Goal: Obtain resource: Download file/media

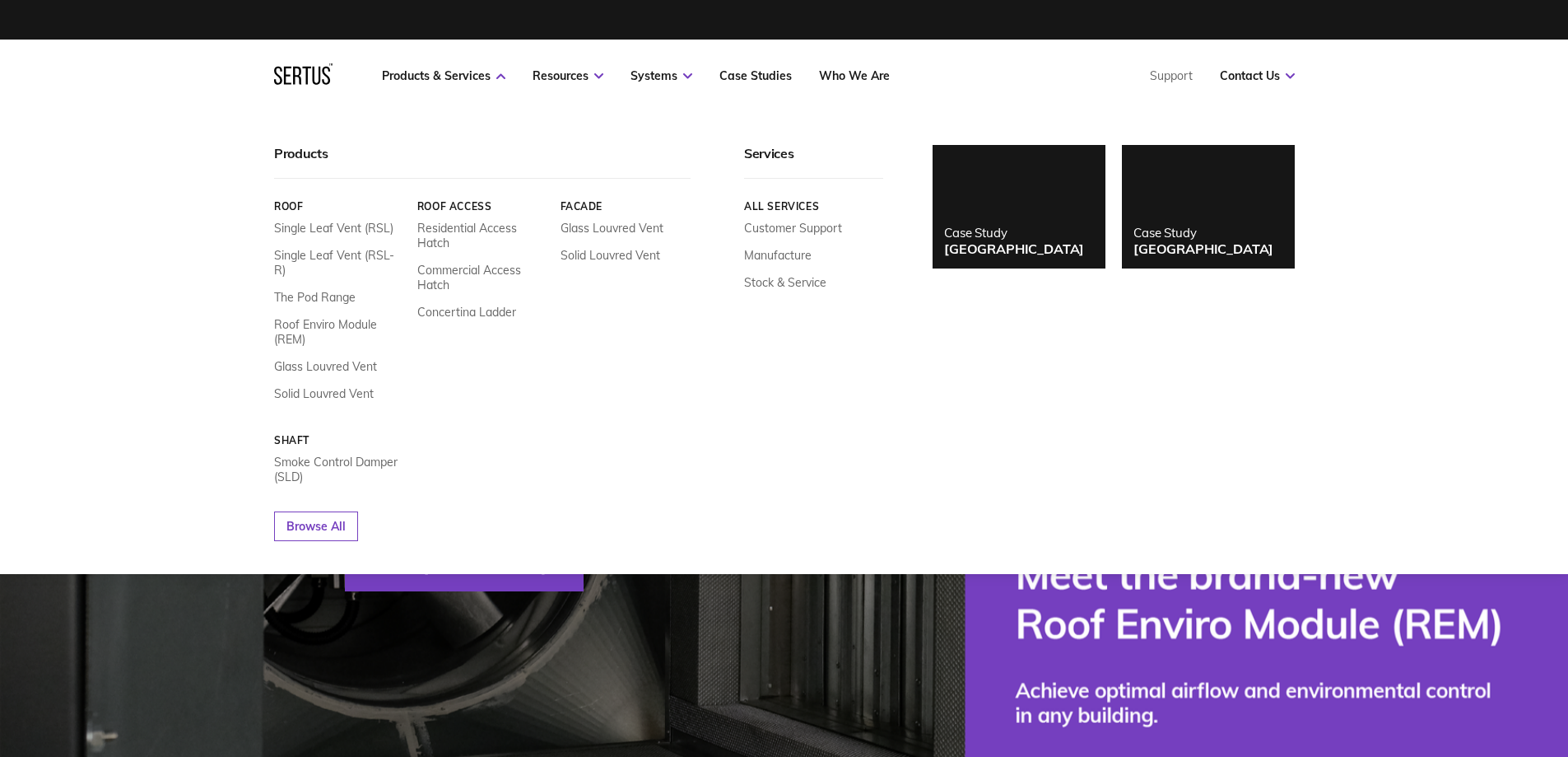
click at [497, 74] on icon at bounding box center [501, 76] width 9 height 6
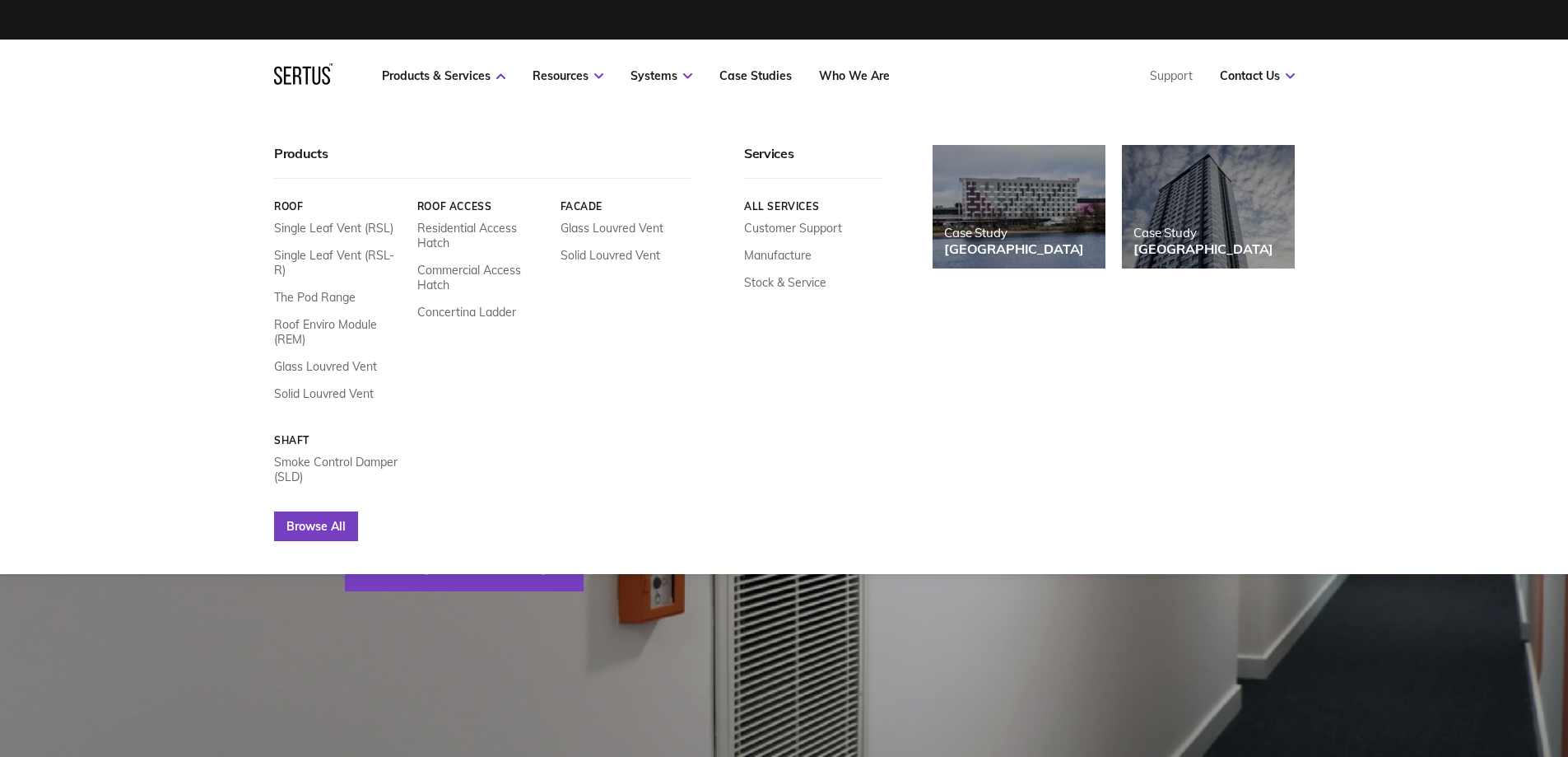
click at [335, 512] on link "Browse All" at bounding box center [316, 526] width 84 height 30
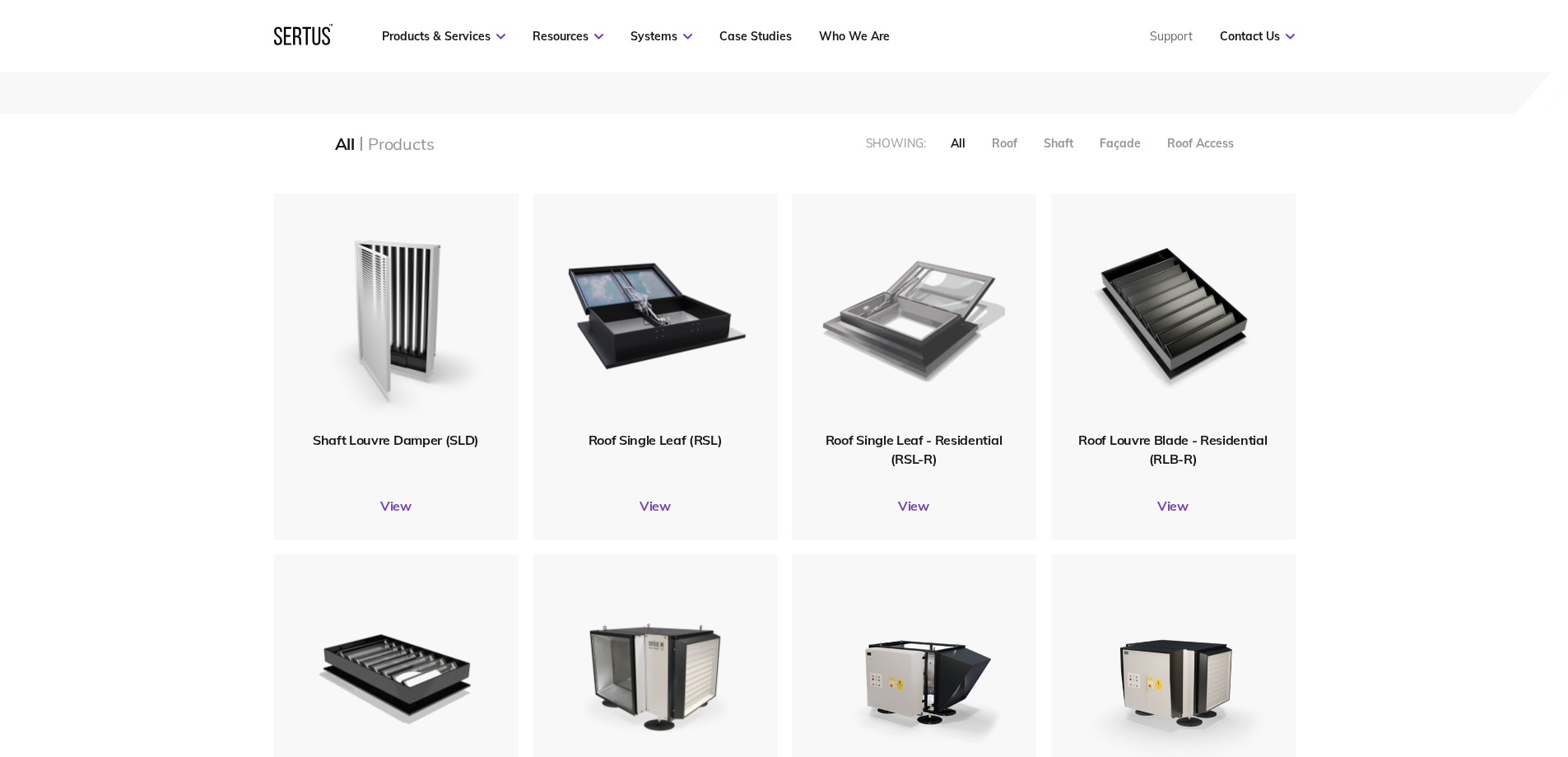
scroll to position [330, 0]
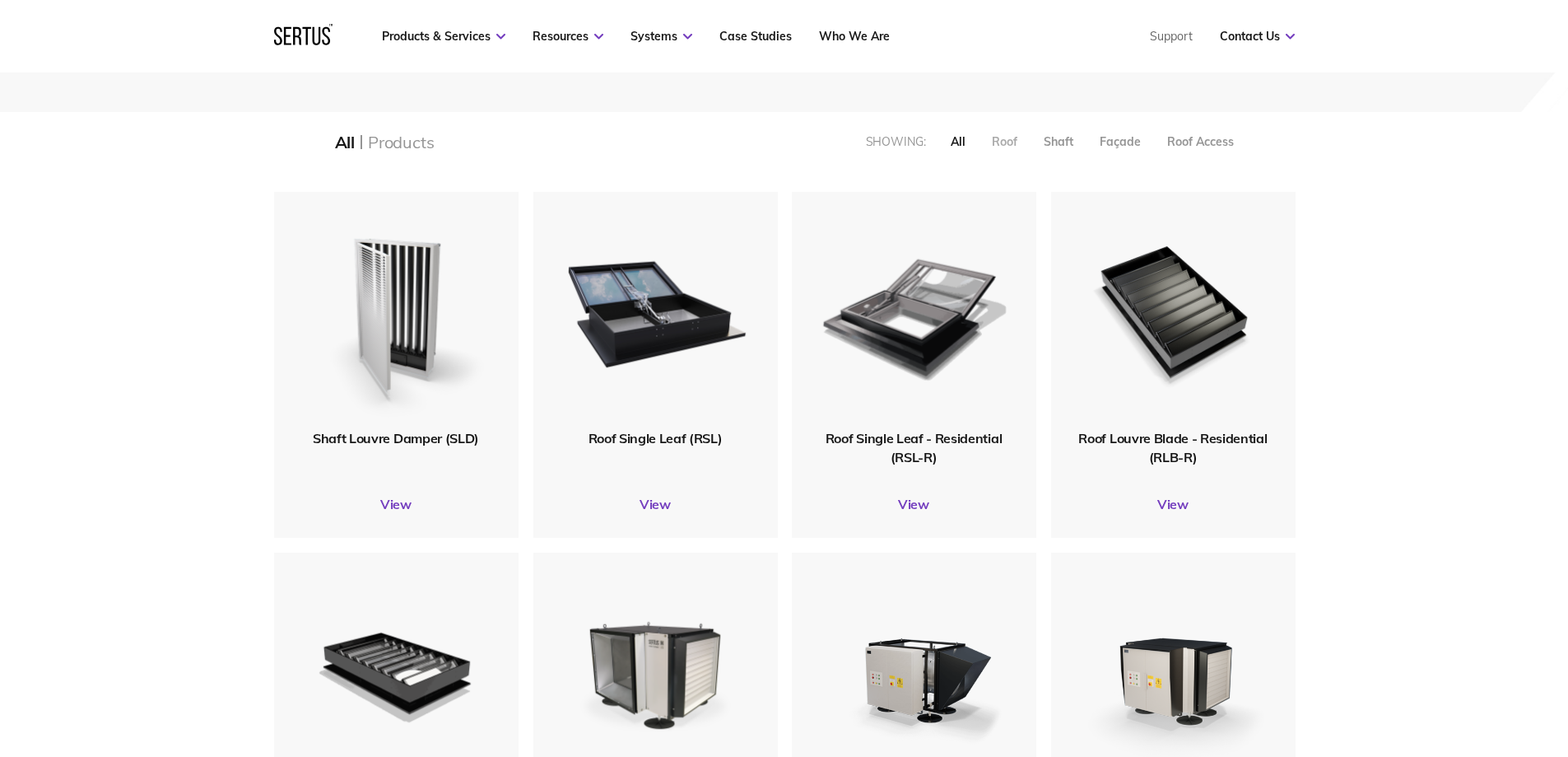
click at [1000, 139] on div "Roof" at bounding box center [1005, 141] width 26 height 15
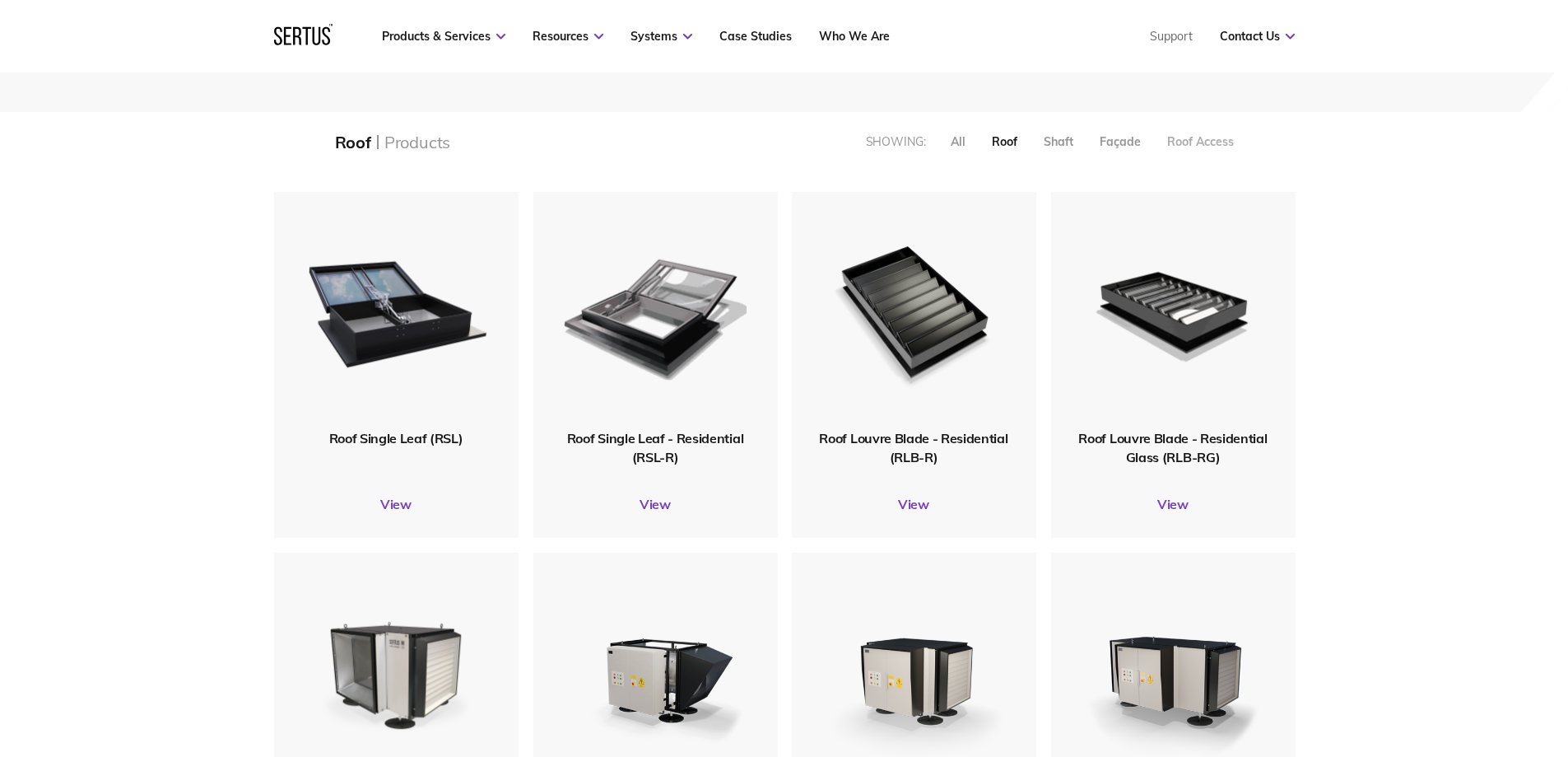
click at [1204, 135] on div "Roof Access" at bounding box center [1200, 141] width 67 height 15
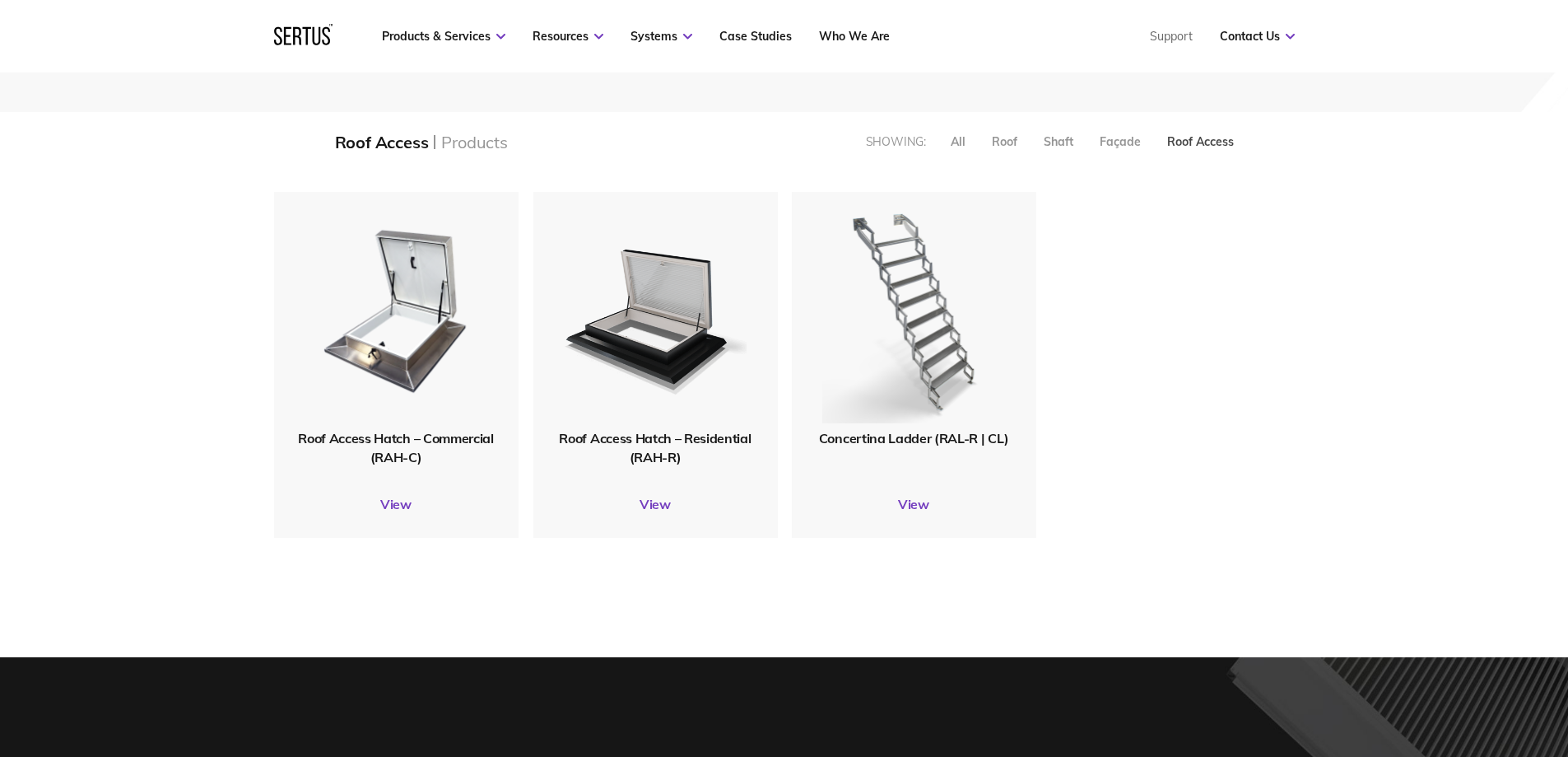
scroll to position [371, 1046]
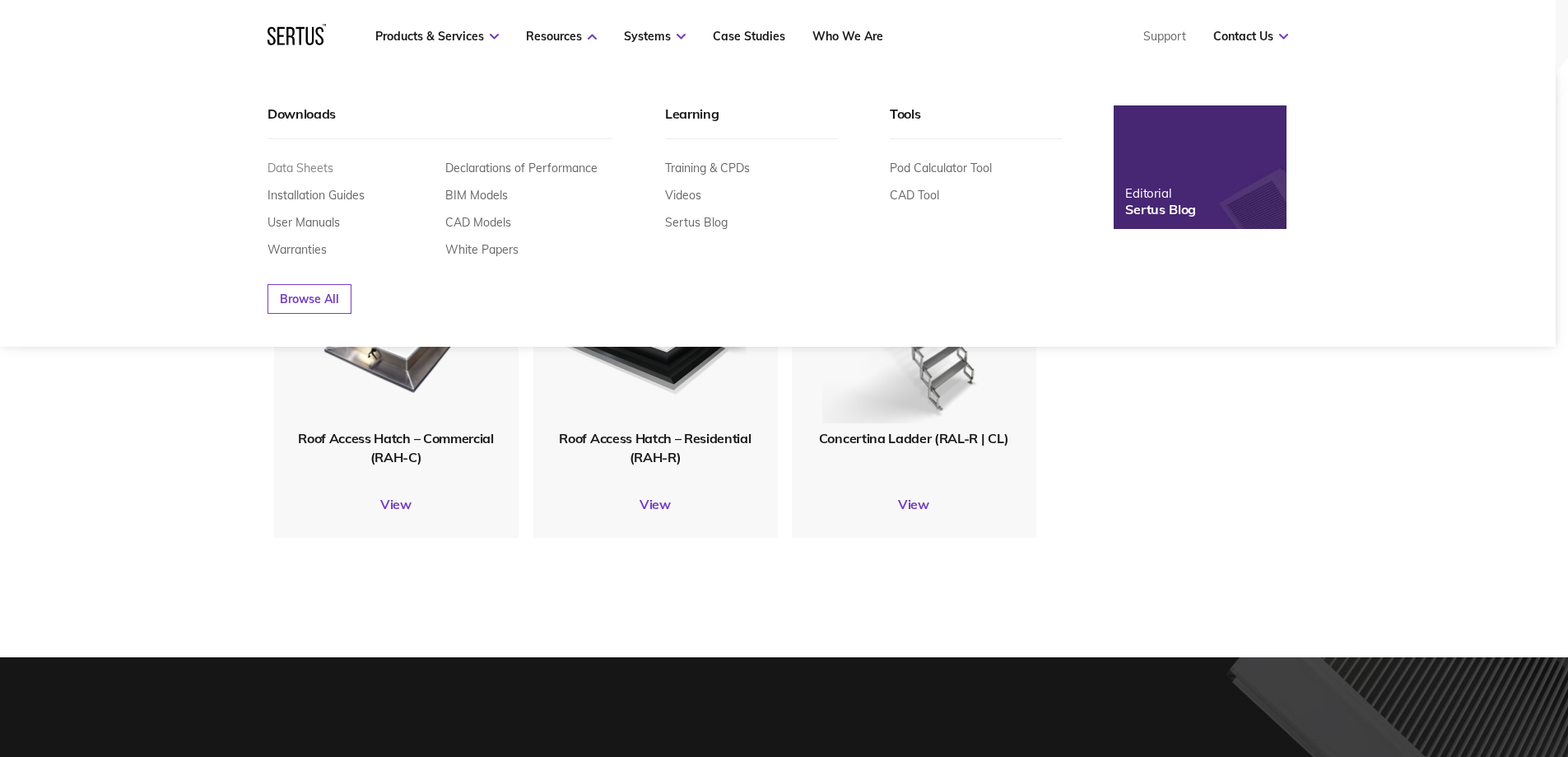
click at [316, 170] on link "Data Sheets" at bounding box center [301, 168] width 66 height 15
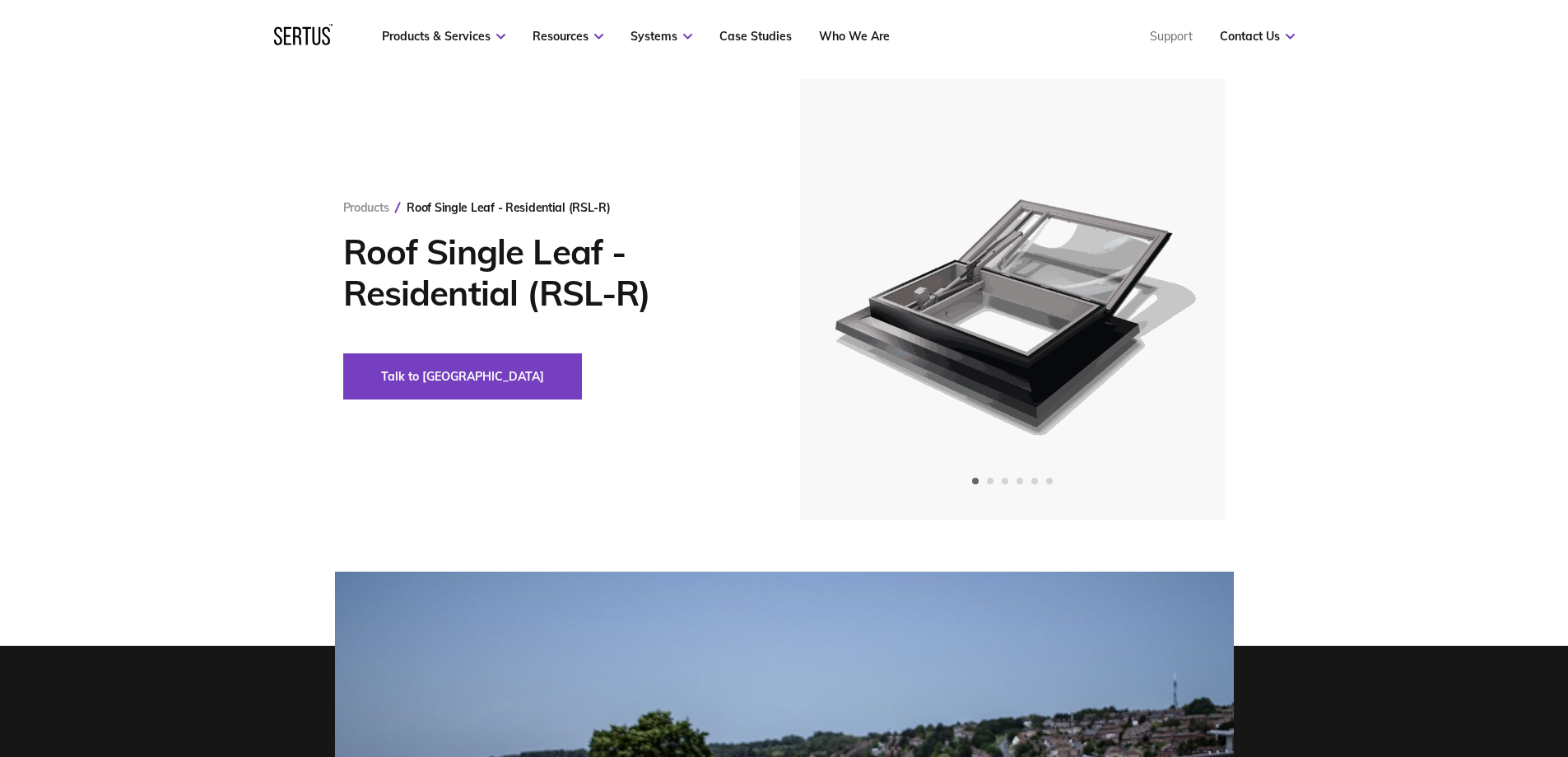
scroll to position [83, 0]
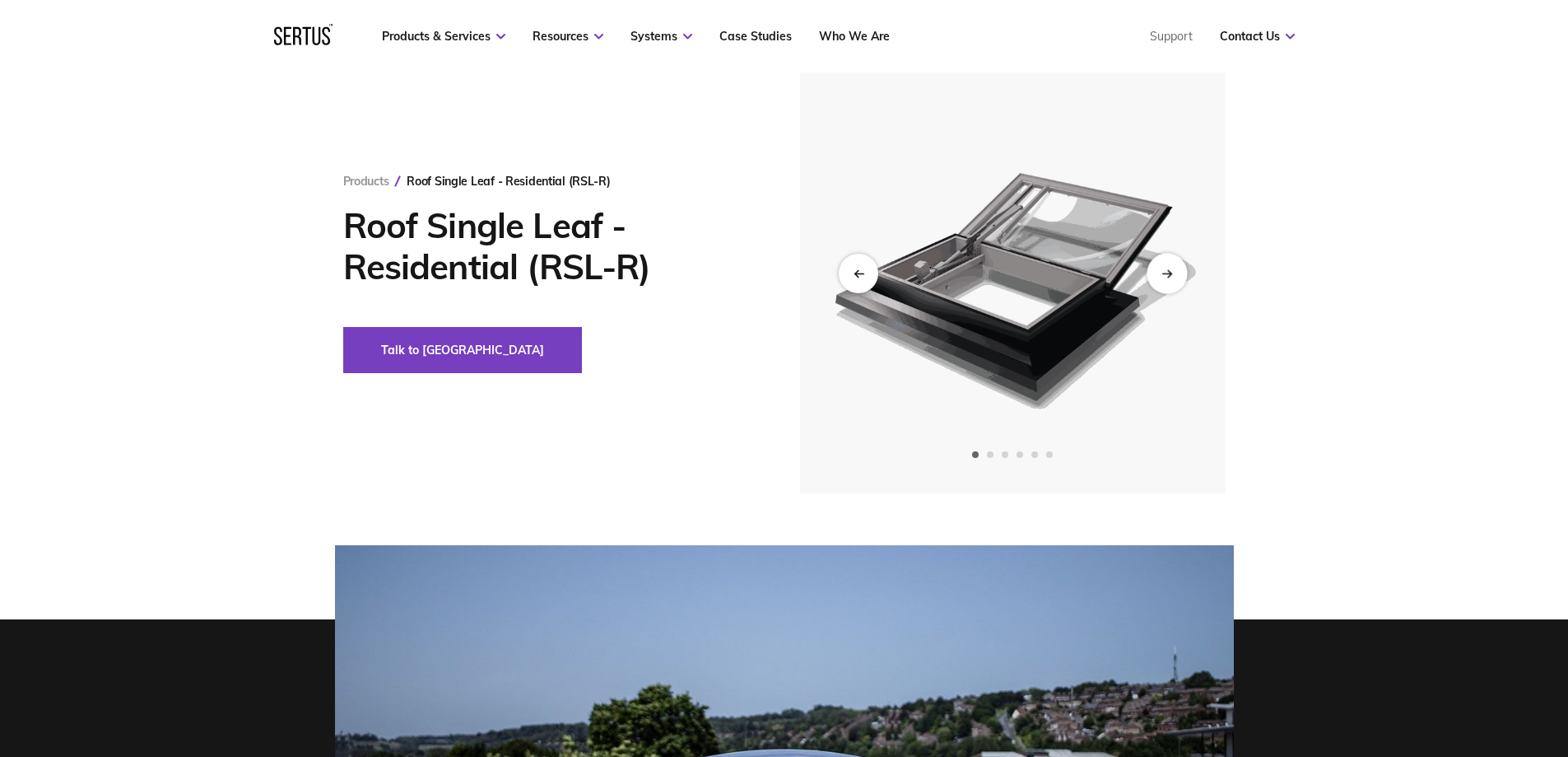
click at [1167, 274] on icon "Next slide" at bounding box center [1166, 273] width 11 height 9
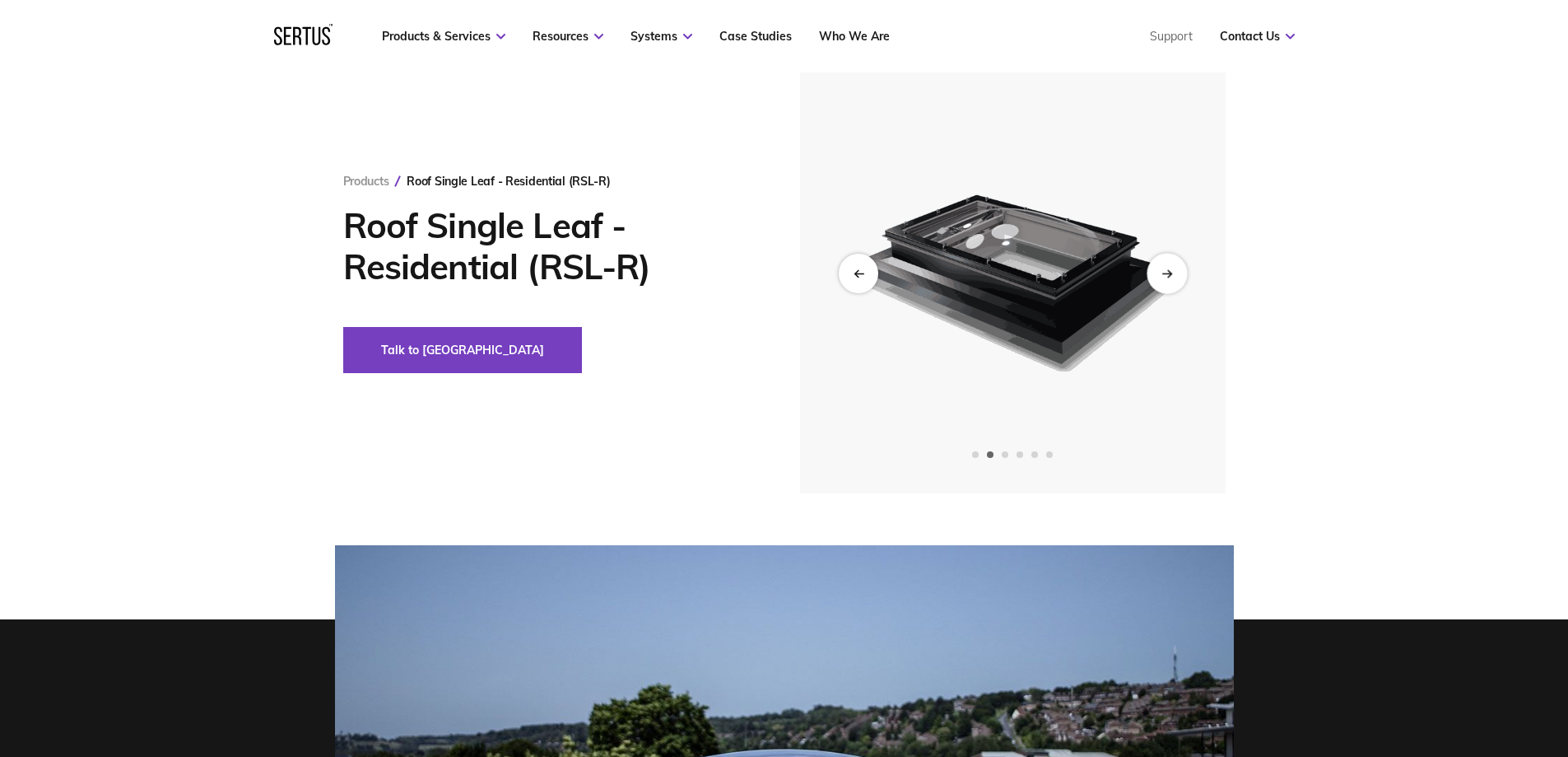
click at [1166, 274] on icon "Next slide" at bounding box center [1166, 273] width 11 height 9
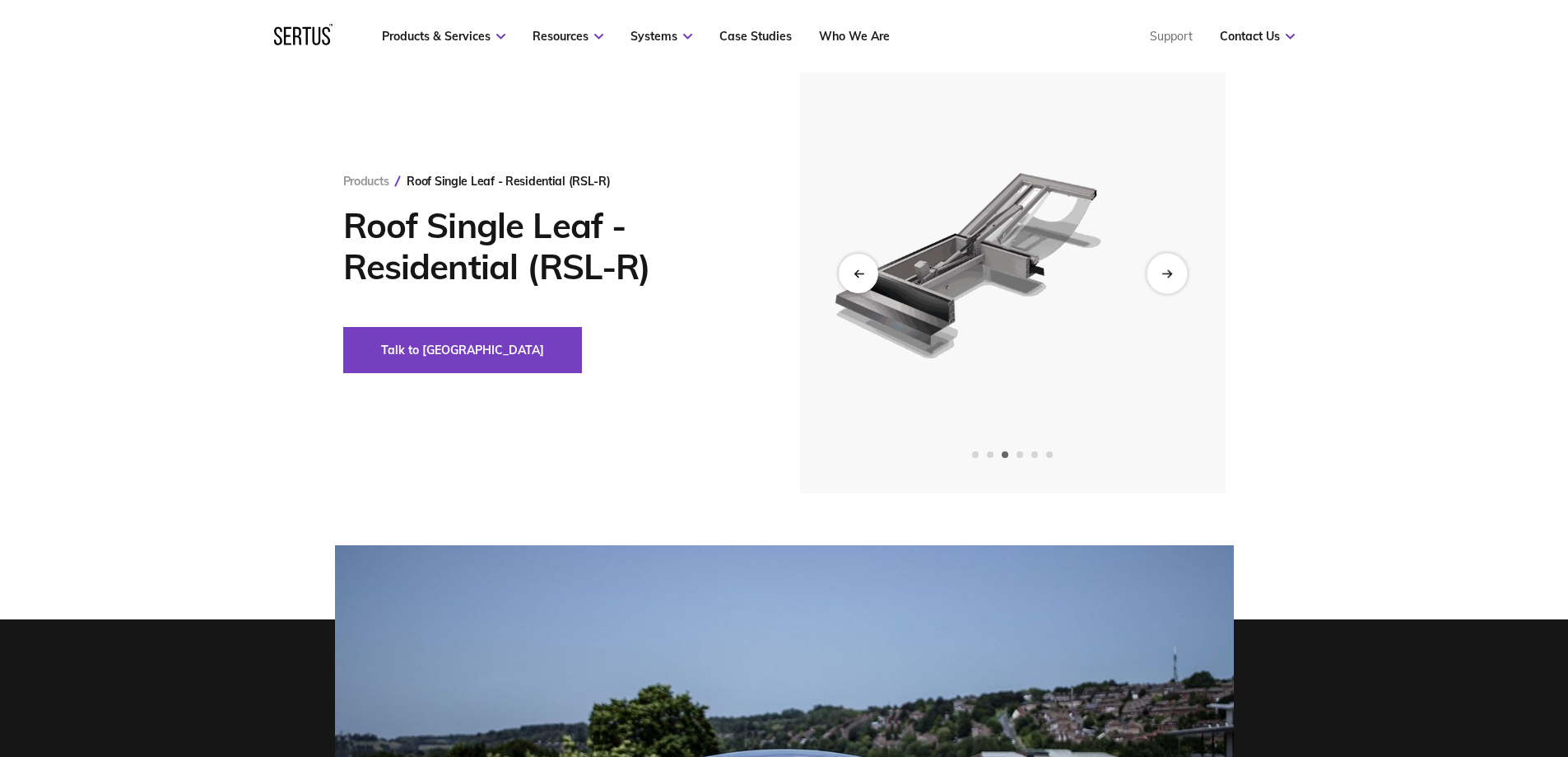
click at [1166, 274] on icon "Next slide" at bounding box center [1166, 273] width 11 height 9
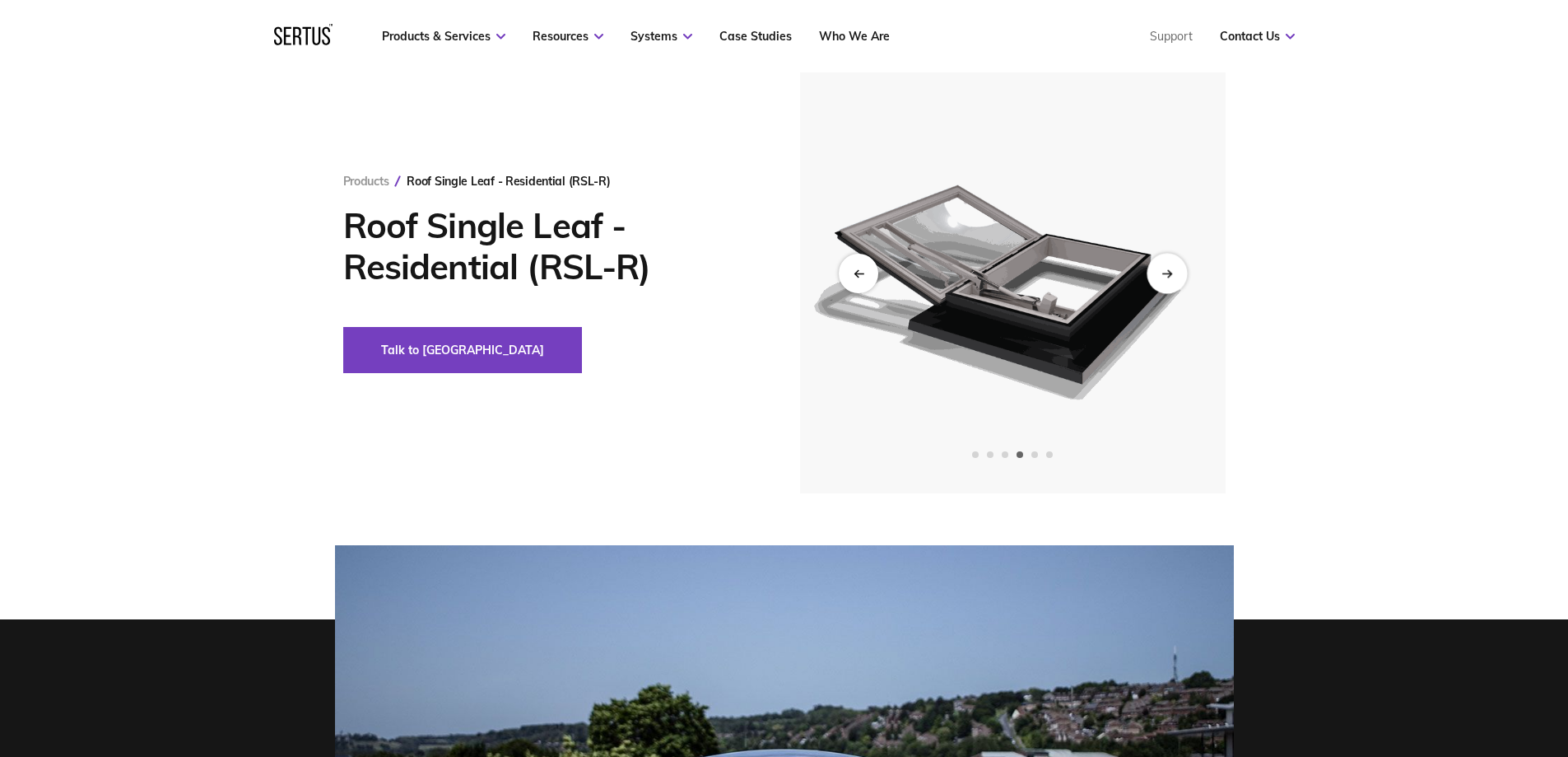
click at [1166, 274] on icon "Next slide" at bounding box center [1166, 273] width 11 height 9
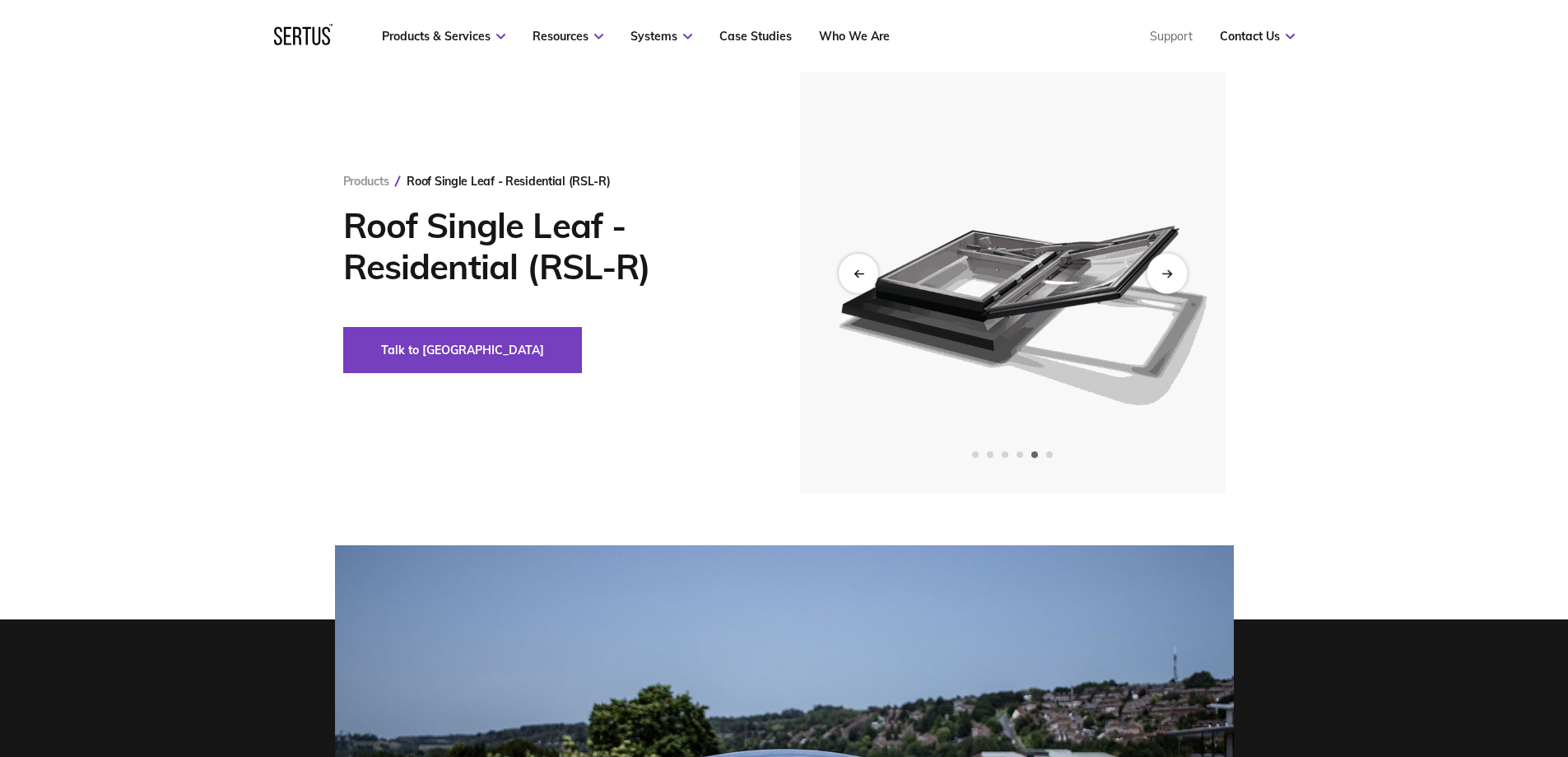
click at [1166, 274] on icon "Next slide" at bounding box center [1166, 273] width 11 height 9
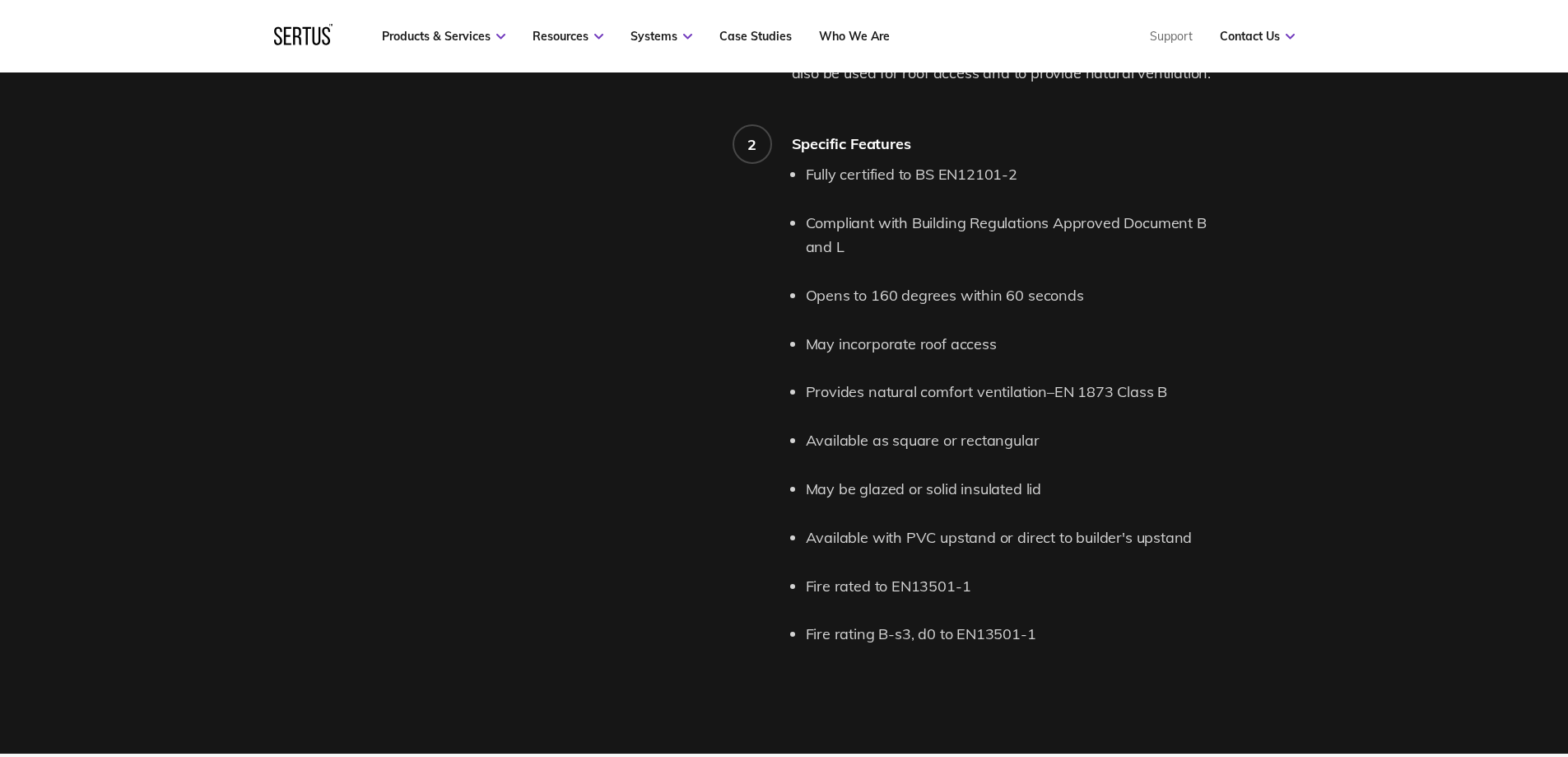
scroll to position [2306, 0]
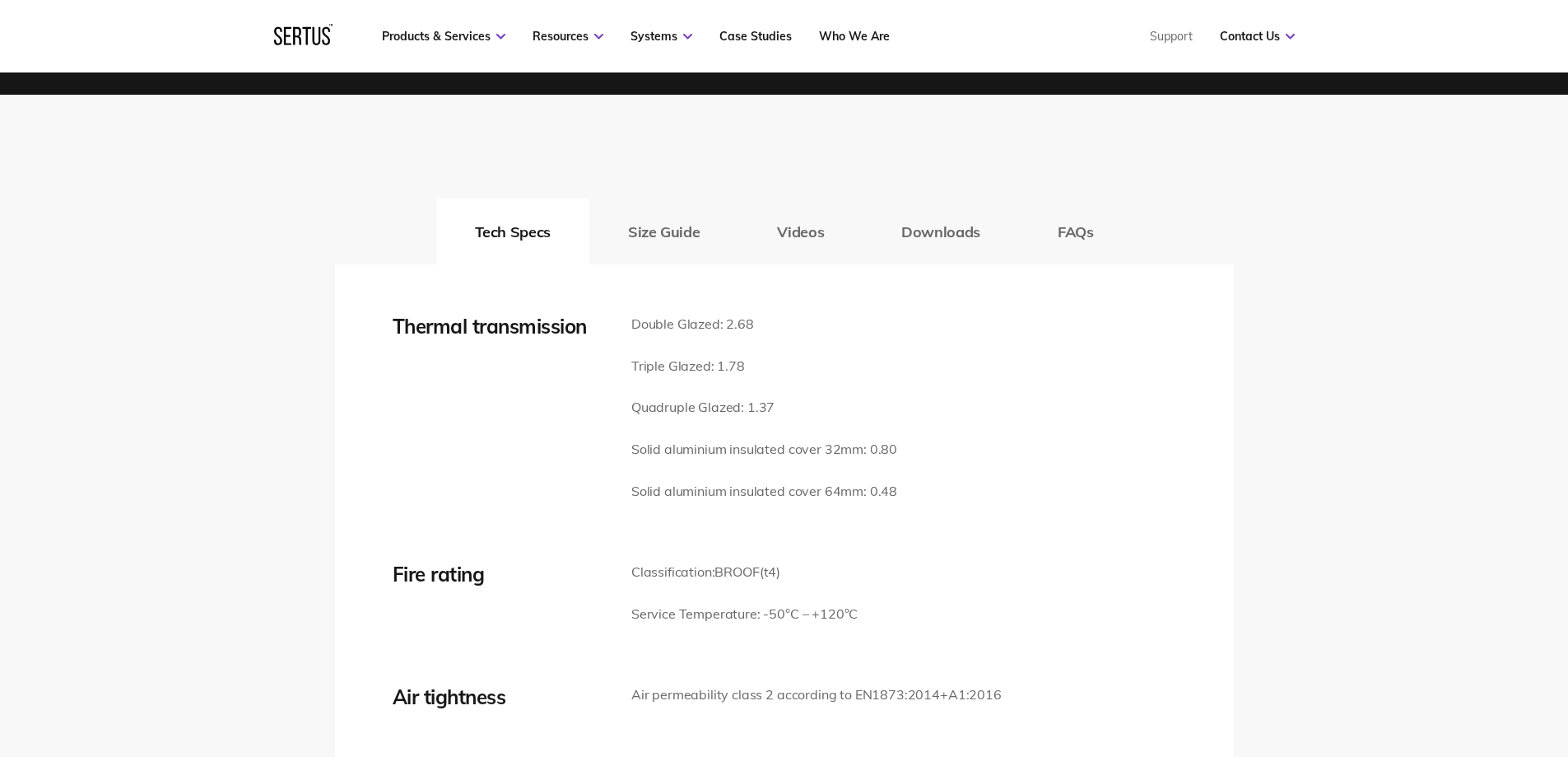
click at [661, 223] on button "Size Guide" at bounding box center [663, 231] width 149 height 66
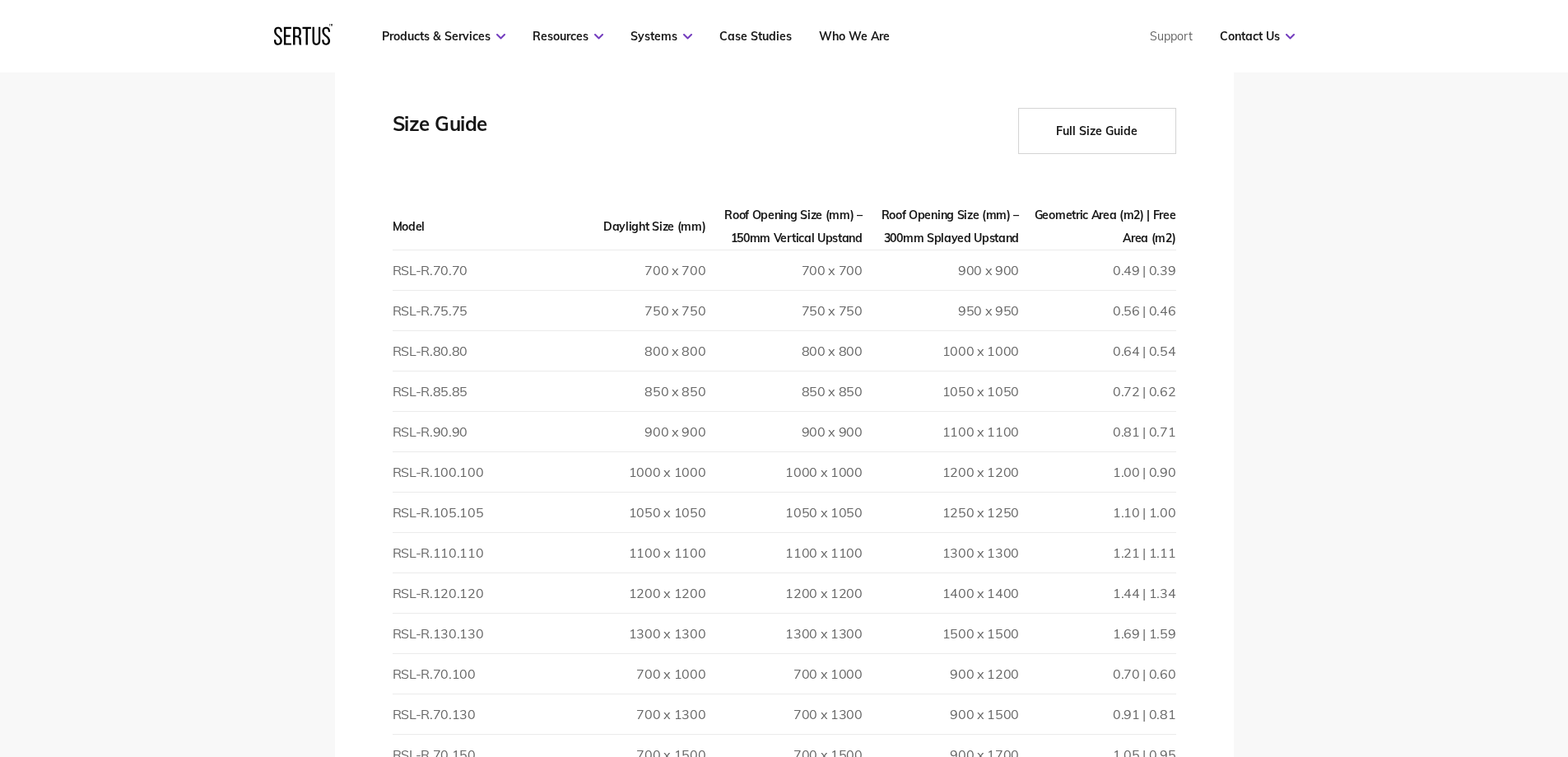
scroll to position [2388, 0]
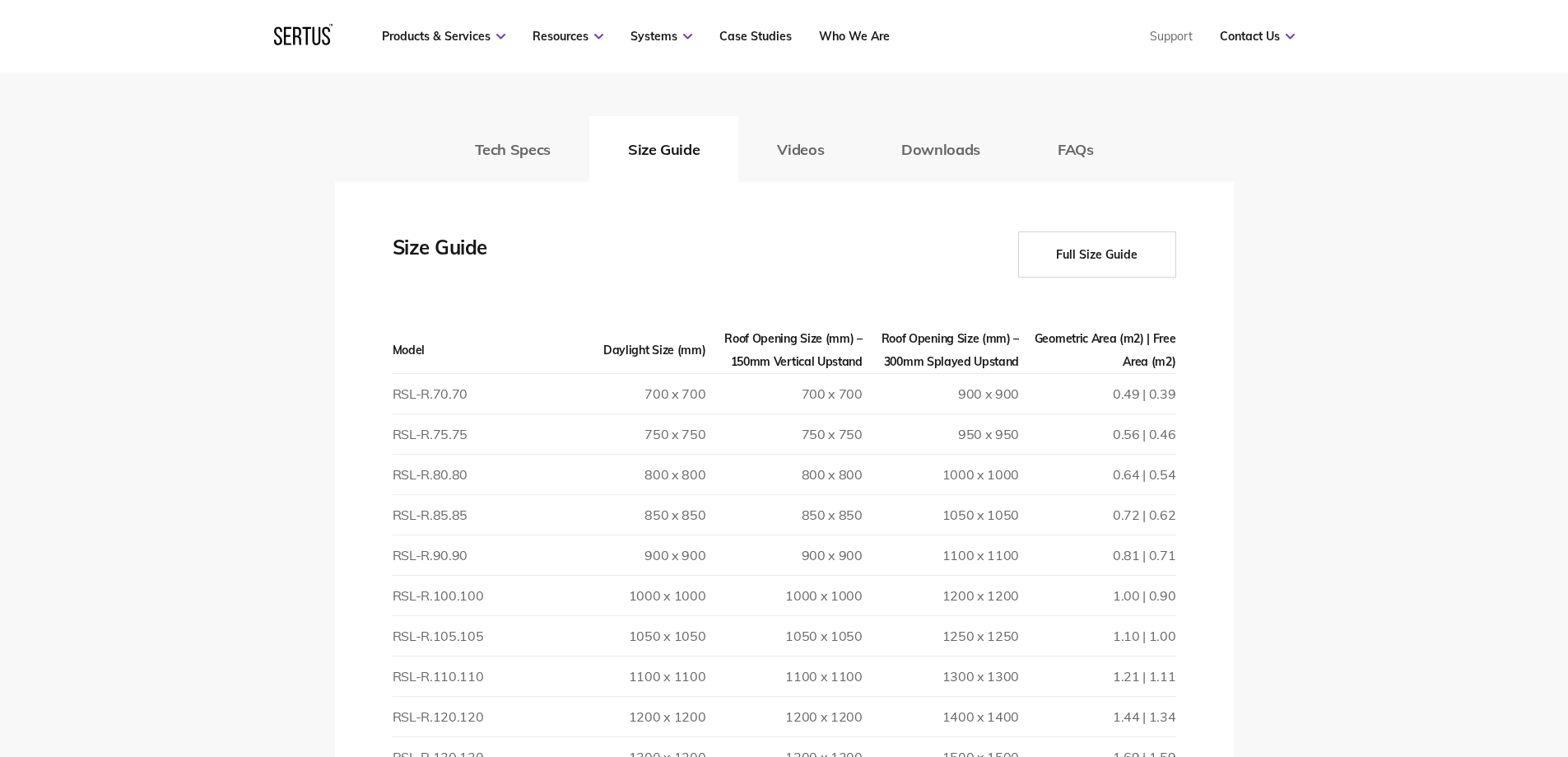
click at [1114, 258] on button "Full Size Guide" at bounding box center [1097, 255] width 158 height 46
drag, startPoint x: 1093, startPoint y: 246, endPoint x: 1325, endPoint y: 187, distance: 239.4
click at [1106, 254] on button "Full Size Guide" at bounding box center [1097, 255] width 158 height 46
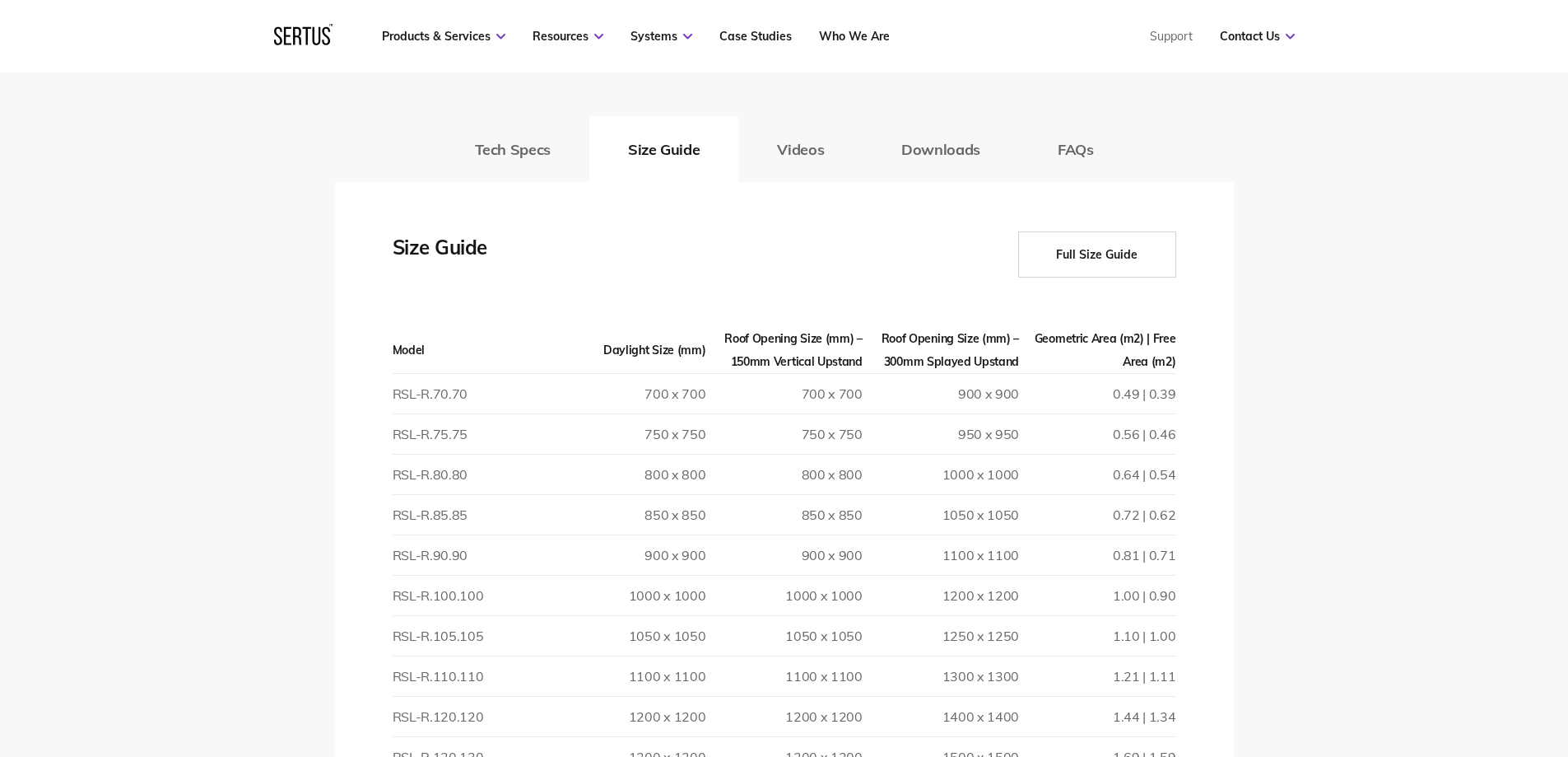
click at [1106, 254] on button "Full Size Guide" at bounding box center [1097, 255] width 158 height 46
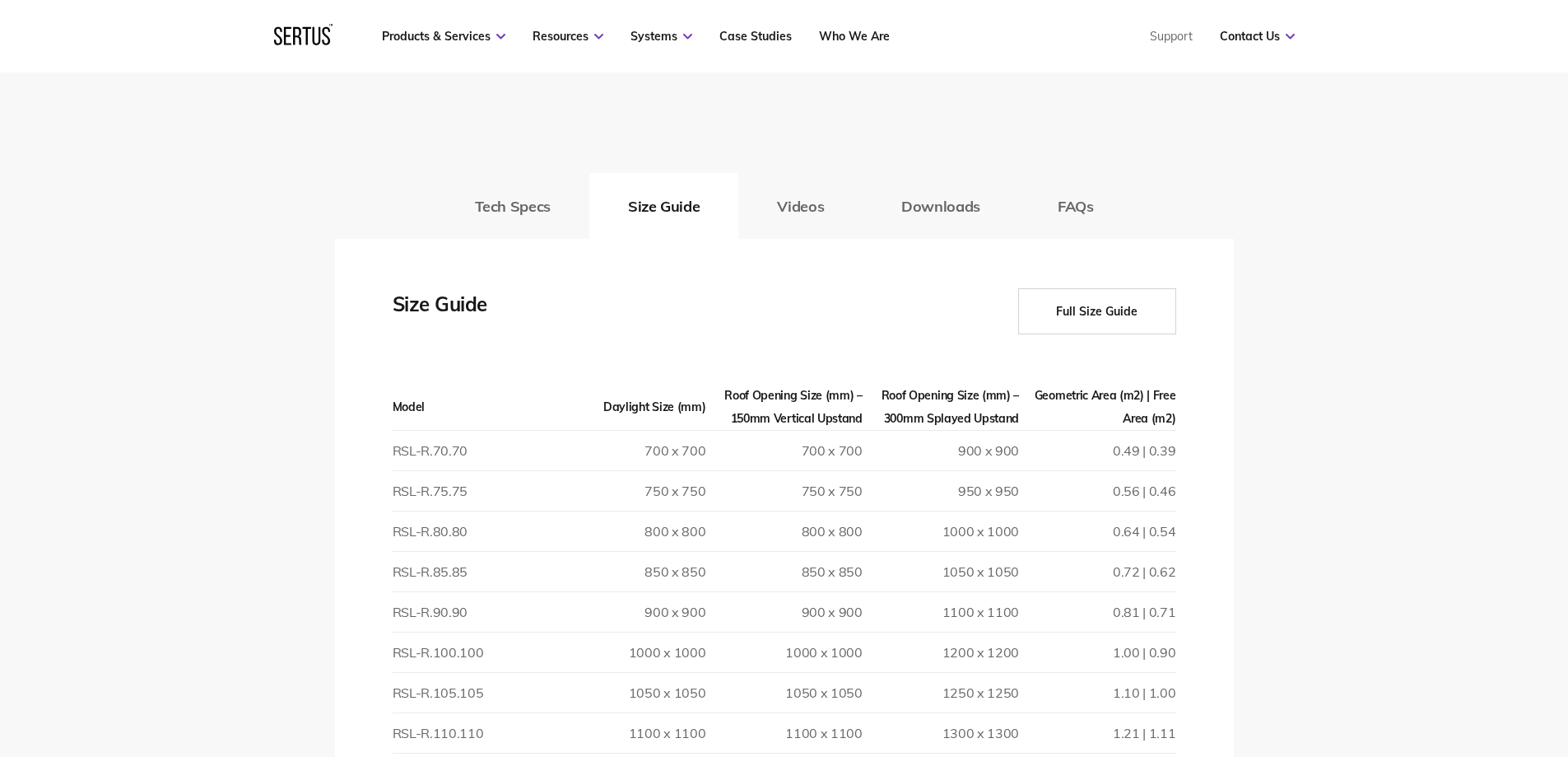
scroll to position [2141, 0]
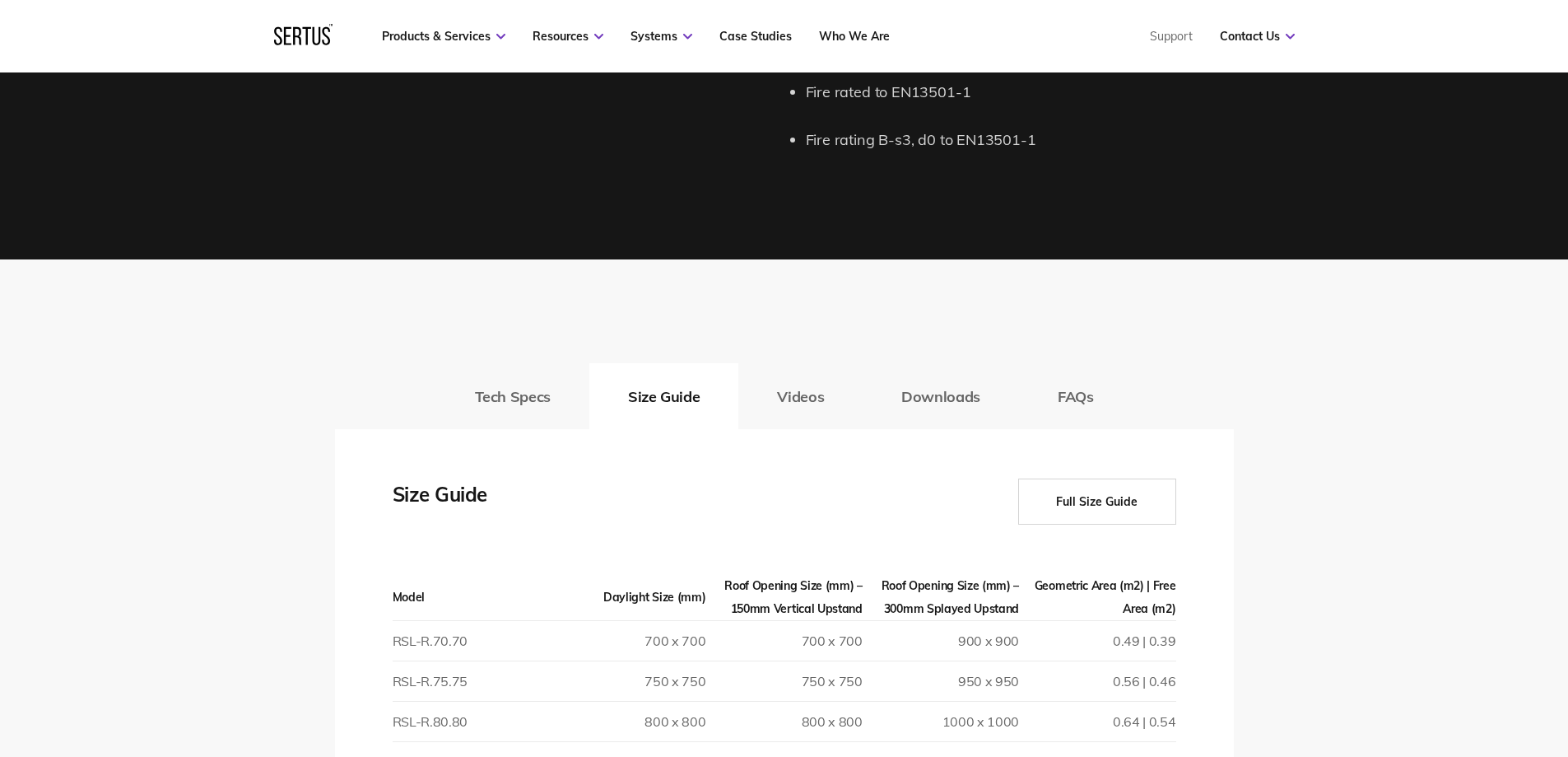
click at [1081, 504] on button "Full Size Guide" at bounding box center [1097, 502] width 158 height 46
click at [931, 399] on button "Downloads" at bounding box center [940, 396] width 156 height 66
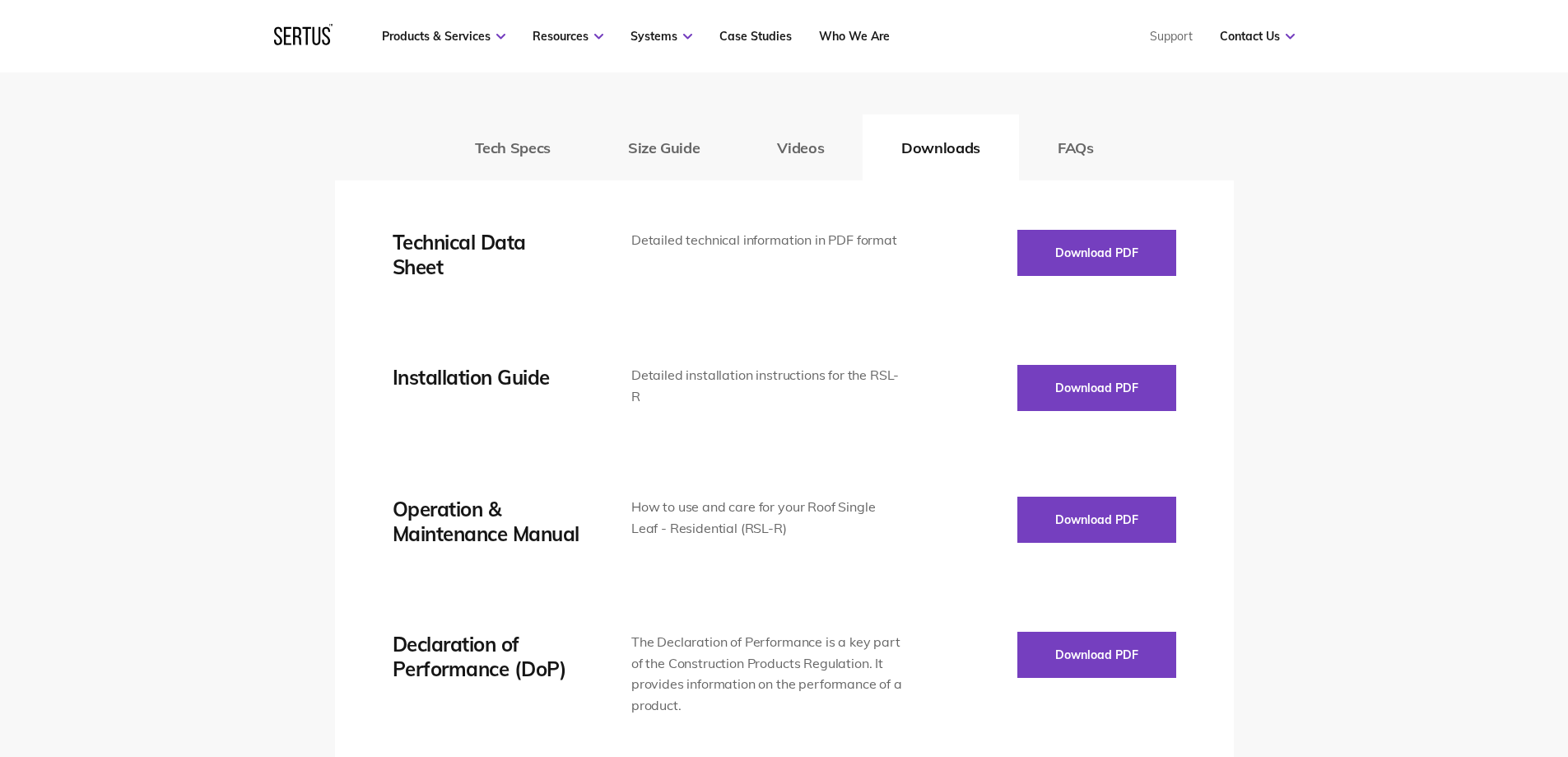
scroll to position [2388, 0]
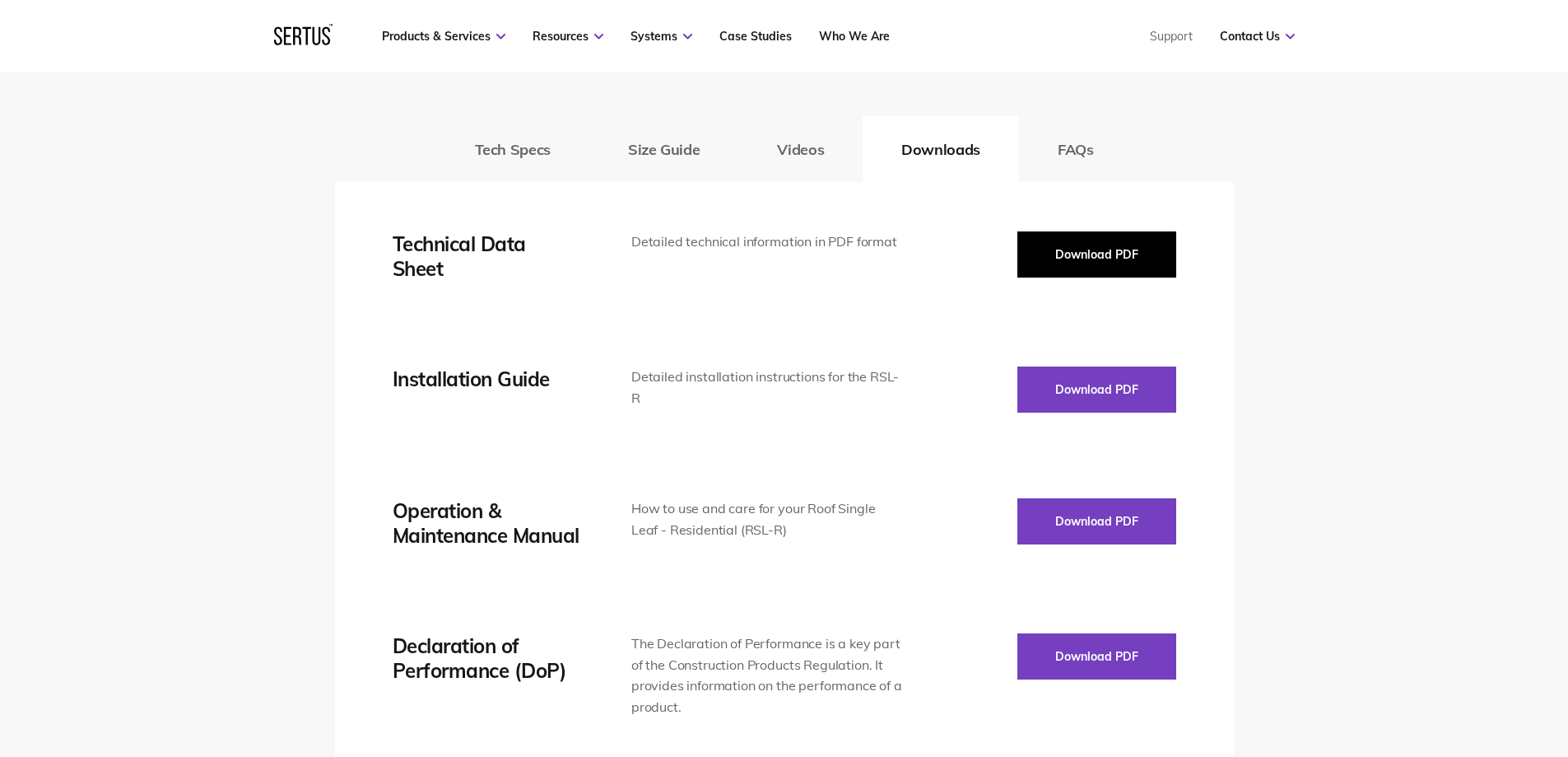
click at [1105, 266] on button "Download PDF" at bounding box center [1097, 255] width 159 height 46
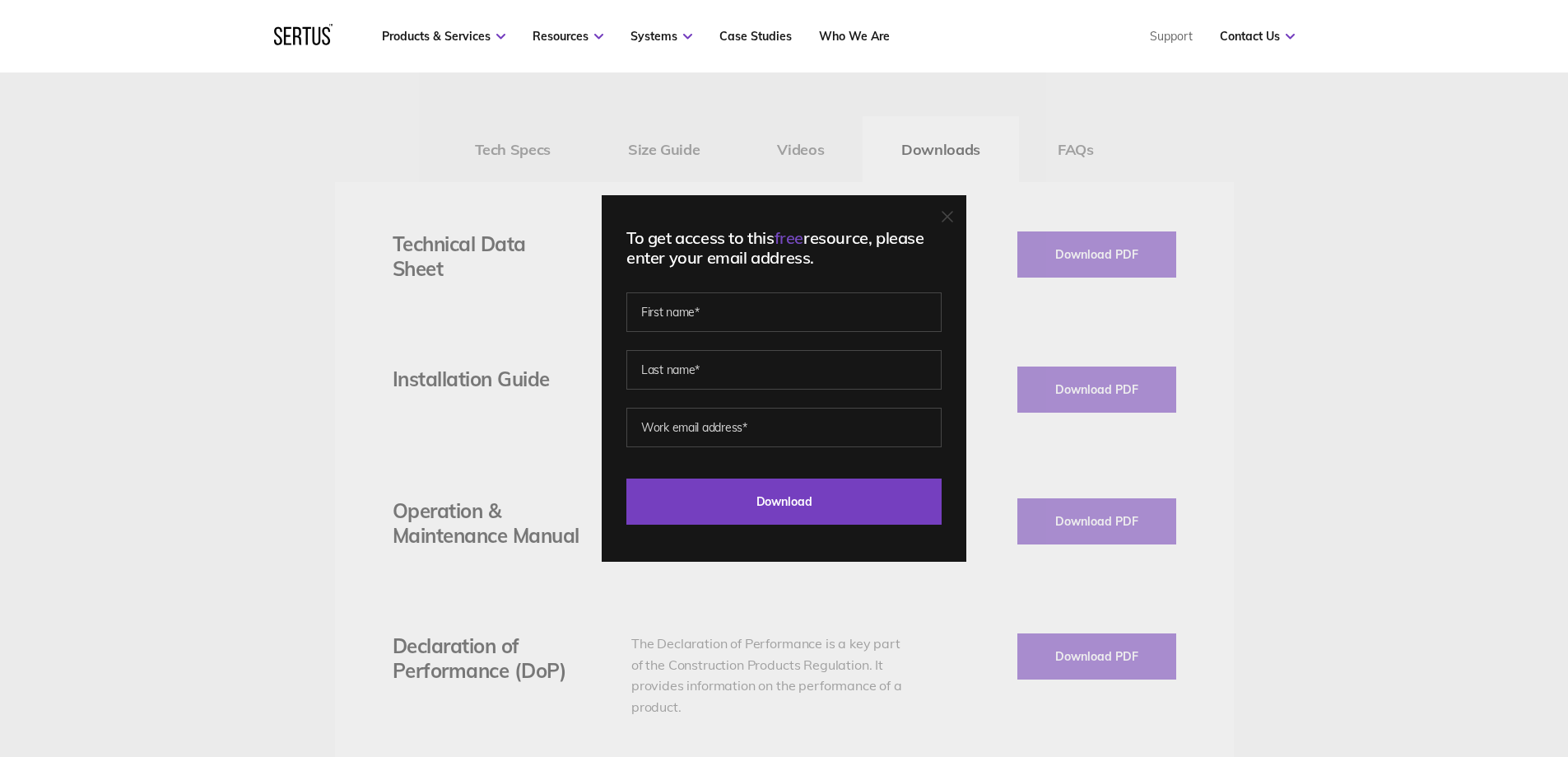
click at [950, 215] on icon at bounding box center [948, 217] width 12 height 12
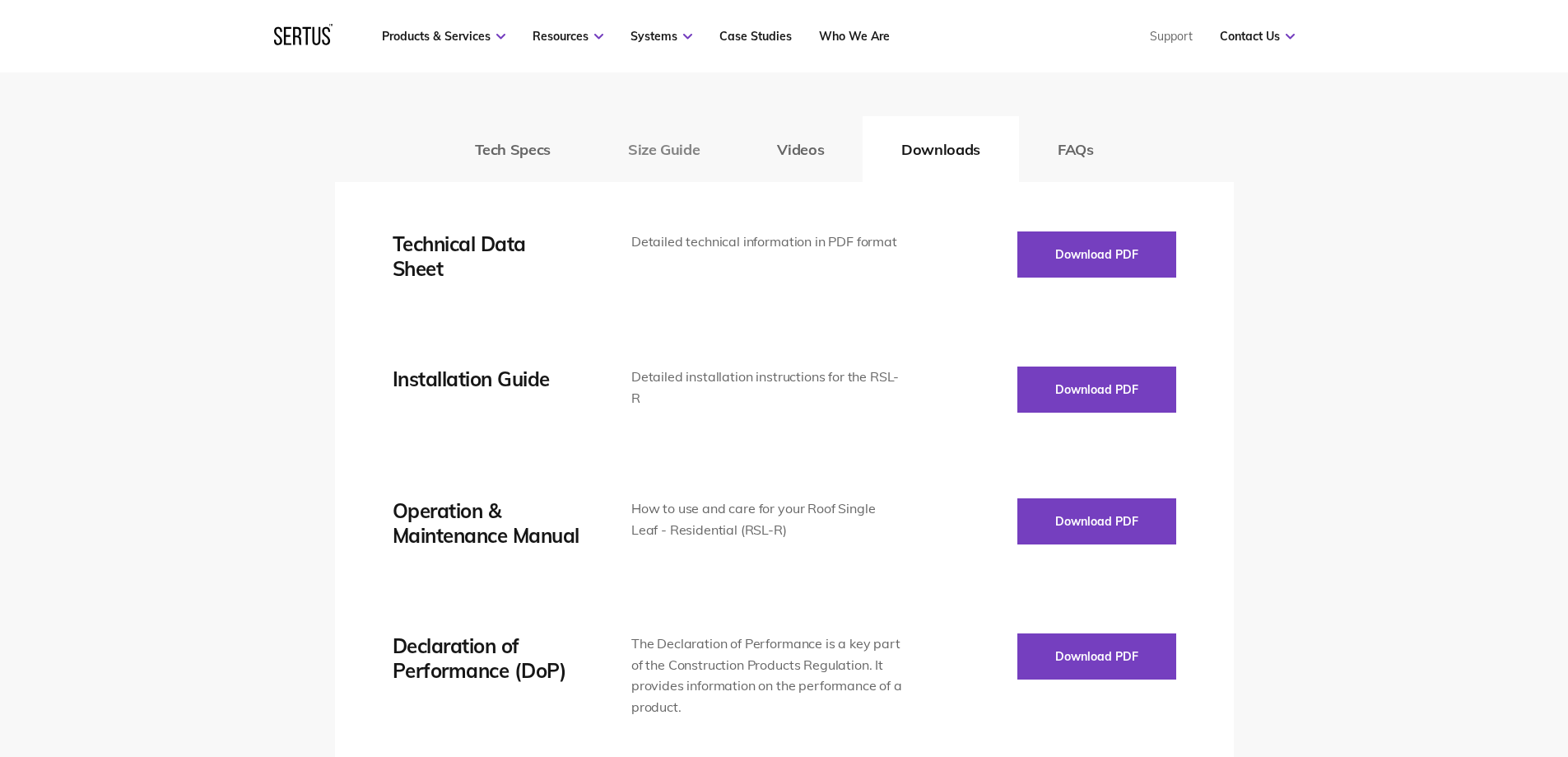
click at [641, 142] on button "Size Guide" at bounding box center [663, 149] width 149 height 66
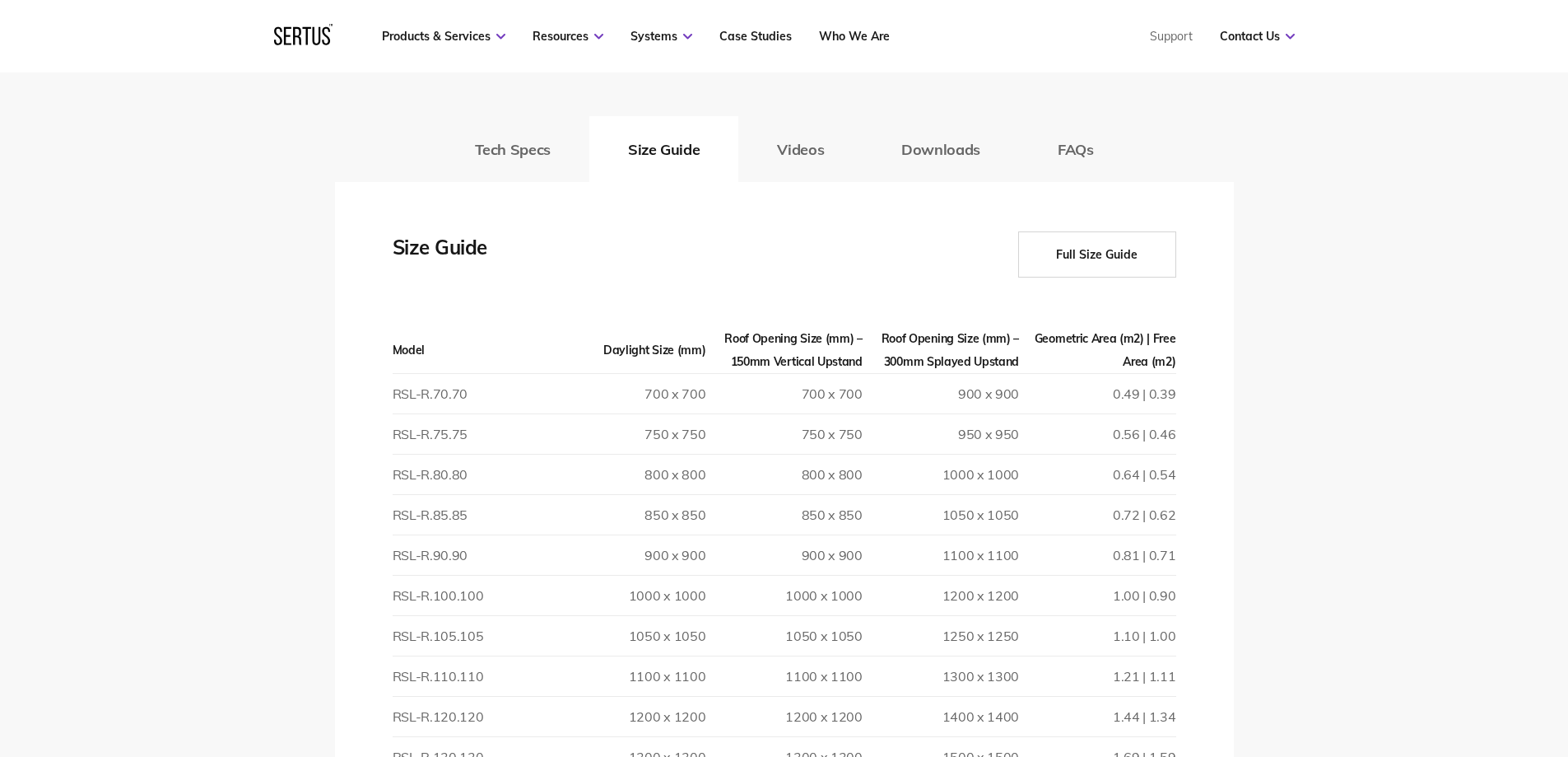
click at [1069, 235] on button "Full Size Guide" at bounding box center [1097, 255] width 158 height 46
click at [1068, 258] on button "Full Size Guide" at bounding box center [1097, 255] width 158 height 46
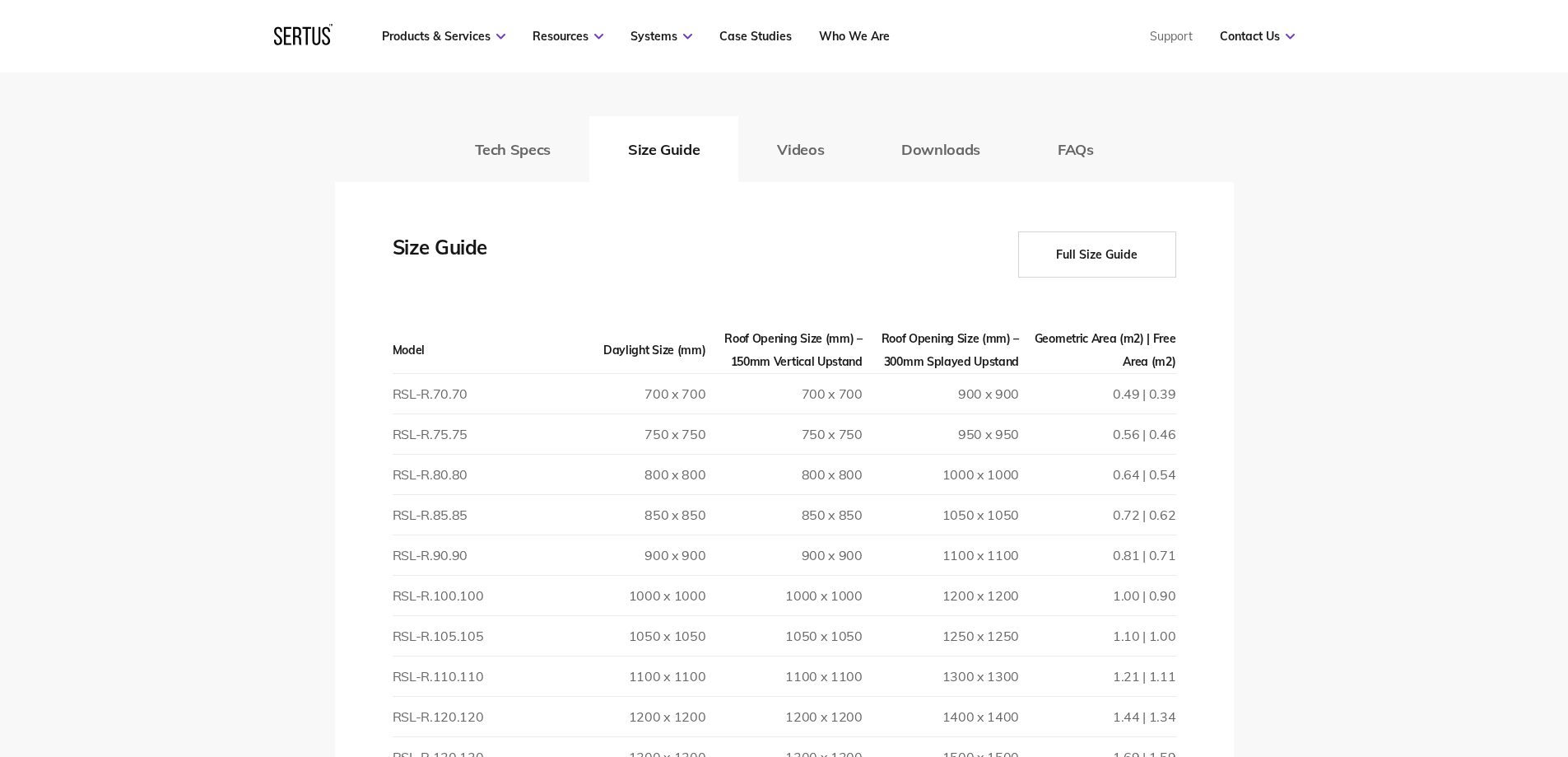
click at [1068, 259] on button "Full Size Guide" at bounding box center [1097, 255] width 158 height 46
click at [1068, 261] on button "Full Size Guide" at bounding box center [1097, 255] width 158 height 46
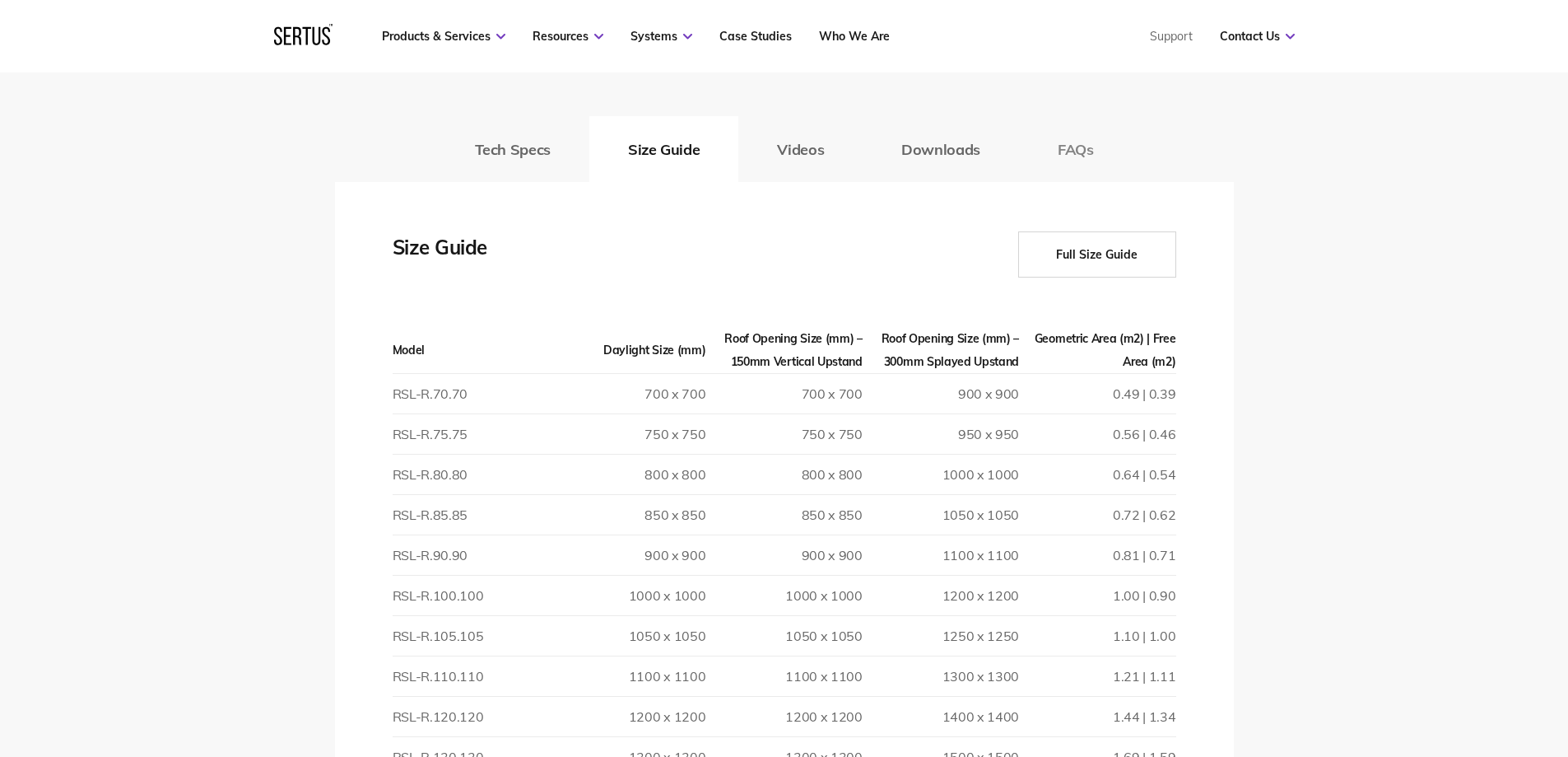
click at [1057, 152] on button "FAQs" at bounding box center [1076, 149] width 114 height 66
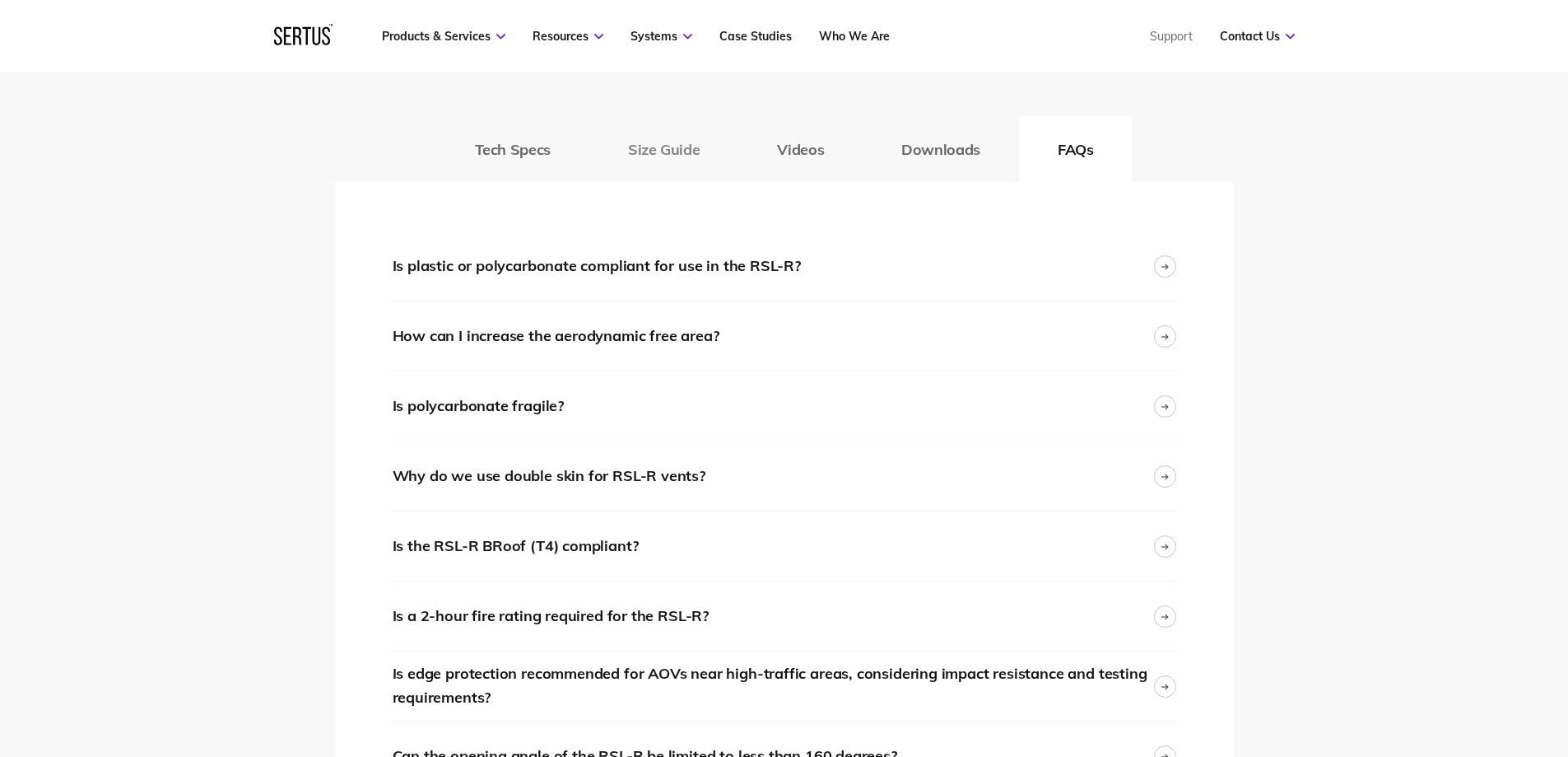
click at [626, 160] on button "Size Guide" at bounding box center [663, 149] width 149 height 66
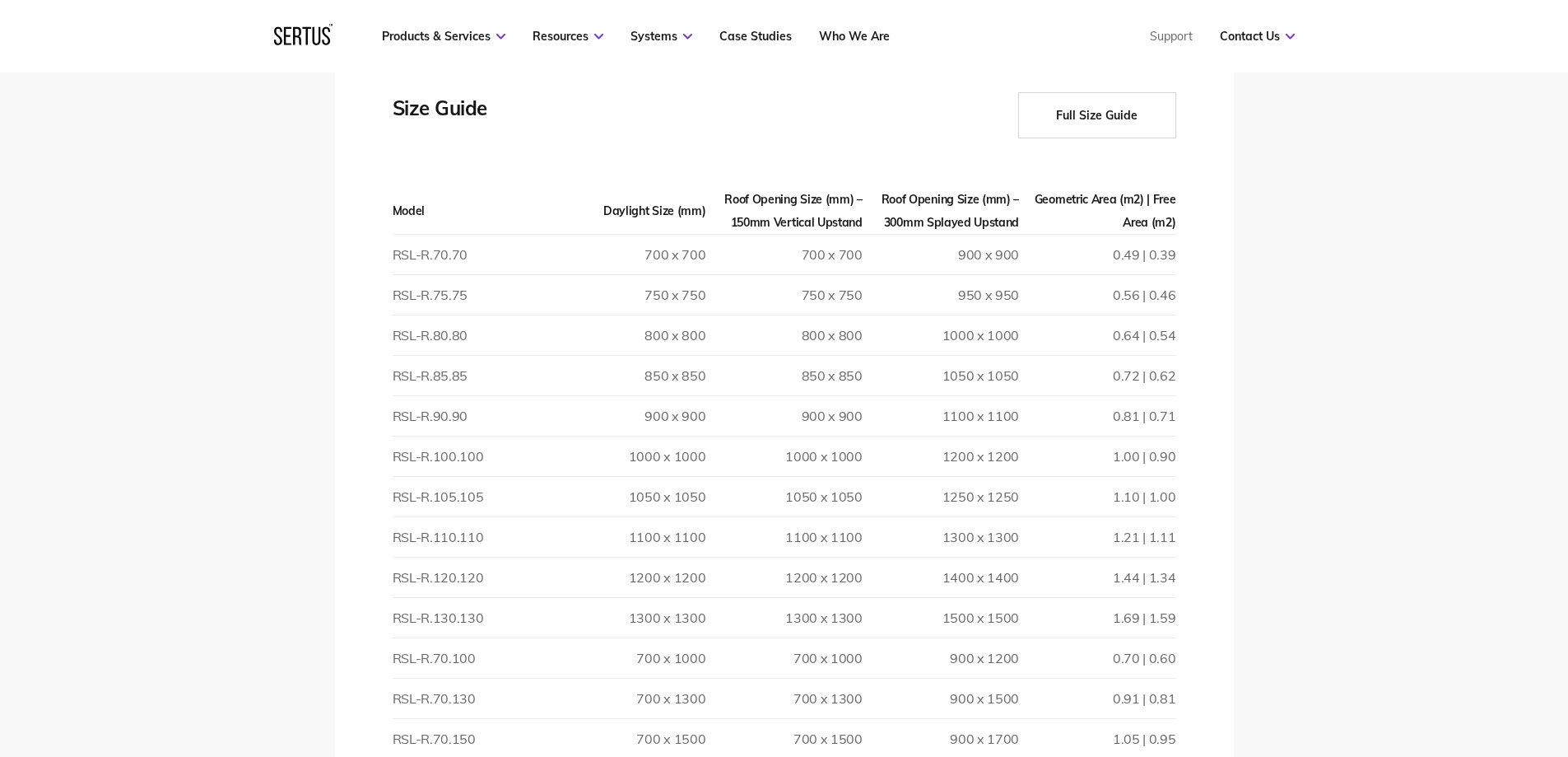
scroll to position [2553, 0]
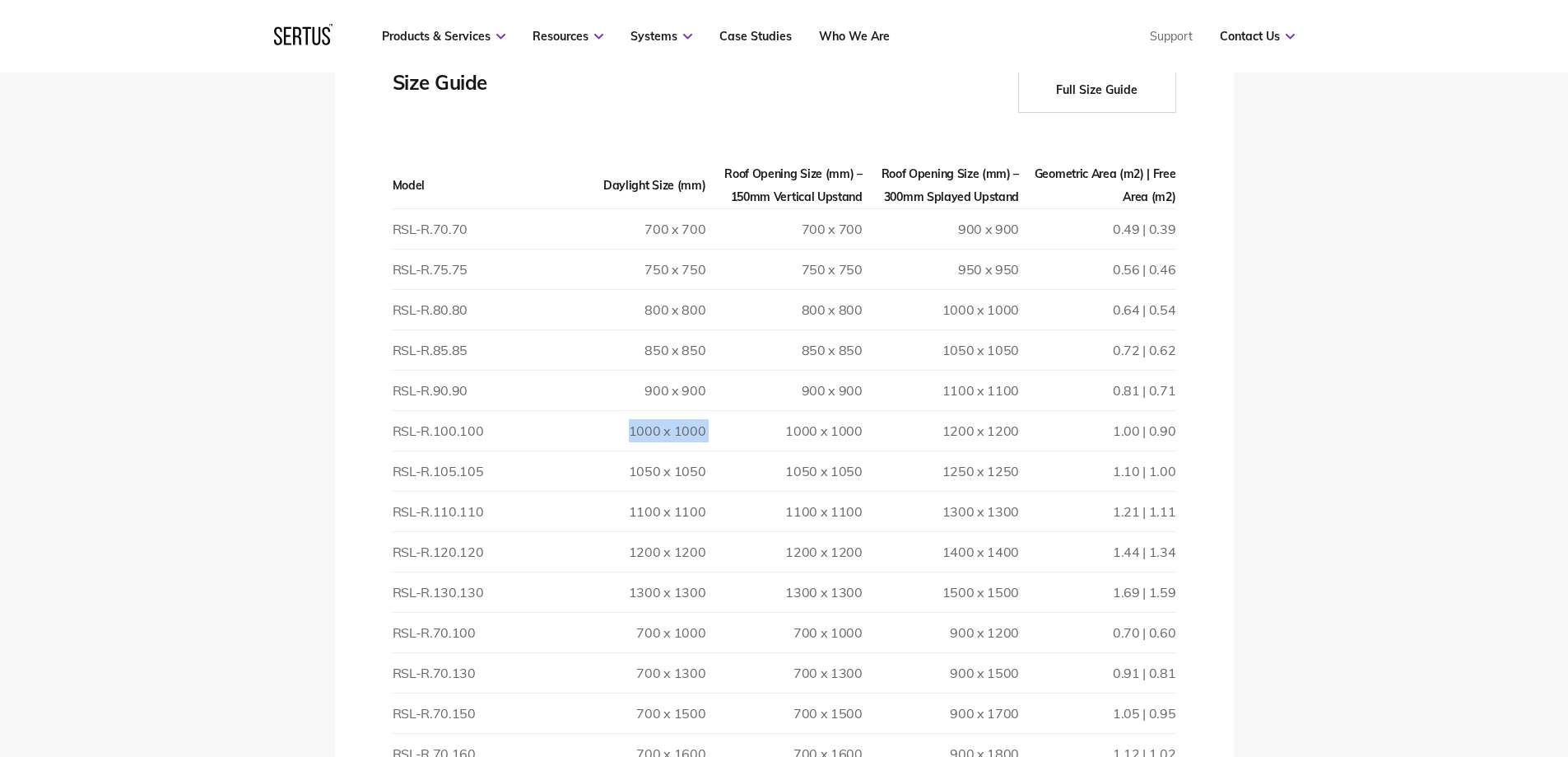
drag, startPoint x: 627, startPoint y: 428, endPoint x: 734, endPoint y: 418, distance: 107.5
click at [734, 421] on tr "RSL-R.100.100 1000 x 1000 1000 x 1000 1200 x 1200 1.00 | 0.90" at bounding box center [784, 431] width 784 height 40
drag, startPoint x: 1022, startPoint y: 428, endPoint x: 393, endPoint y: 440, distance: 629.1
click at [393, 440] on tr "RSL-R.100.100 1000 x 1000 1000 x 1000 1200 x 1200 1.00 | 0.90" at bounding box center [784, 431] width 784 height 40
click at [940, 427] on td "1200 x 1200" at bounding box center [940, 431] width 156 height 40
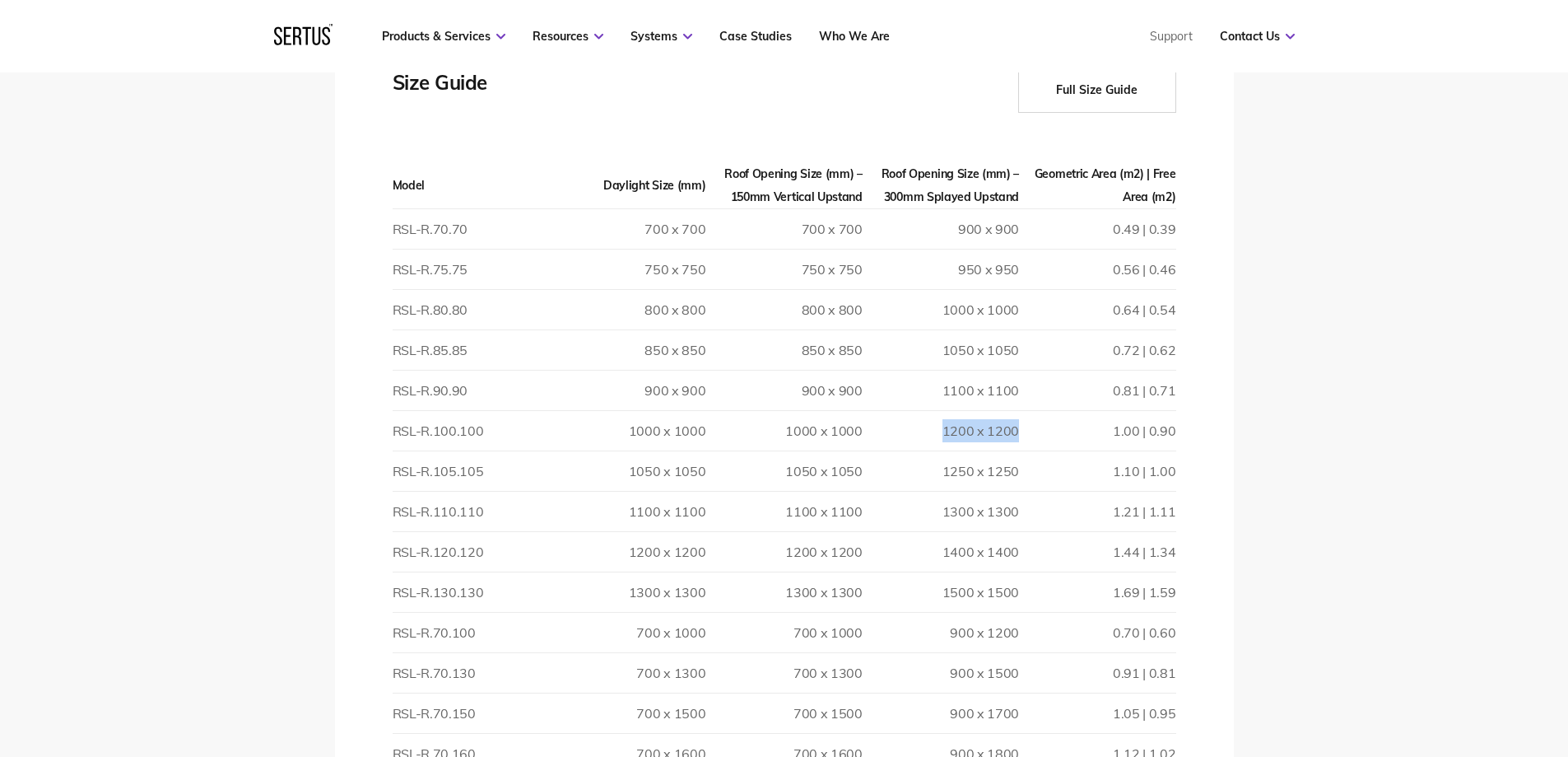
drag, startPoint x: 943, startPoint y: 426, endPoint x: 1018, endPoint y: 431, distance: 75.2
click at [1018, 431] on td "1200 x 1200" at bounding box center [940, 431] width 156 height 40
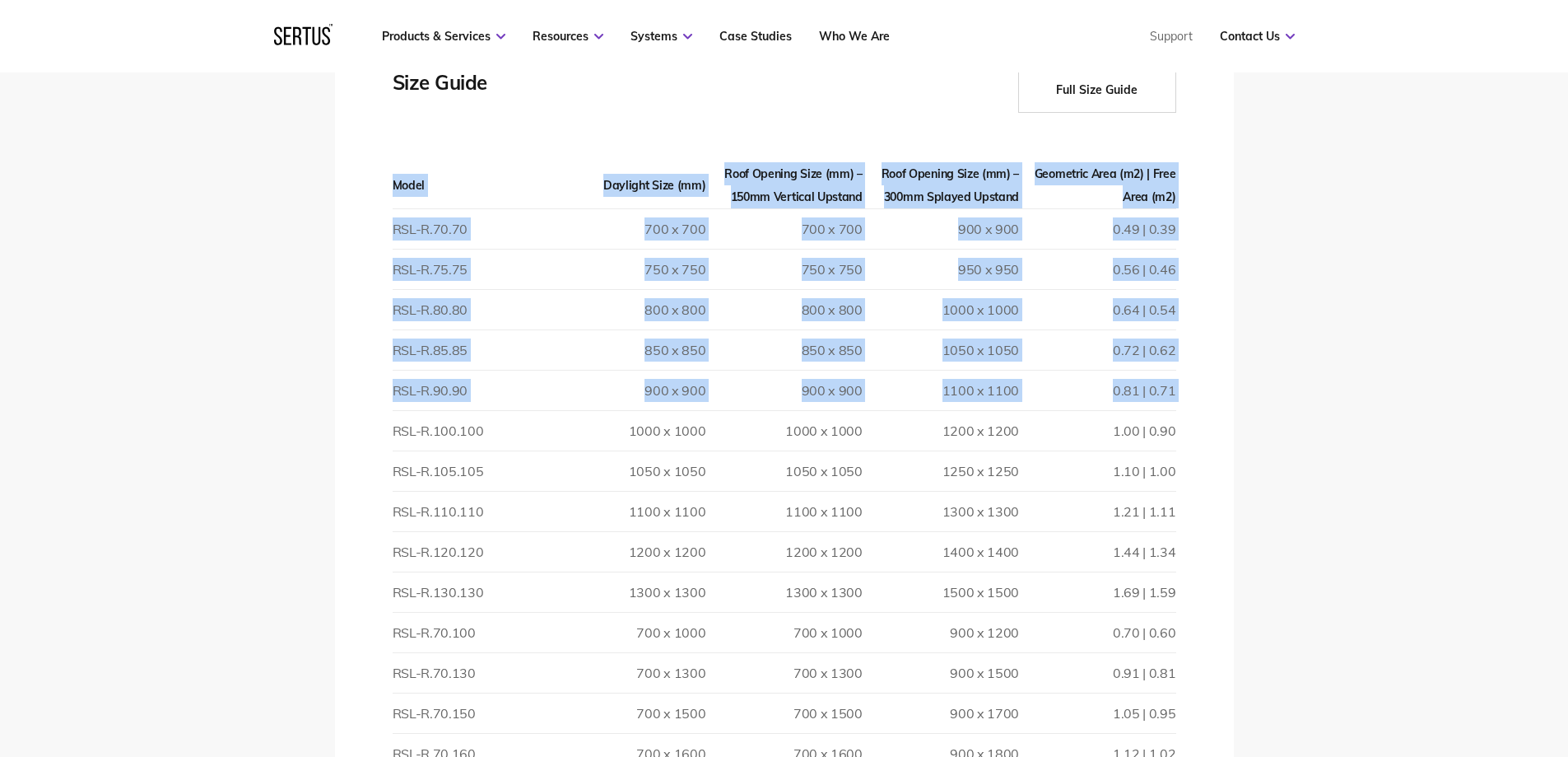
drag, startPoint x: 394, startPoint y: 436, endPoint x: 1178, endPoint y: 431, distance: 784.0
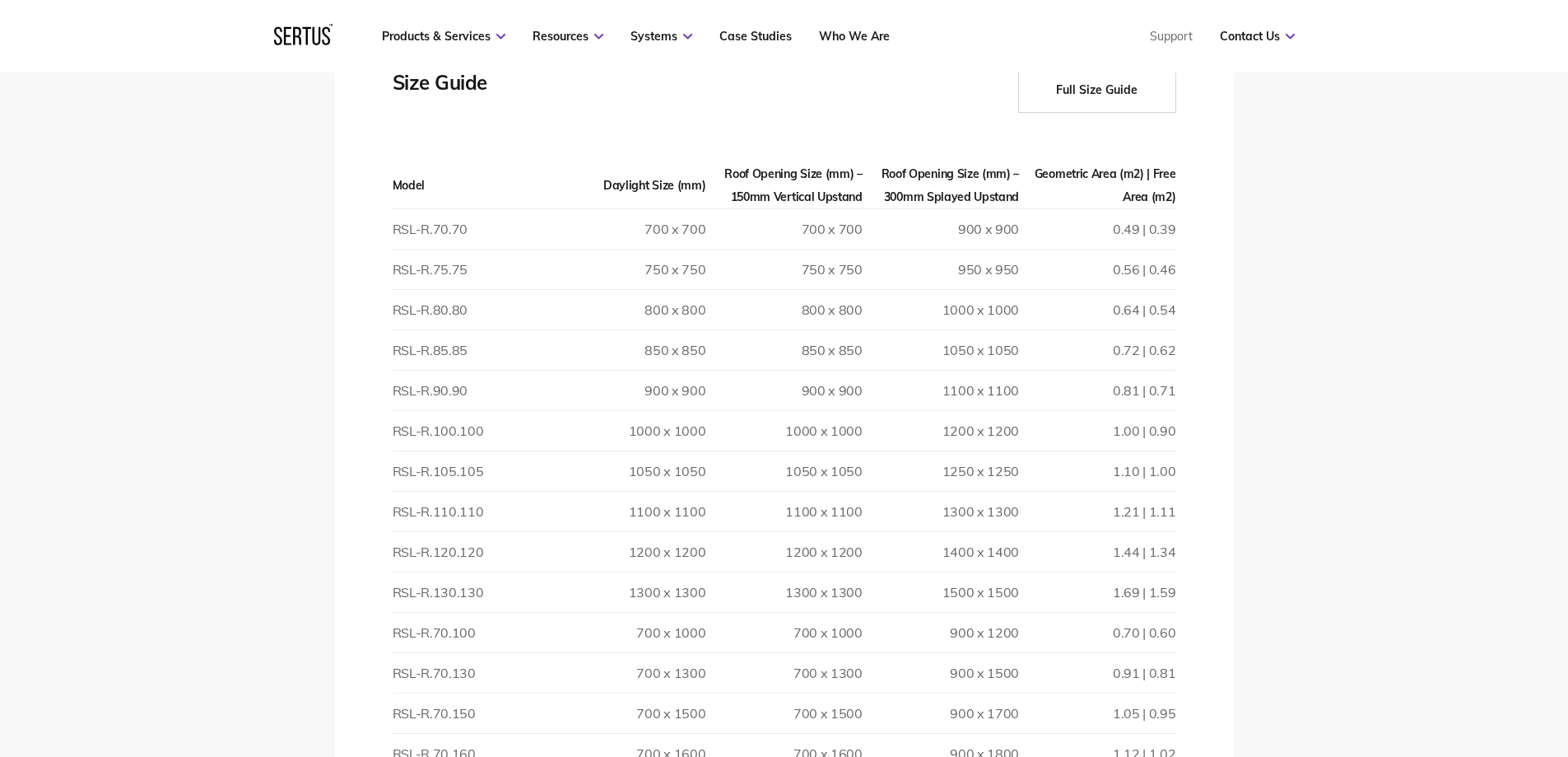
click at [612, 373] on td "900 x 900" at bounding box center [627, 390] width 156 height 40
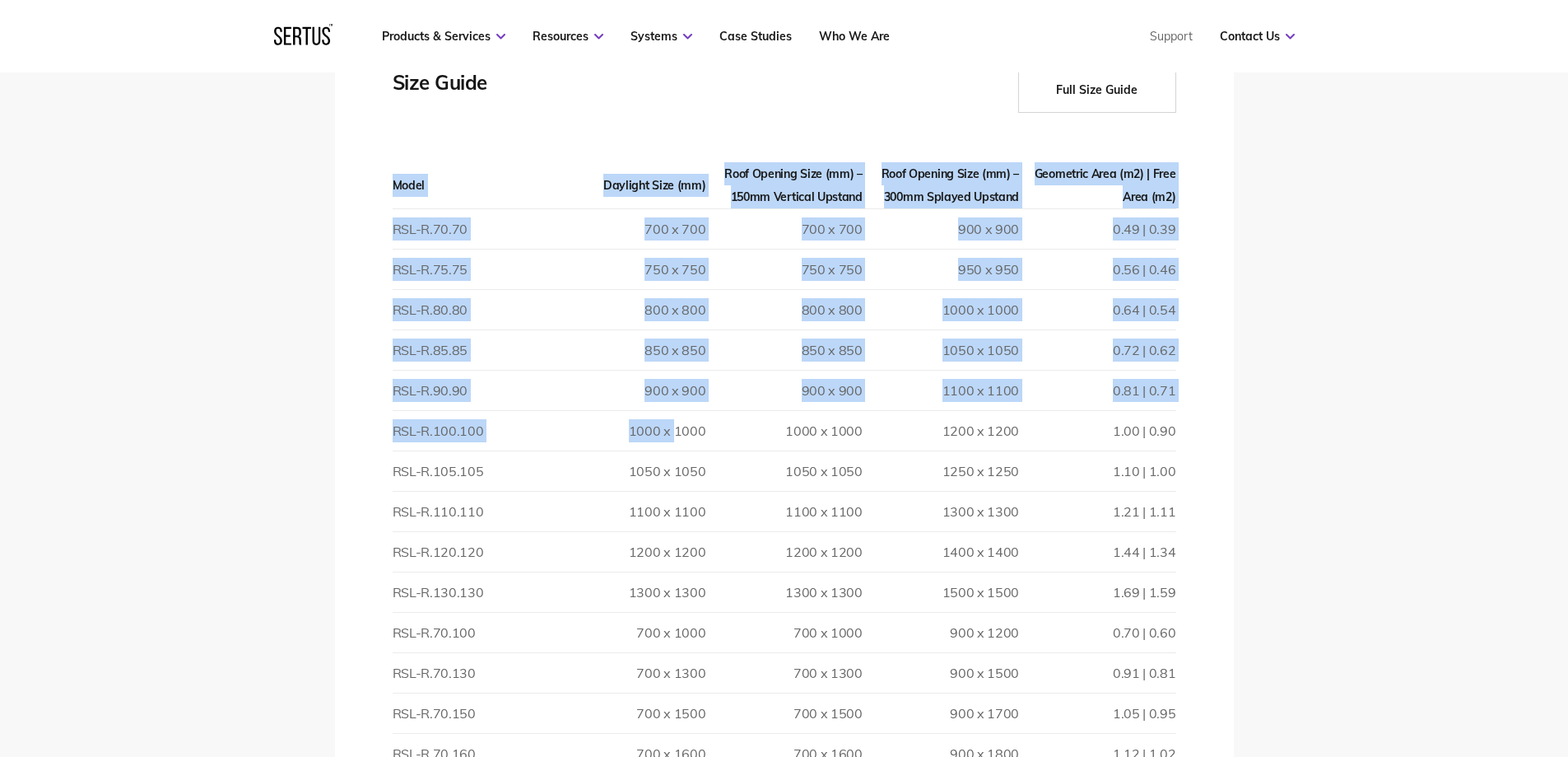
drag, startPoint x: 387, startPoint y: 435, endPoint x: 674, endPoint y: 427, distance: 287.1
click at [668, 429] on td "1000 x 1000" at bounding box center [627, 431] width 156 height 40
drag, startPoint x: 393, startPoint y: 430, endPoint x: 1204, endPoint y: 440, distance: 811.1
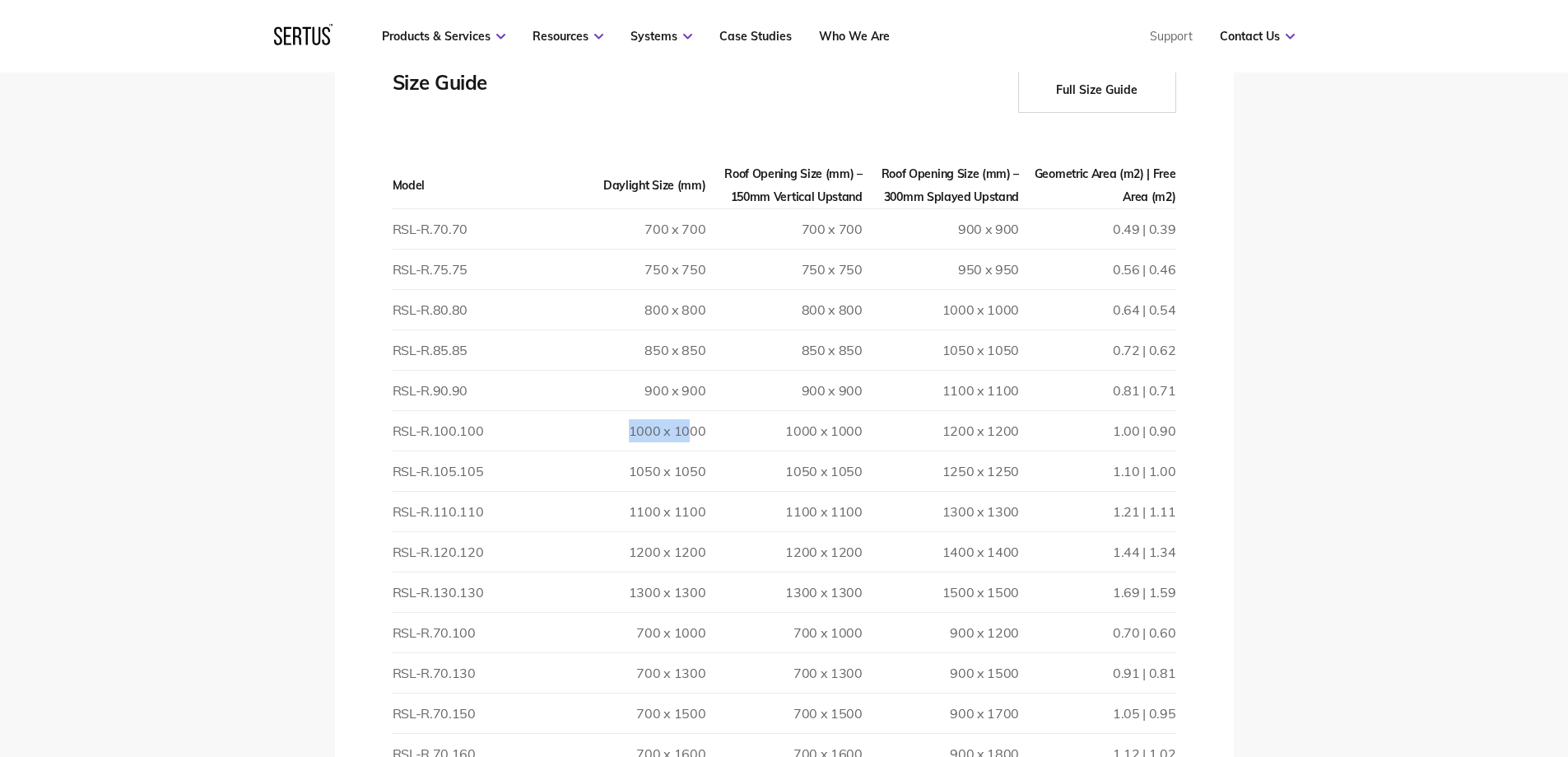
drag, startPoint x: 630, startPoint y: 436, endPoint x: 687, endPoint y: 435, distance: 57.0
click at [687, 435] on td "1000 x 1000" at bounding box center [627, 431] width 156 height 40
click at [945, 432] on td "1200 x 1200" at bounding box center [940, 431] width 156 height 40
drag, startPoint x: 948, startPoint y: 432, endPoint x: 1025, endPoint y: 423, distance: 77.5
click at [1025, 423] on tr "RSL-R.100.100 1000 x 1000 1000 x 1000 1200 x 1200 1.00 | 0.90" at bounding box center [784, 431] width 784 height 40
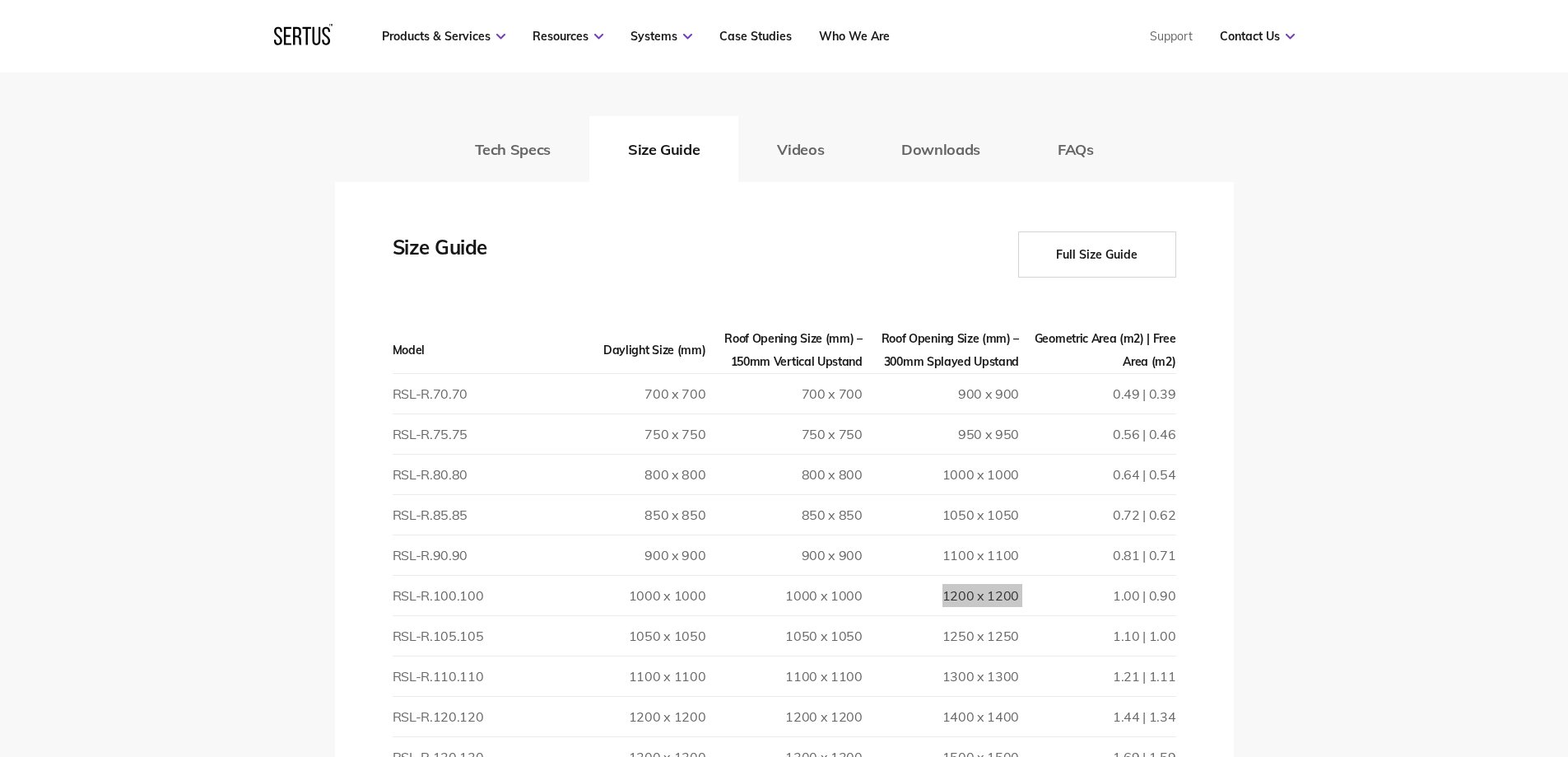
scroll to position [2306, 0]
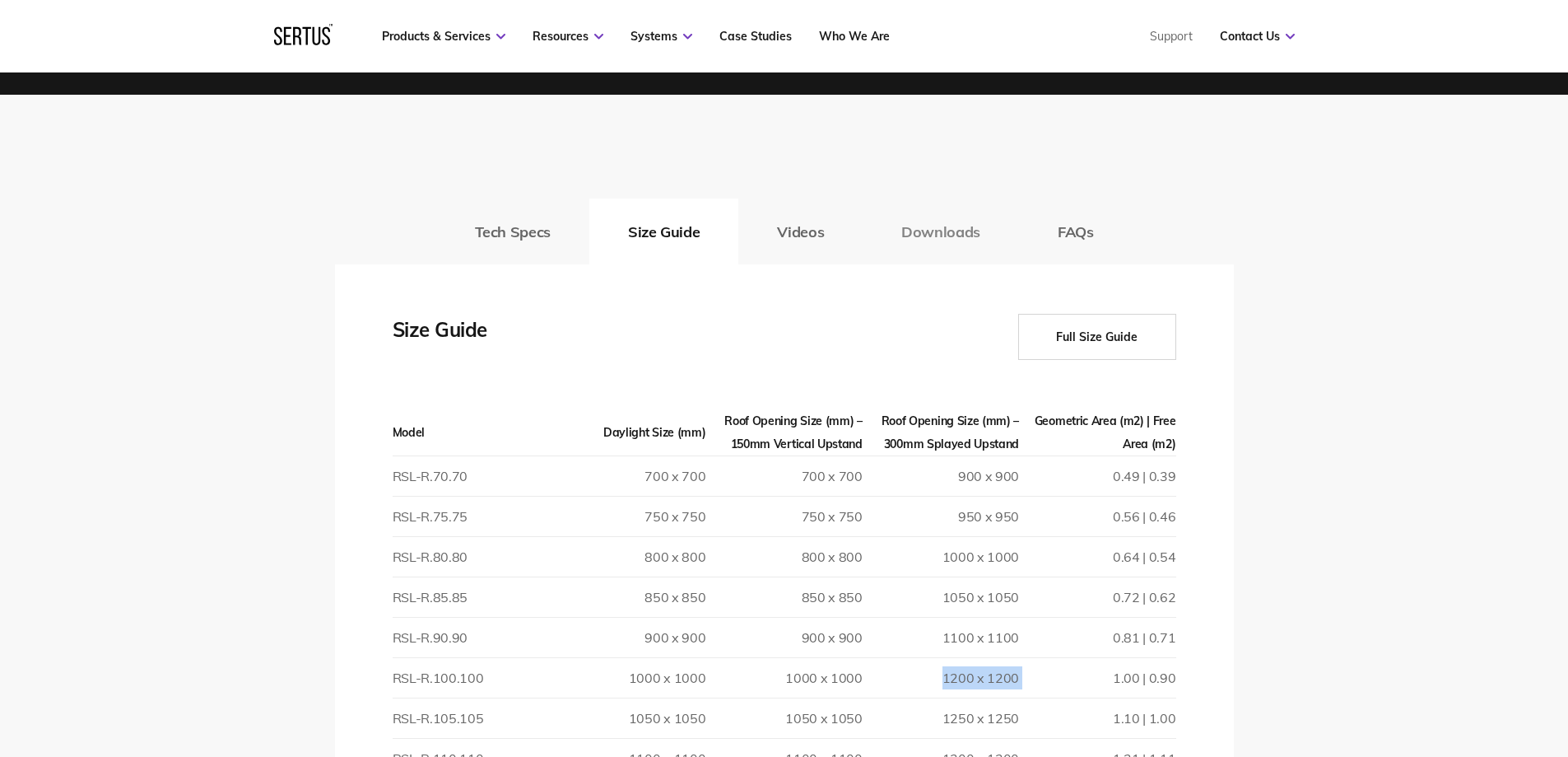
click at [930, 240] on button "Downloads" at bounding box center [940, 231] width 156 height 66
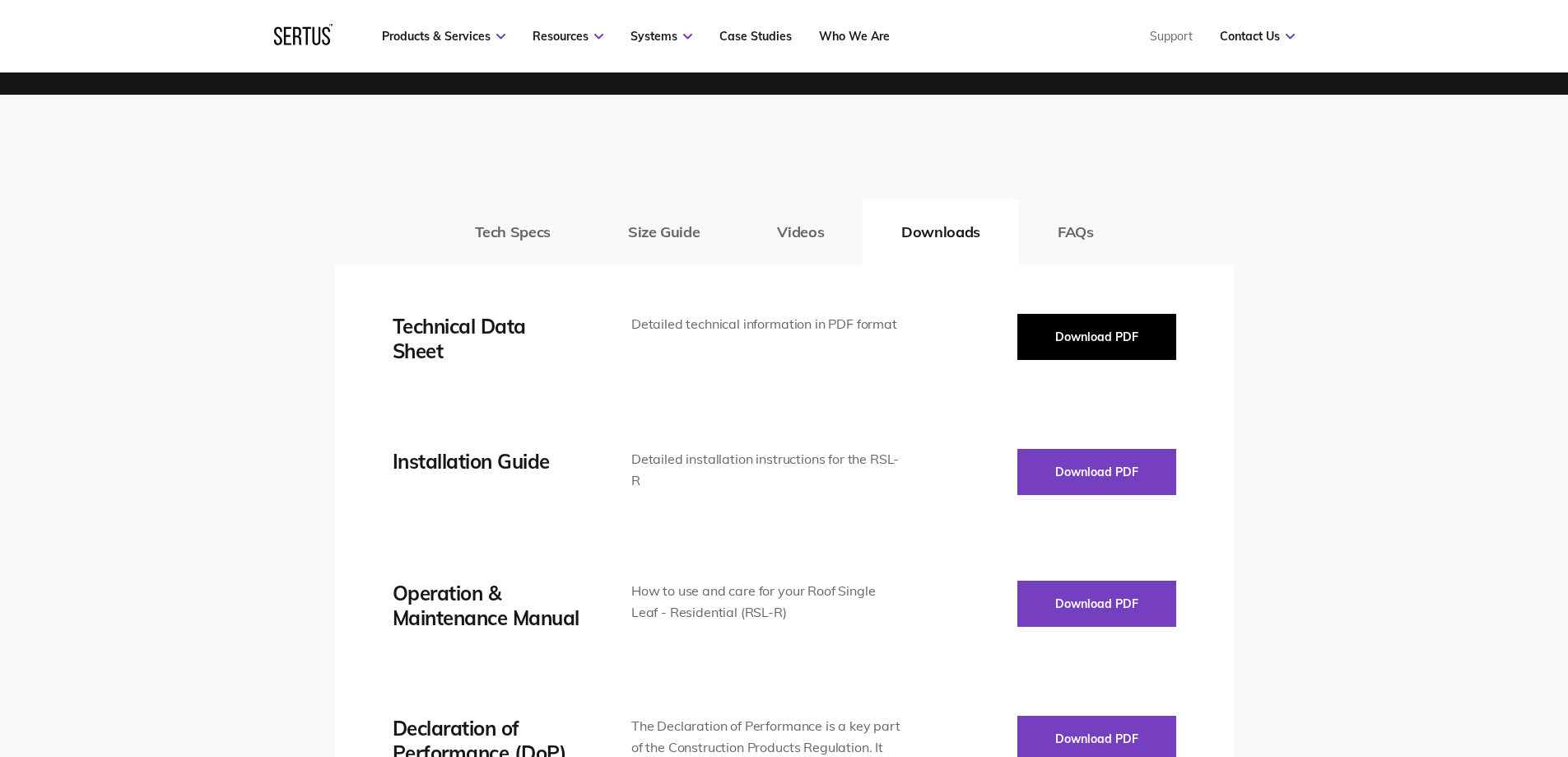
click at [1136, 346] on button "Download PDF" at bounding box center [1097, 337] width 159 height 46
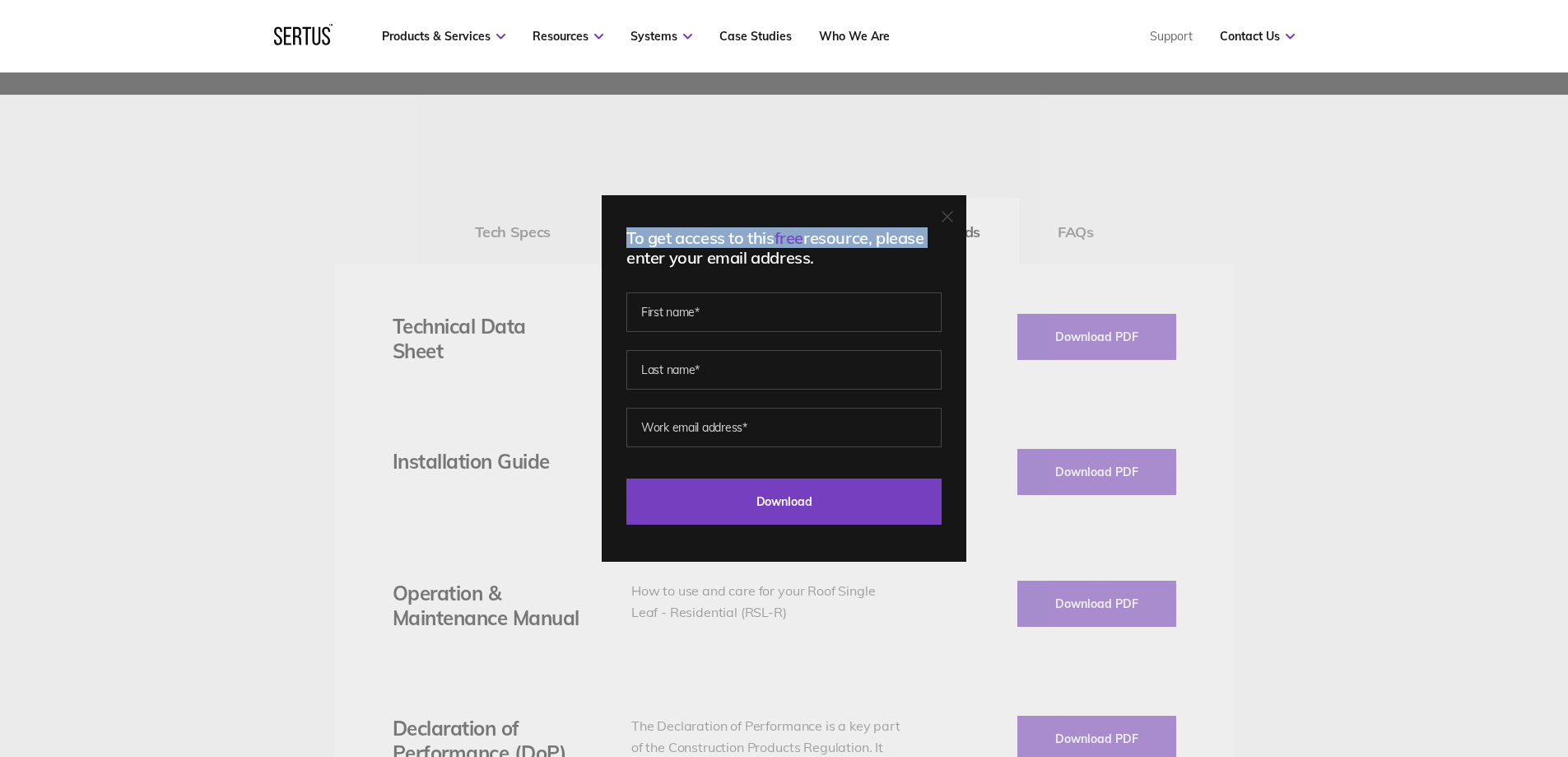
click at [960, 215] on div "To get access to this free resource, please enter your email address. Last Down…" at bounding box center [783, 378] width 364 height 366
click at [946, 217] on div "To get access to this free resource, please enter your email address. Last Down…" at bounding box center [783, 378] width 364 height 366
click at [953, 213] on icon at bounding box center [948, 217] width 12 height 12
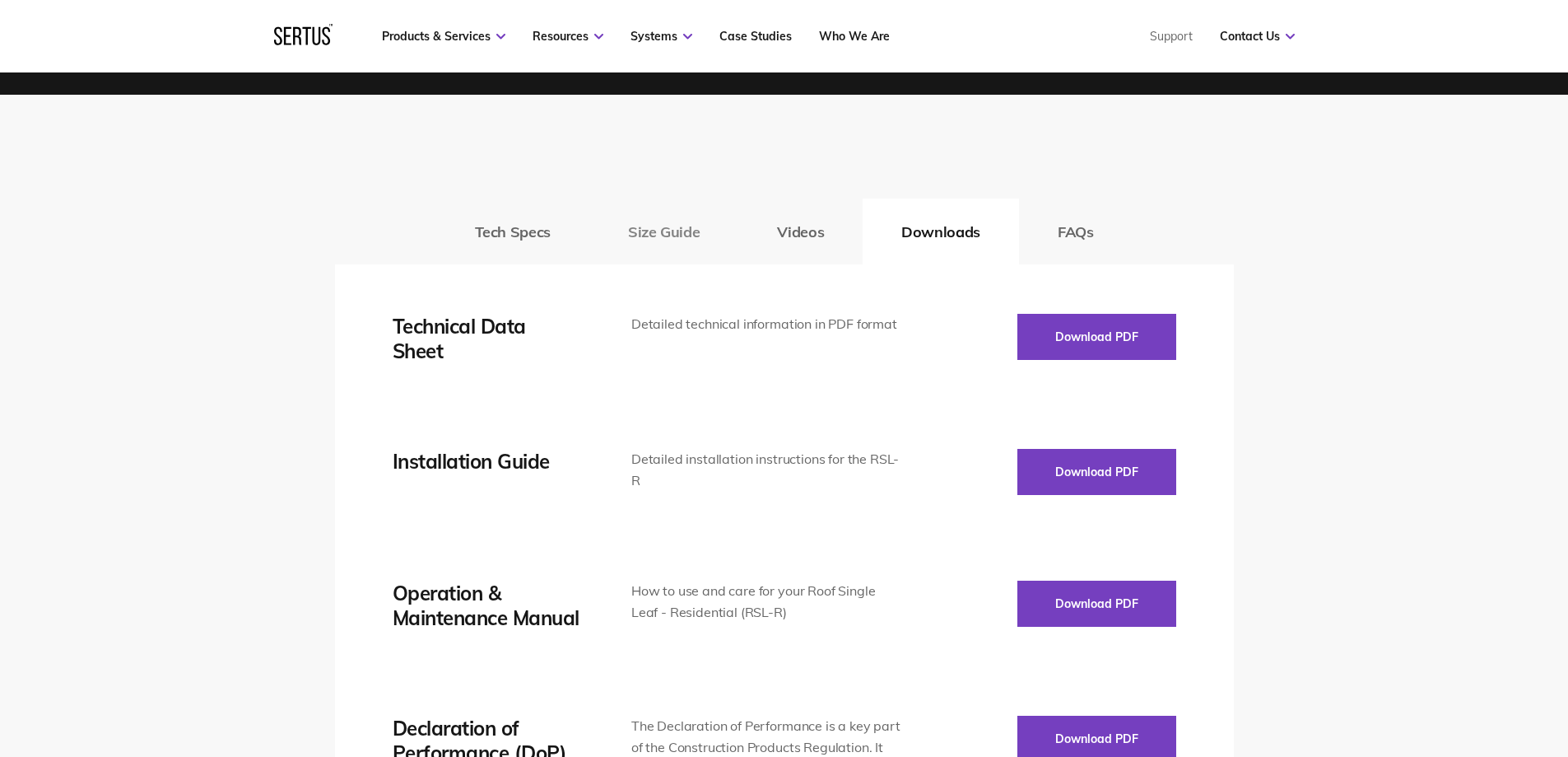
click at [658, 231] on button "Size Guide" at bounding box center [663, 231] width 149 height 66
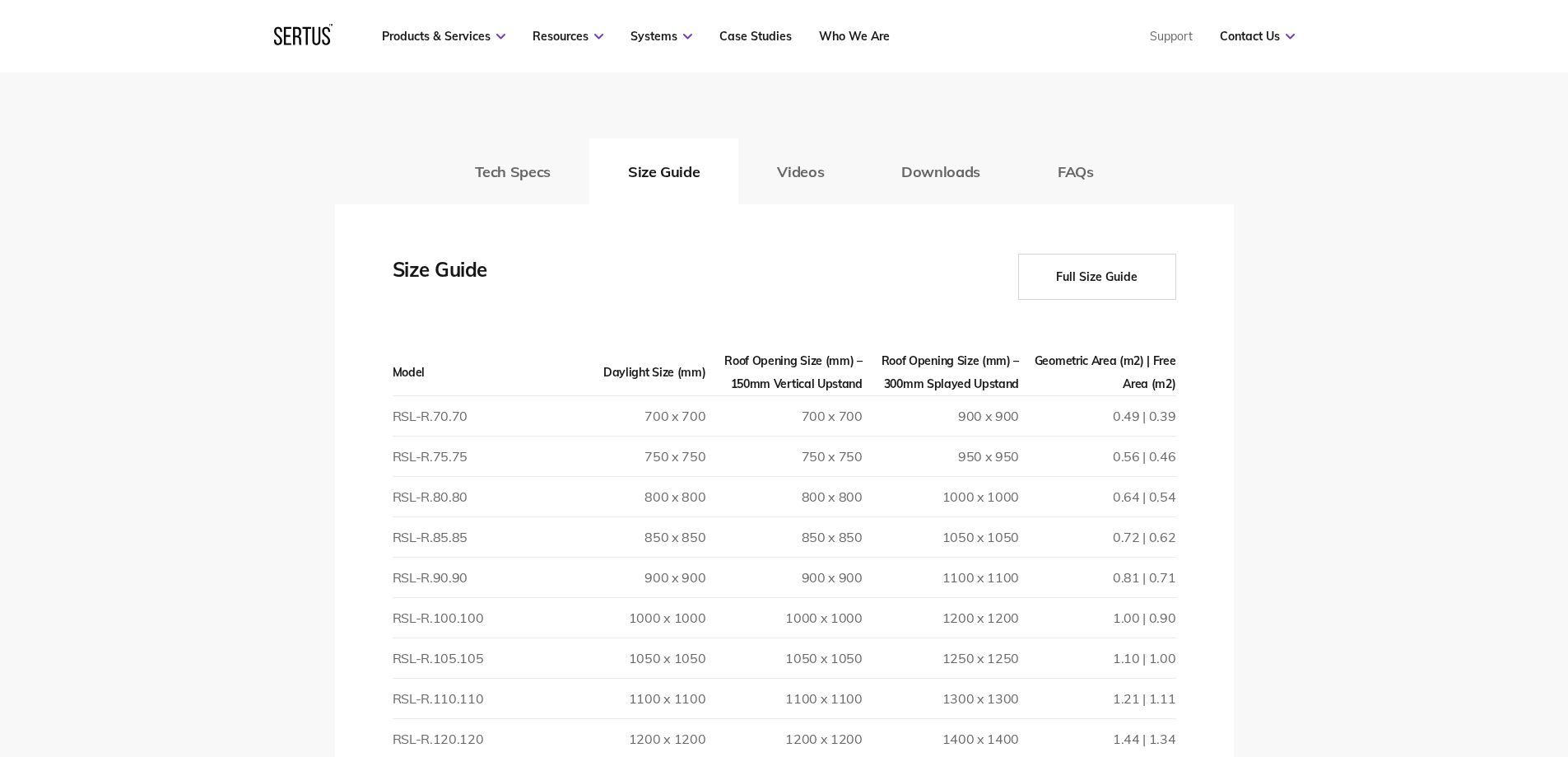
scroll to position [2553, 0]
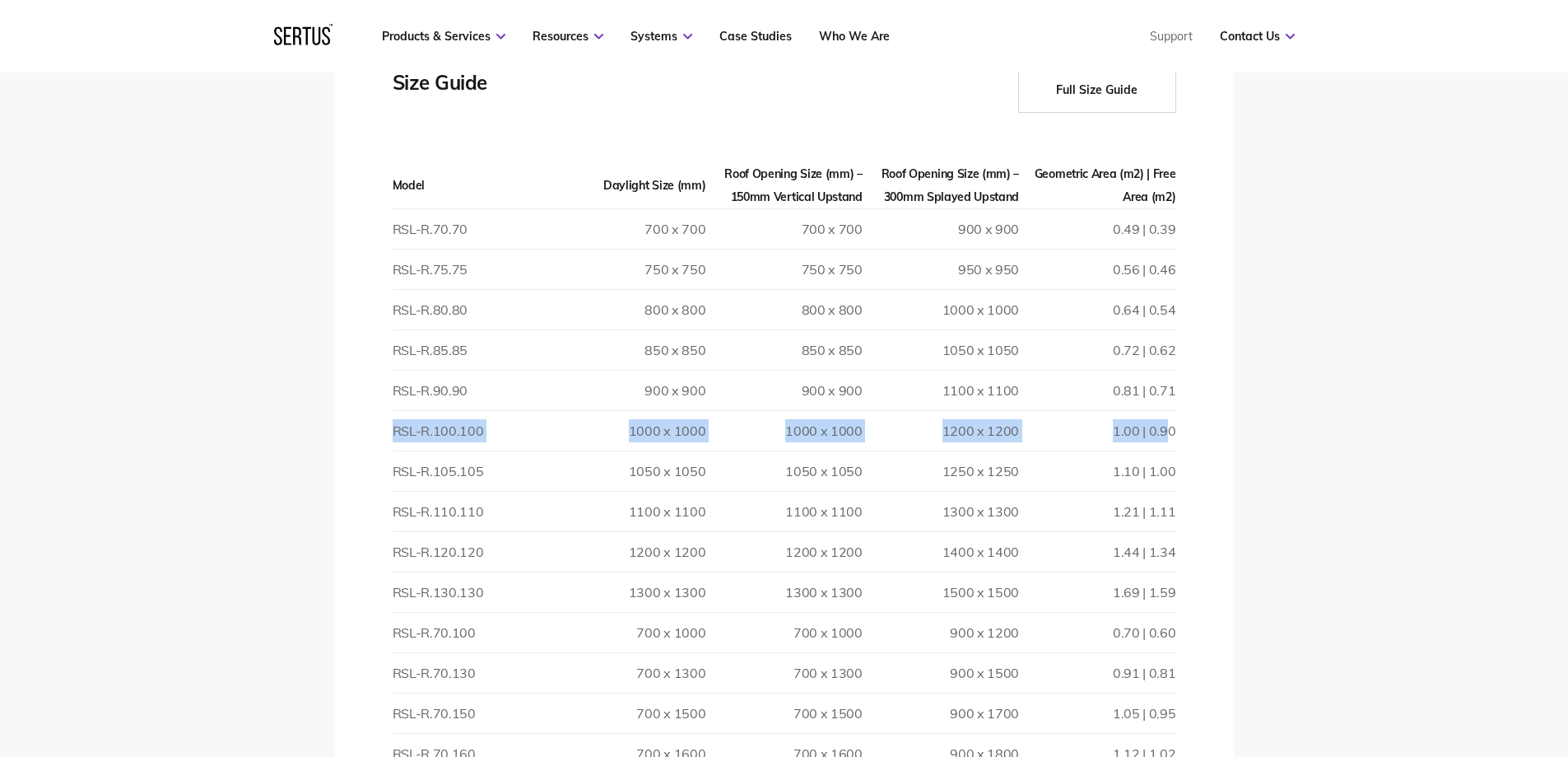
drag, startPoint x: 392, startPoint y: 431, endPoint x: 1170, endPoint y: 439, distance: 778.0
click at [1170, 439] on tr "RSL-R.100.100 1000 x 1000 1000 x 1000 1200 x 1200 1.00 | 0.90" at bounding box center [784, 431] width 784 height 40
click at [739, 431] on td "1000 x 1000" at bounding box center [783, 431] width 156 height 40
drag, startPoint x: 424, startPoint y: 439, endPoint x: 446, endPoint y: 440, distance: 22.0
click at [446, 440] on td "RSL-R.100.100" at bounding box center [470, 431] width 156 height 40
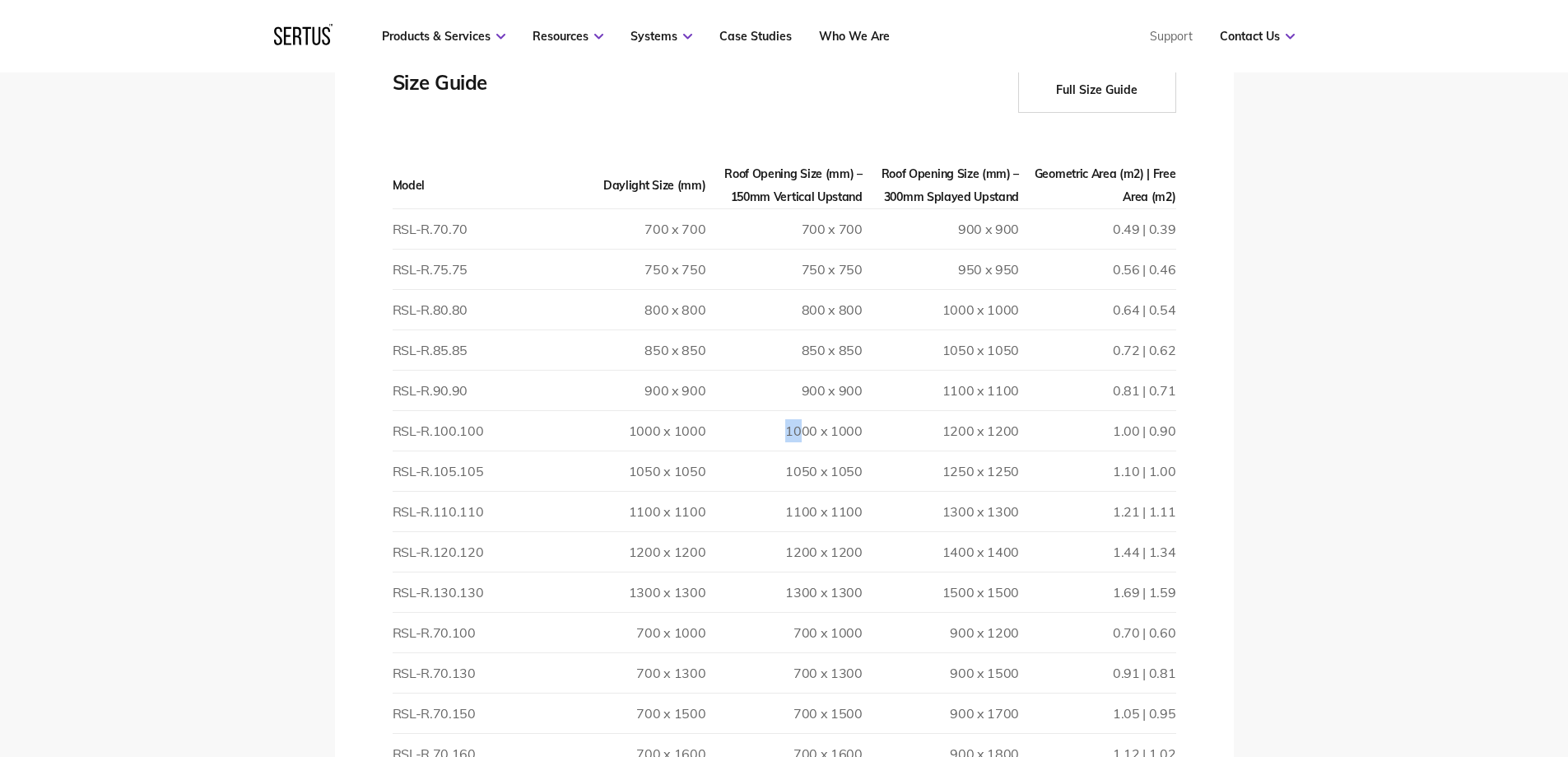
drag, startPoint x: 781, startPoint y: 425, endPoint x: 802, endPoint y: 429, distance: 21.4
click at [802, 429] on td "1000 x 1000" at bounding box center [783, 431] width 156 height 40
drag, startPoint x: 861, startPoint y: 436, endPoint x: 615, endPoint y: 421, distance: 246.5
click at [591, 423] on tr "RSL-R.100.100 1000 x 1000 1000 x 1000 1200 x 1200 1.00 | 0.90" at bounding box center [784, 431] width 784 height 40
drag, startPoint x: 940, startPoint y: 429, endPoint x: 1024, endPoint y: 431, distance: 84.0
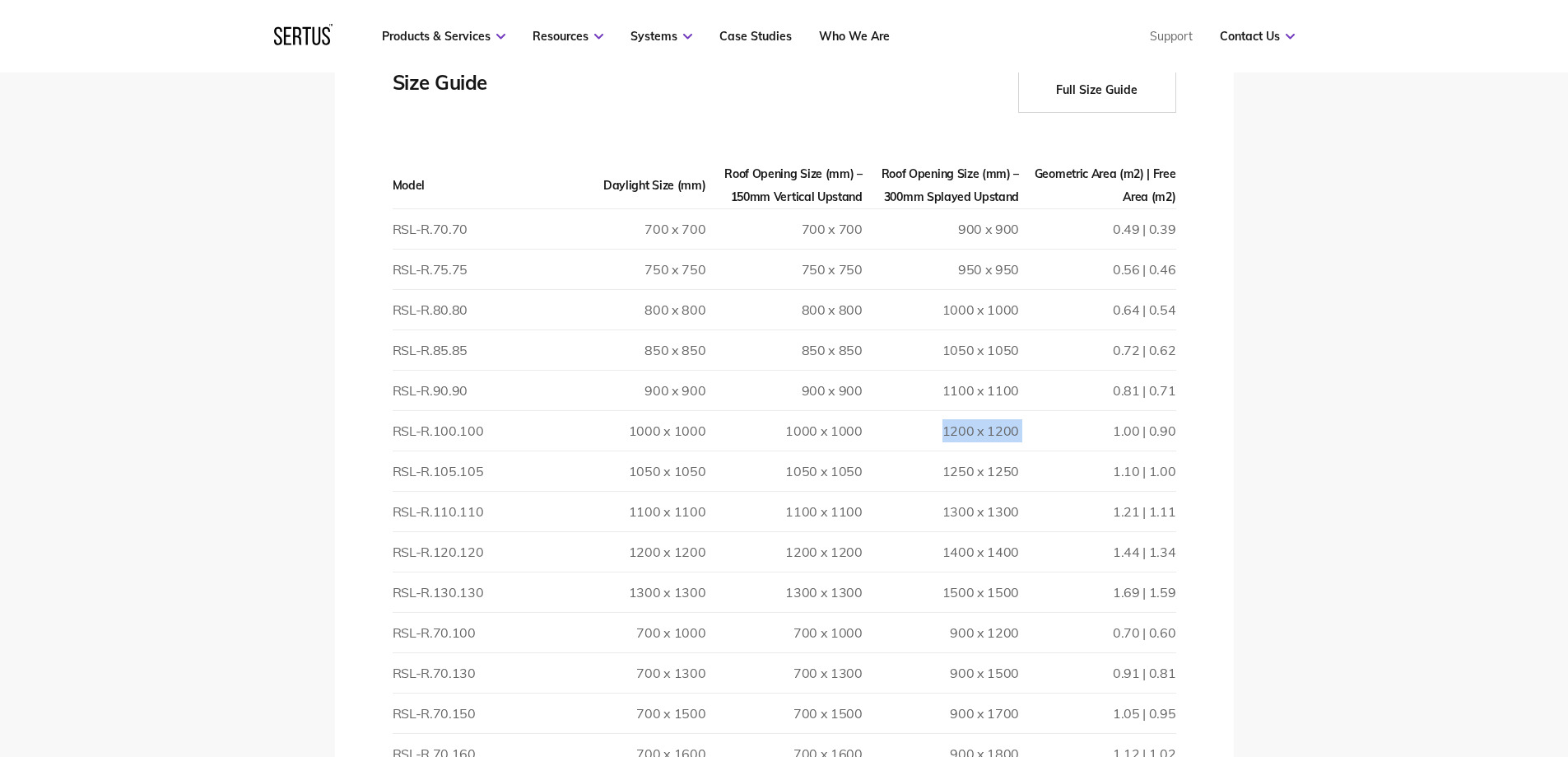
click at [1024, 431] on tr "RSL-R.100.100 1000 x 1000 1000 x 1000 1200 x 1200 1.00 | 0.90" at bounding box center [784, 431] width 784 height 40
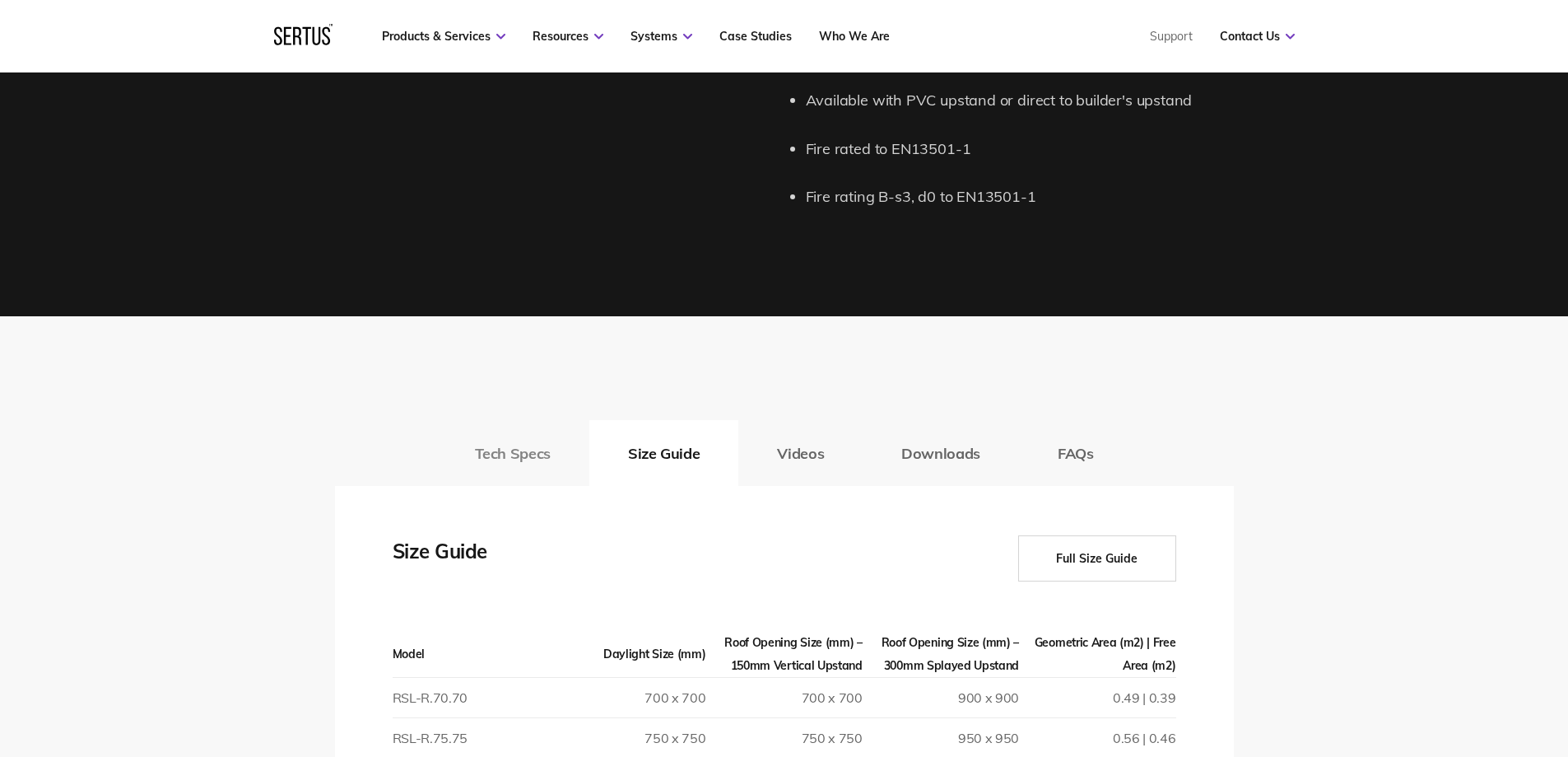
scroll to position [2059, 0]
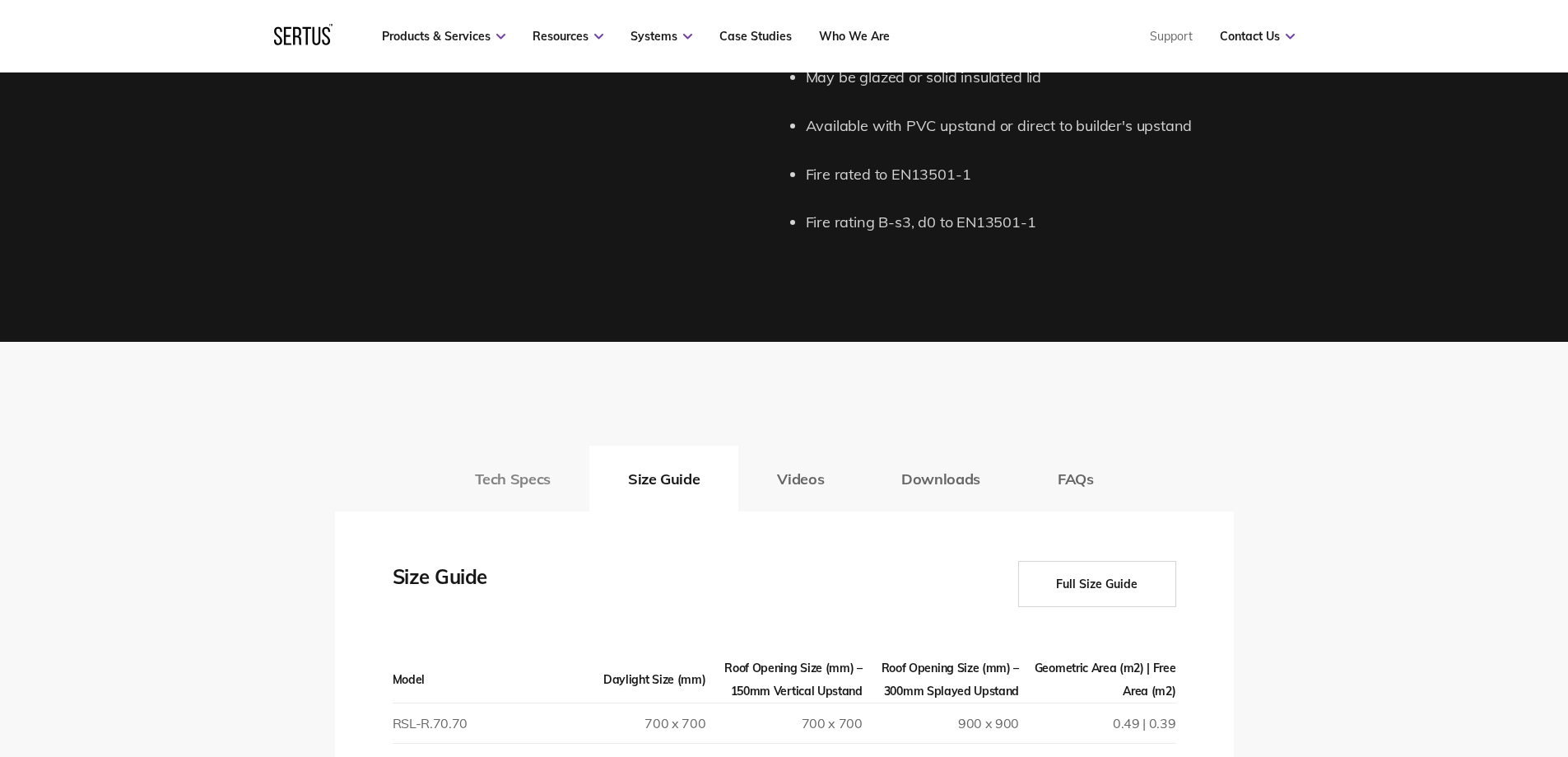
click at [539, 467] on button "Tech Specs" at bounding box center [512, 478] width 153 height 66
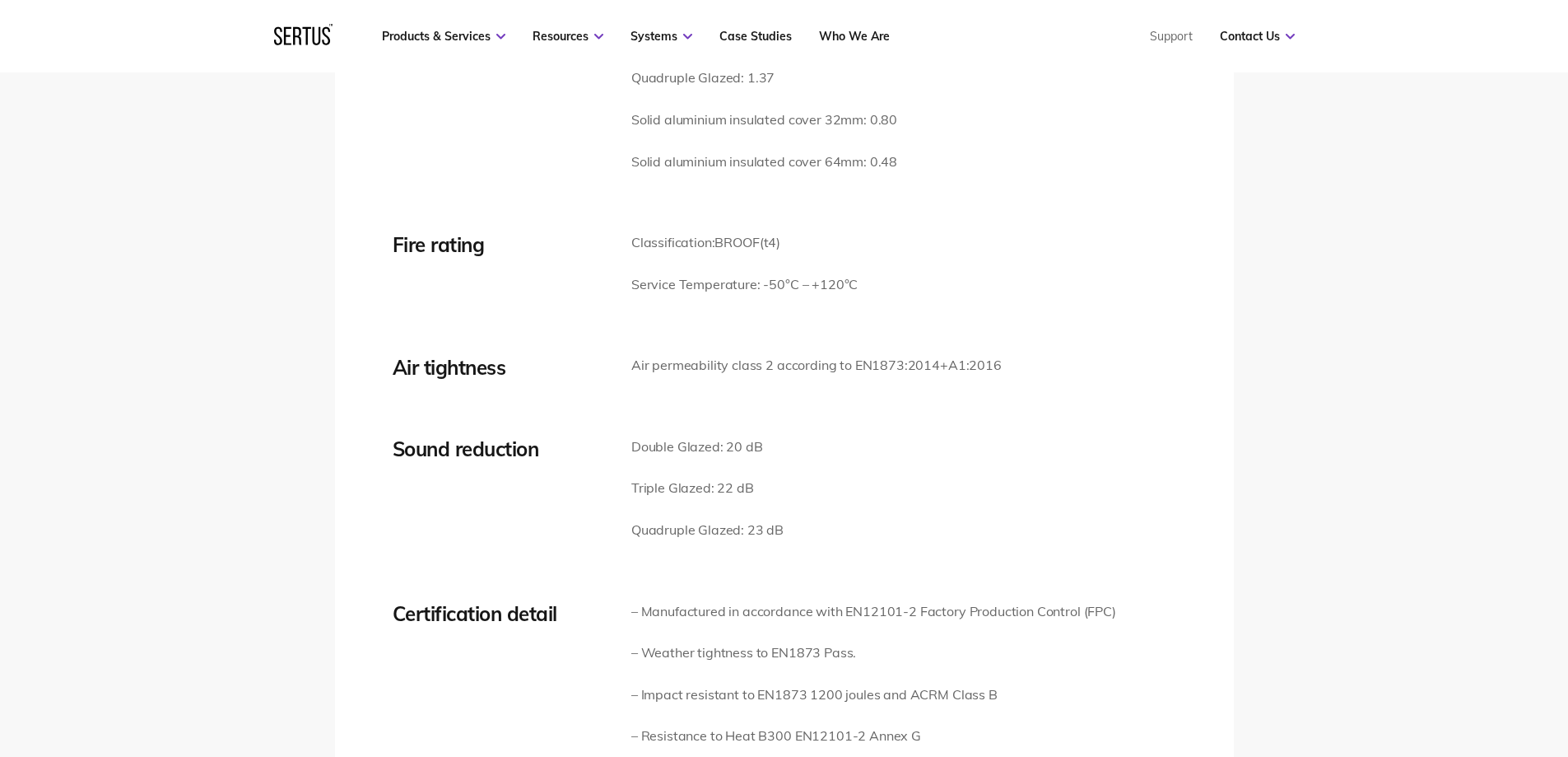
scroll to position [2141, 0]
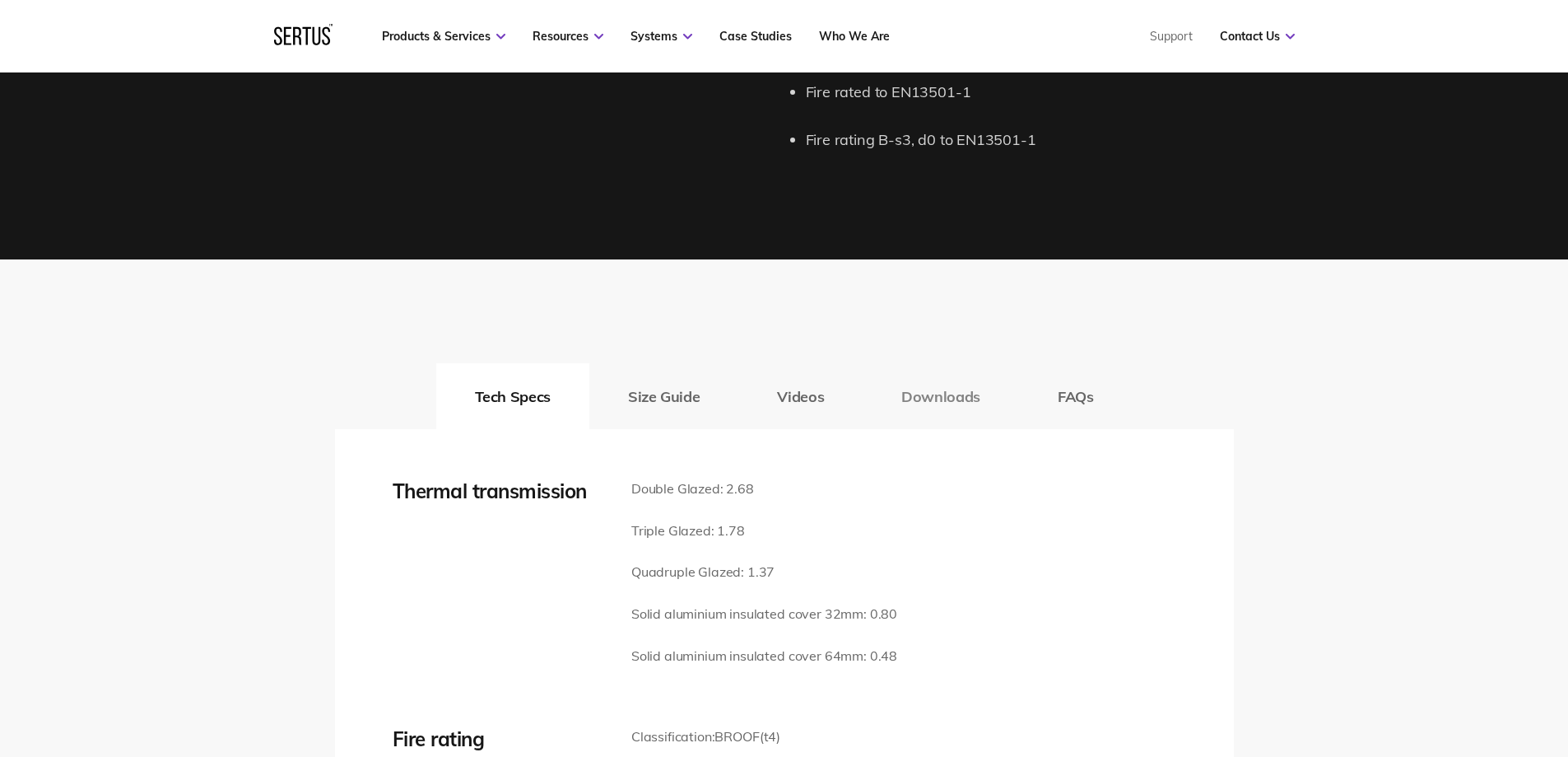
click at [939, 399] on button "Downloads" at bounding box center [940, 396] width 156 height 66
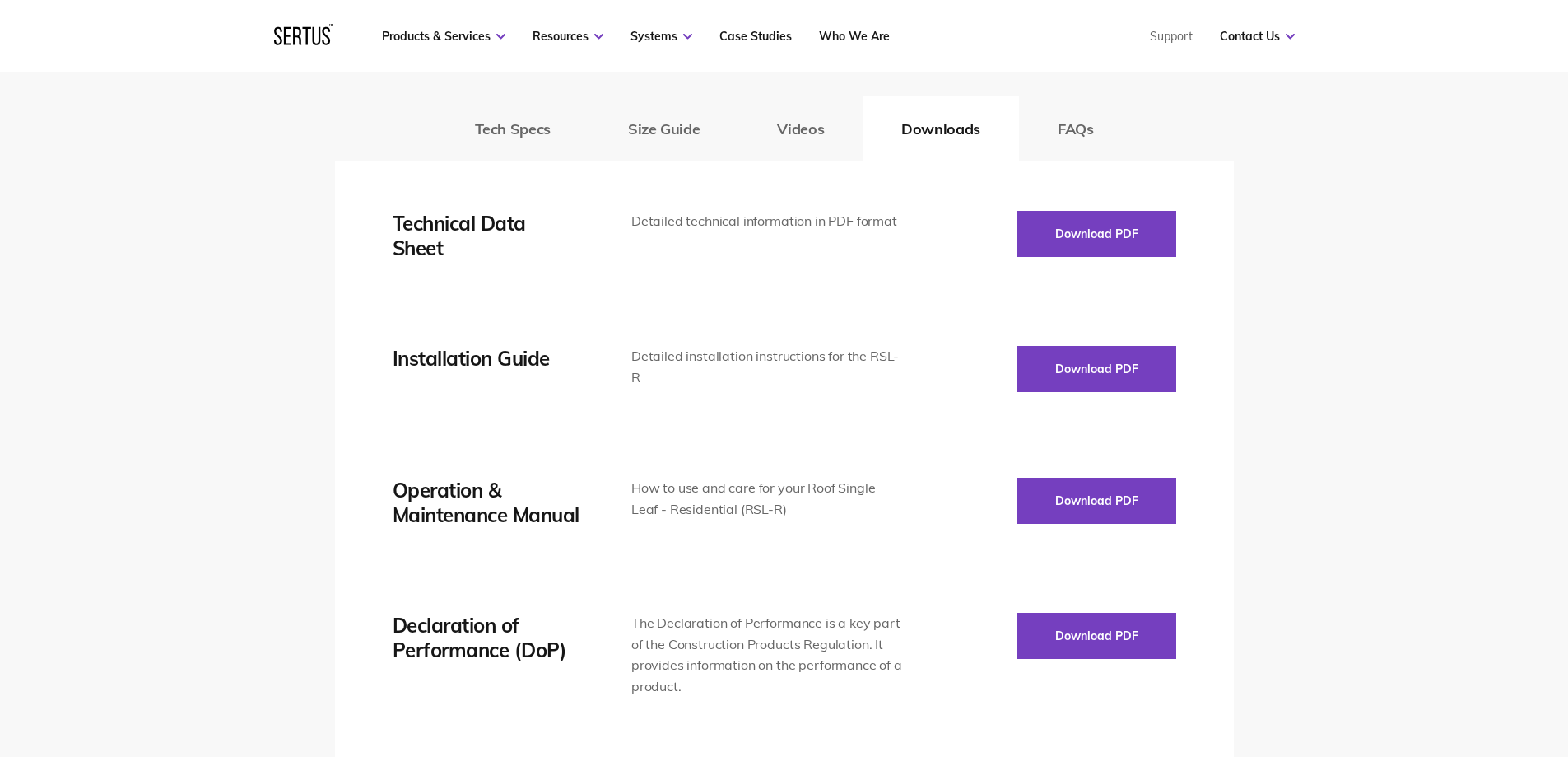
scroll to position [2388, 0]
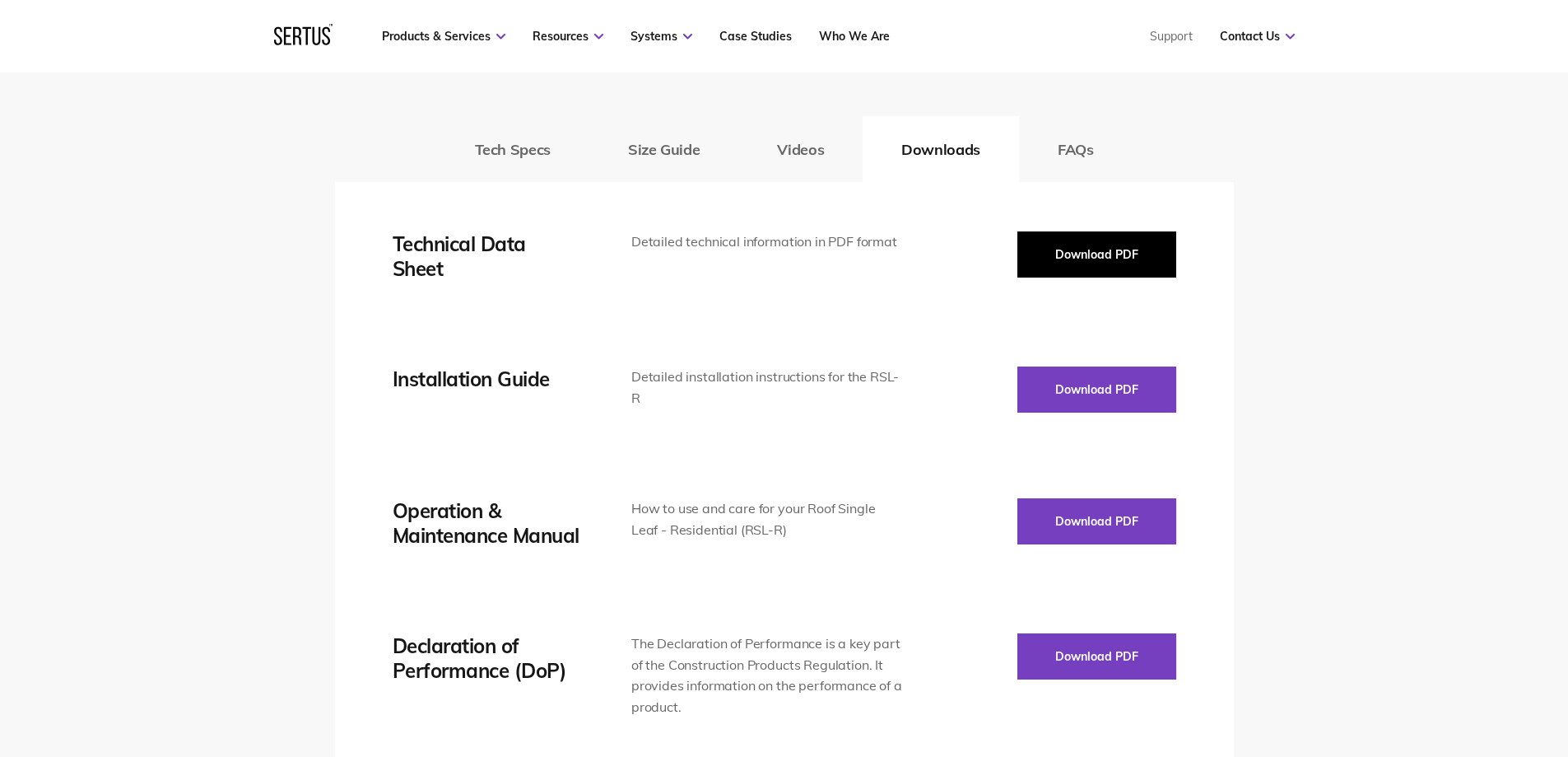
click at [1091, 264] on button "Download PDF" at bounding box center [1097, 255] width 159 height 46
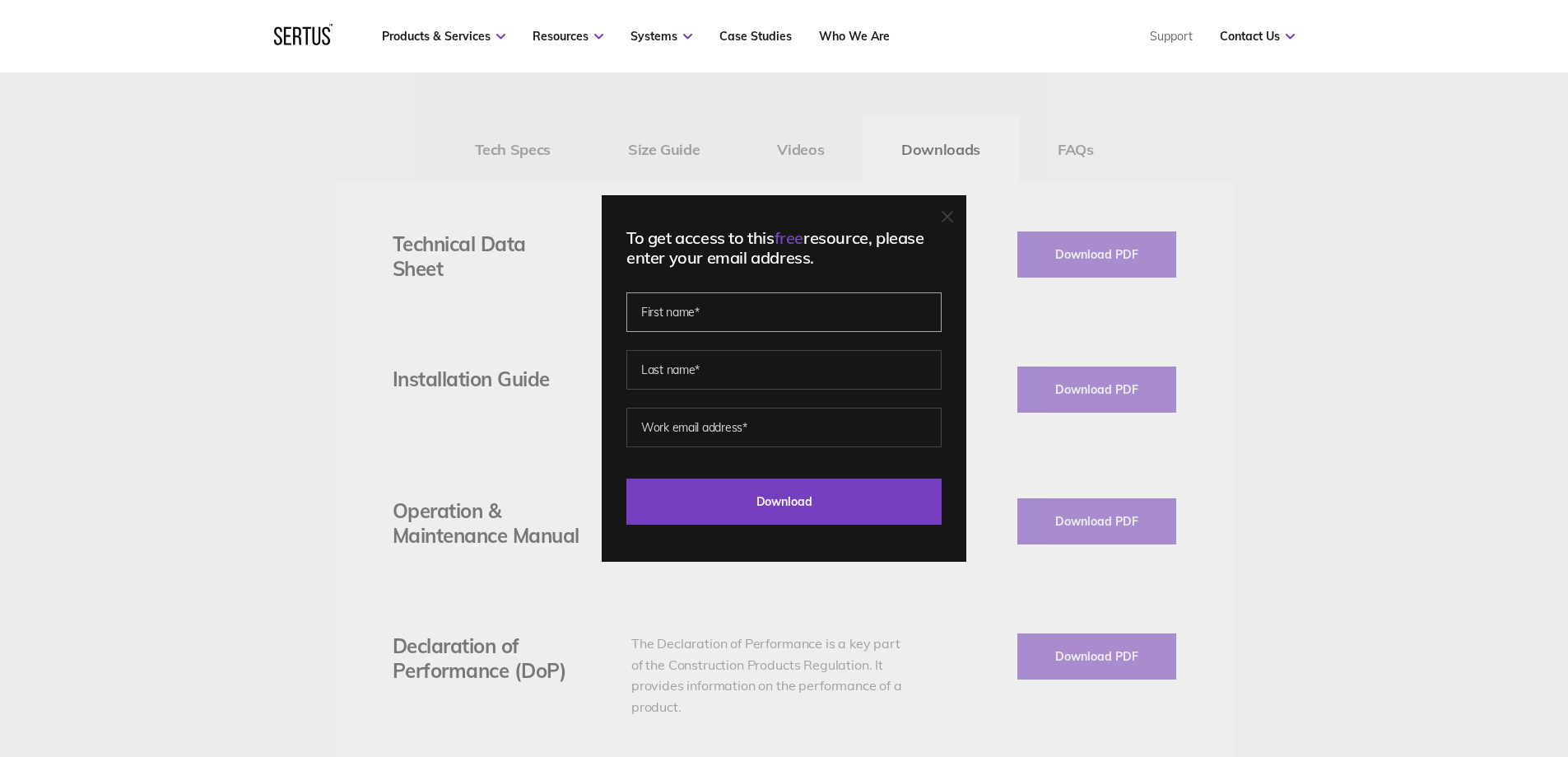
click at [730, 307] on input "text" at bounding box center [784, 312] width 316 height 40
type input "fraser"
type input "atkinson"
type input "fraser.atkinson@keyliteuk.com"
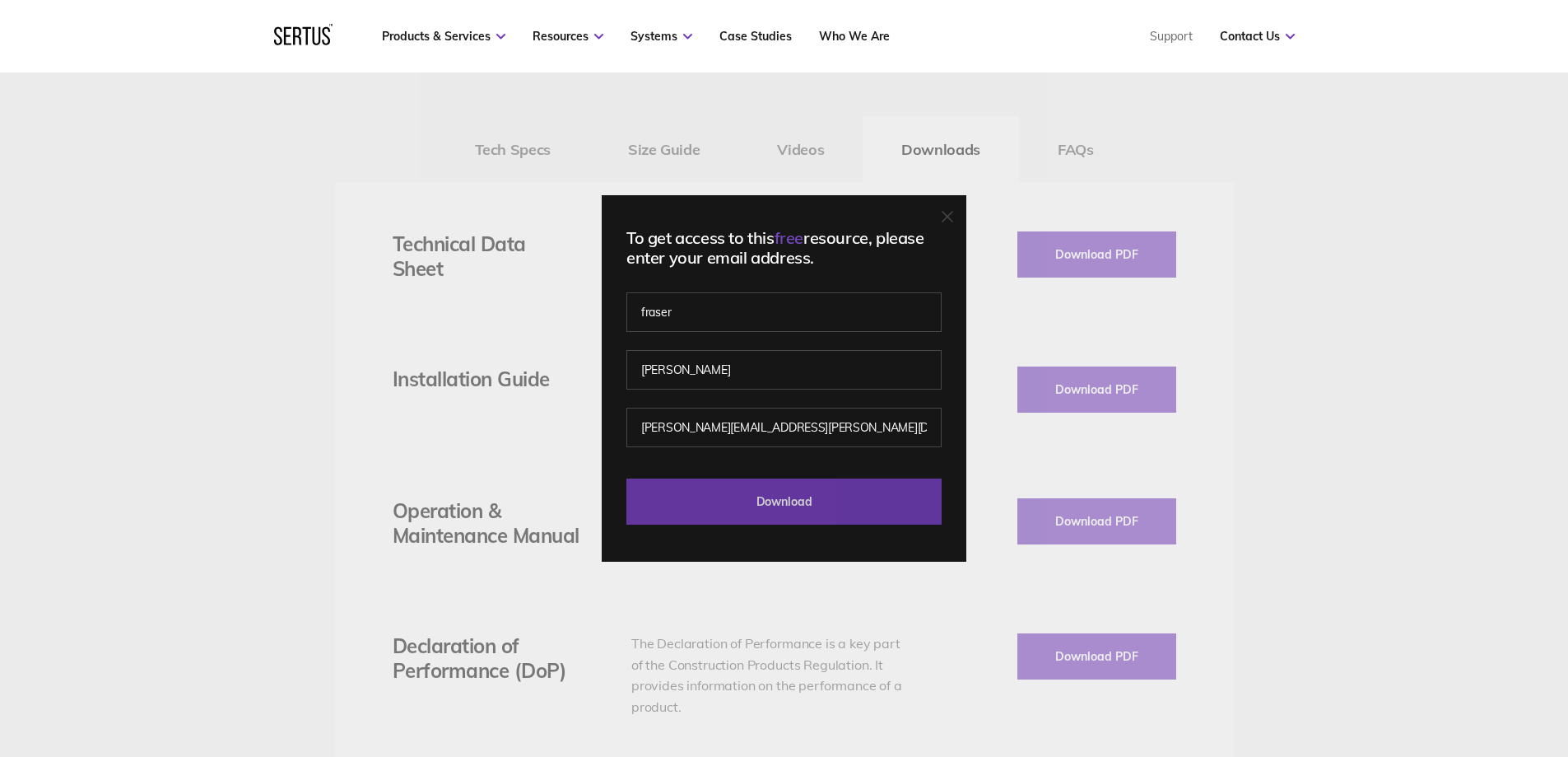
click at [793, 505] on input "Download" at bounding box center [784, 502] width 316 height 46
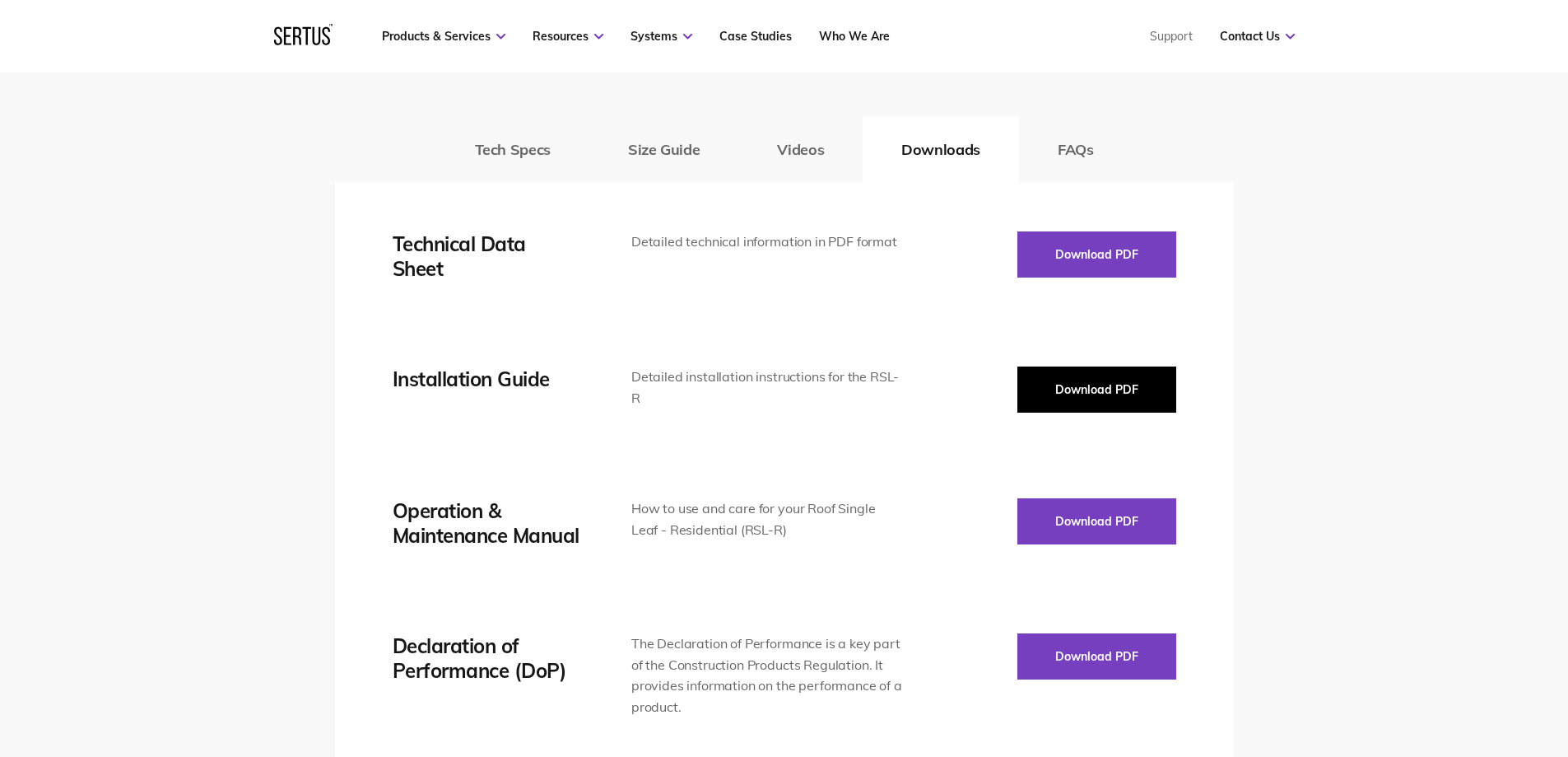
click at [1128, 382] on button "Download PDF" at bounding box center [1097, 389] width 159 height 46
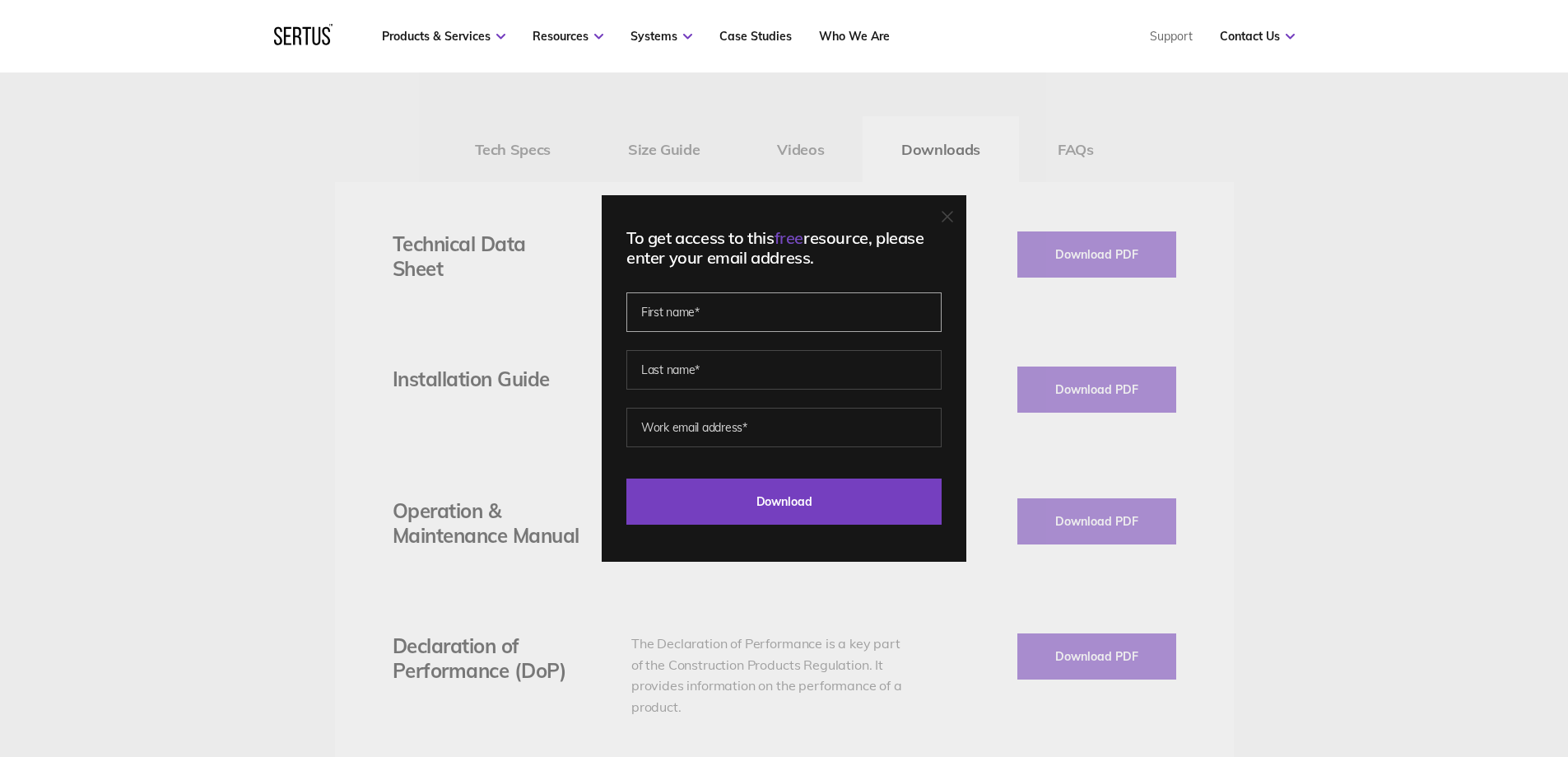
click at [705, 308] on input "text" at bounding box center [784, 312] width 316 height 40
type input "fraser"
click at [709, 369] on input "text" at bounding box center [784, 369] width 316 height 40
type input "atkinson"
click at [706, 442] on input "email" at bounding box center [784, 427] width 316 height 40
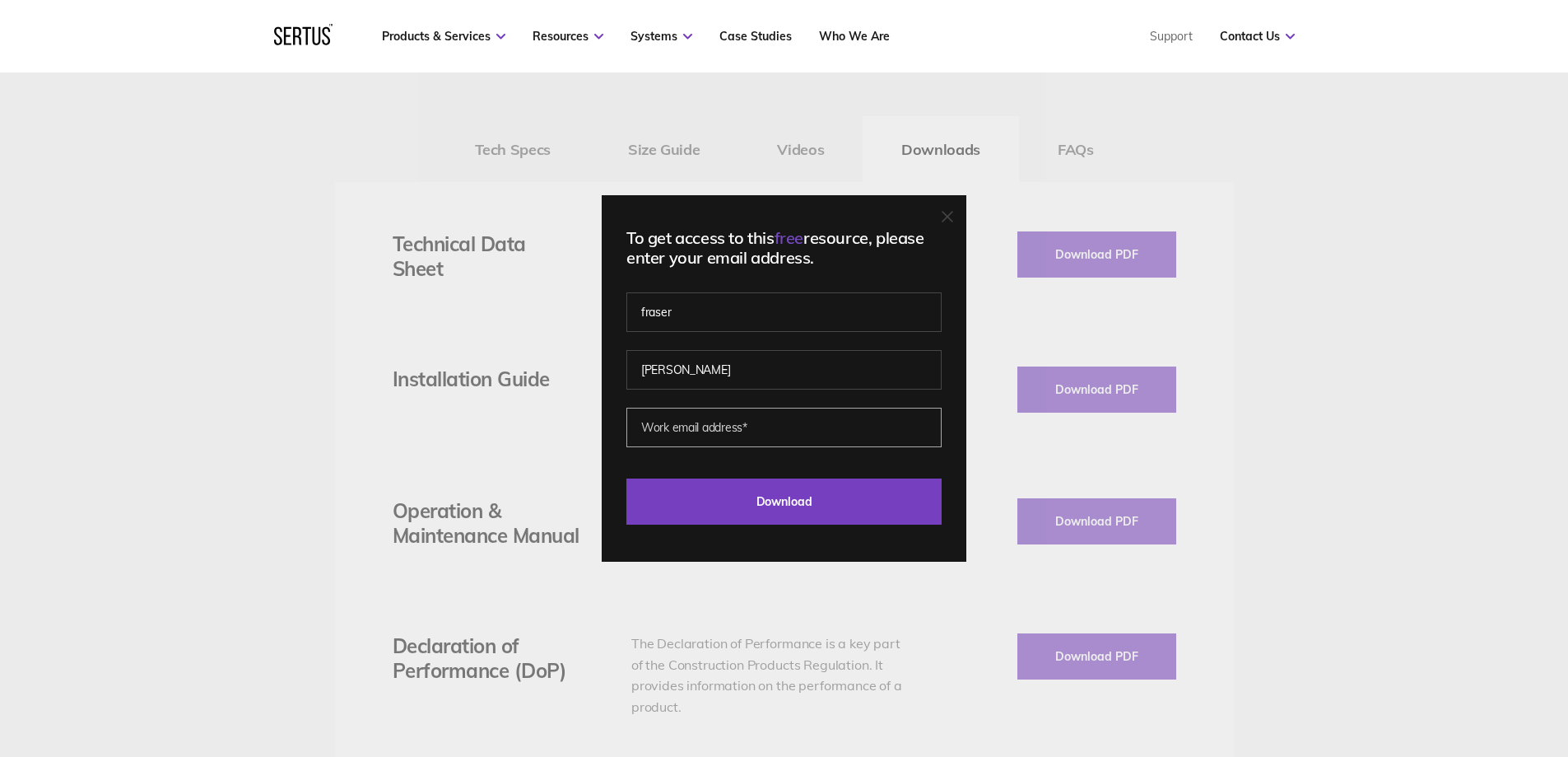
type input "fraser.atkinson@keyliteuk.com"
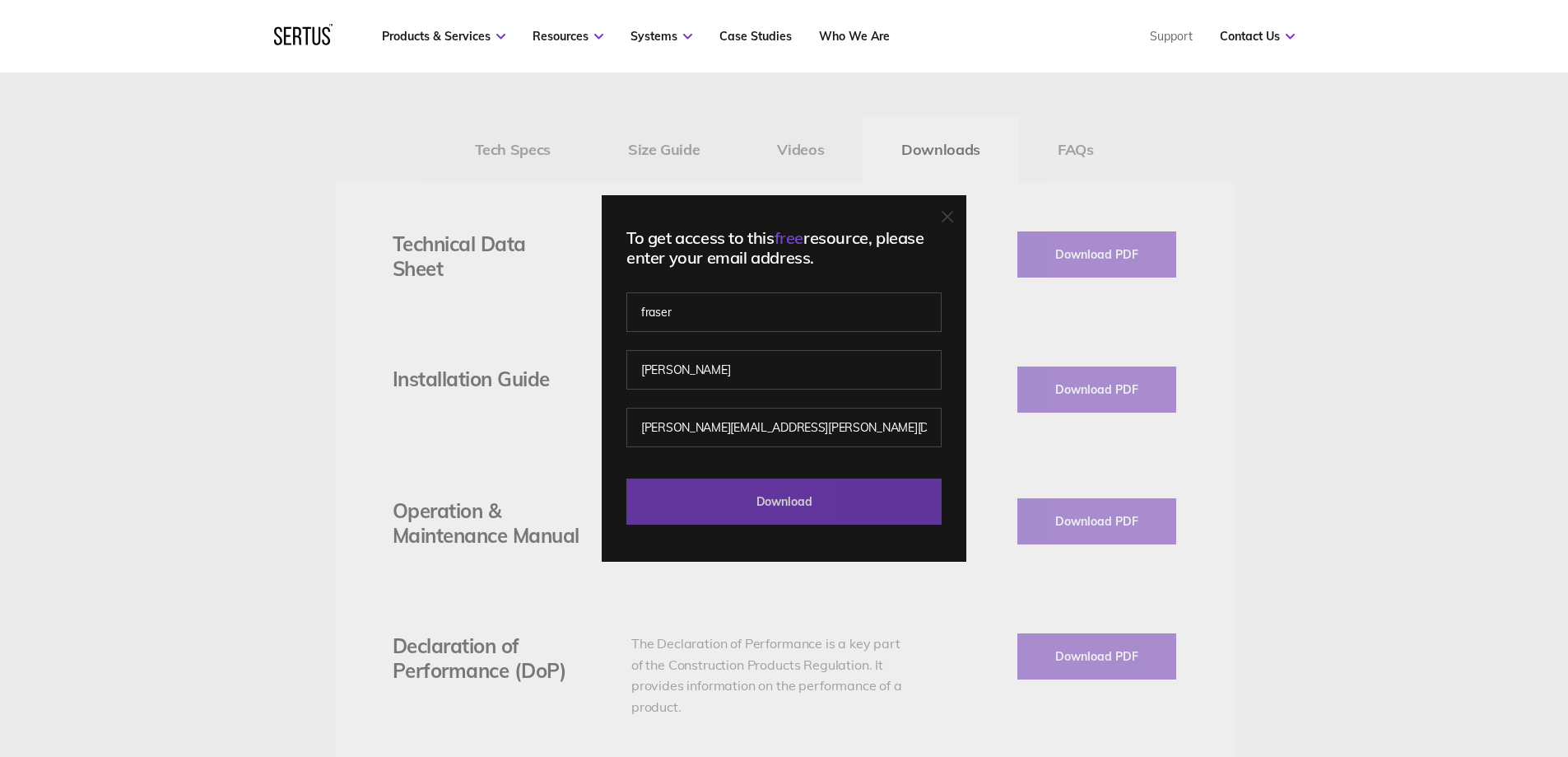
click at [772, 507] on input "Download" at bounding box center [784, 502] width 316 height 46
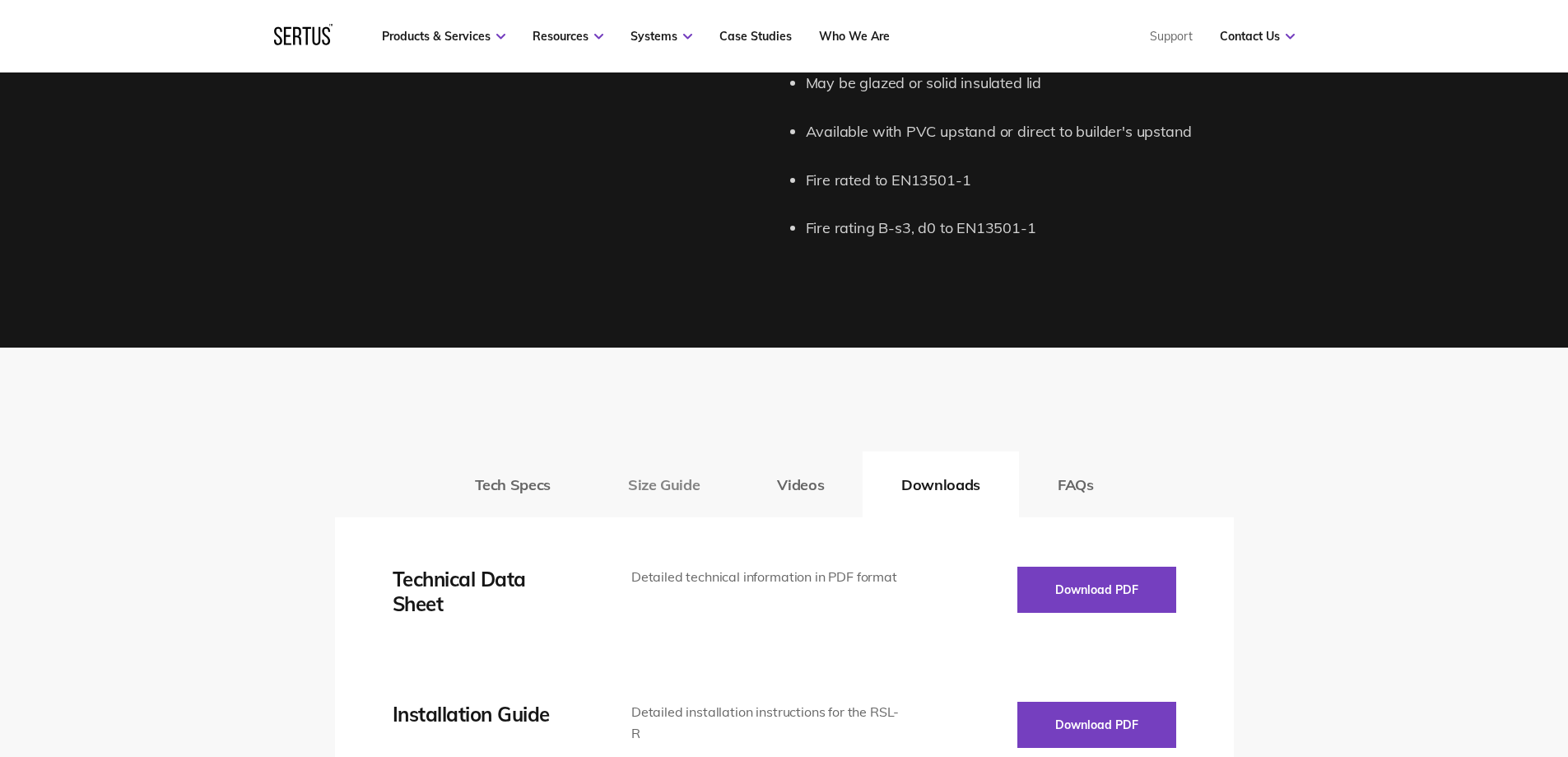
scroll to position [2223, 0]
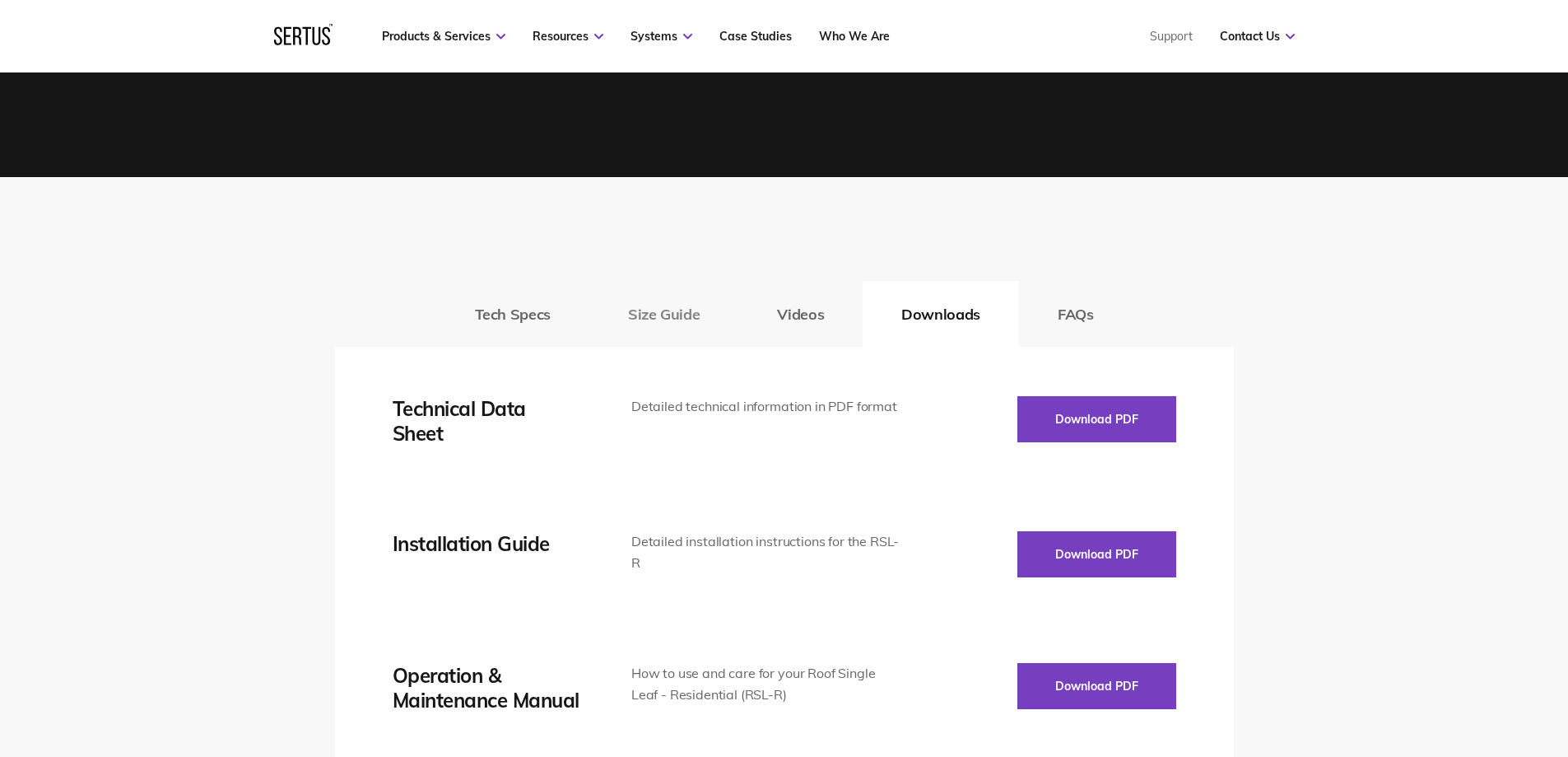
click at [648, 325] on button "Size Guide" at bounding box center [663, 314] width 149 height 66
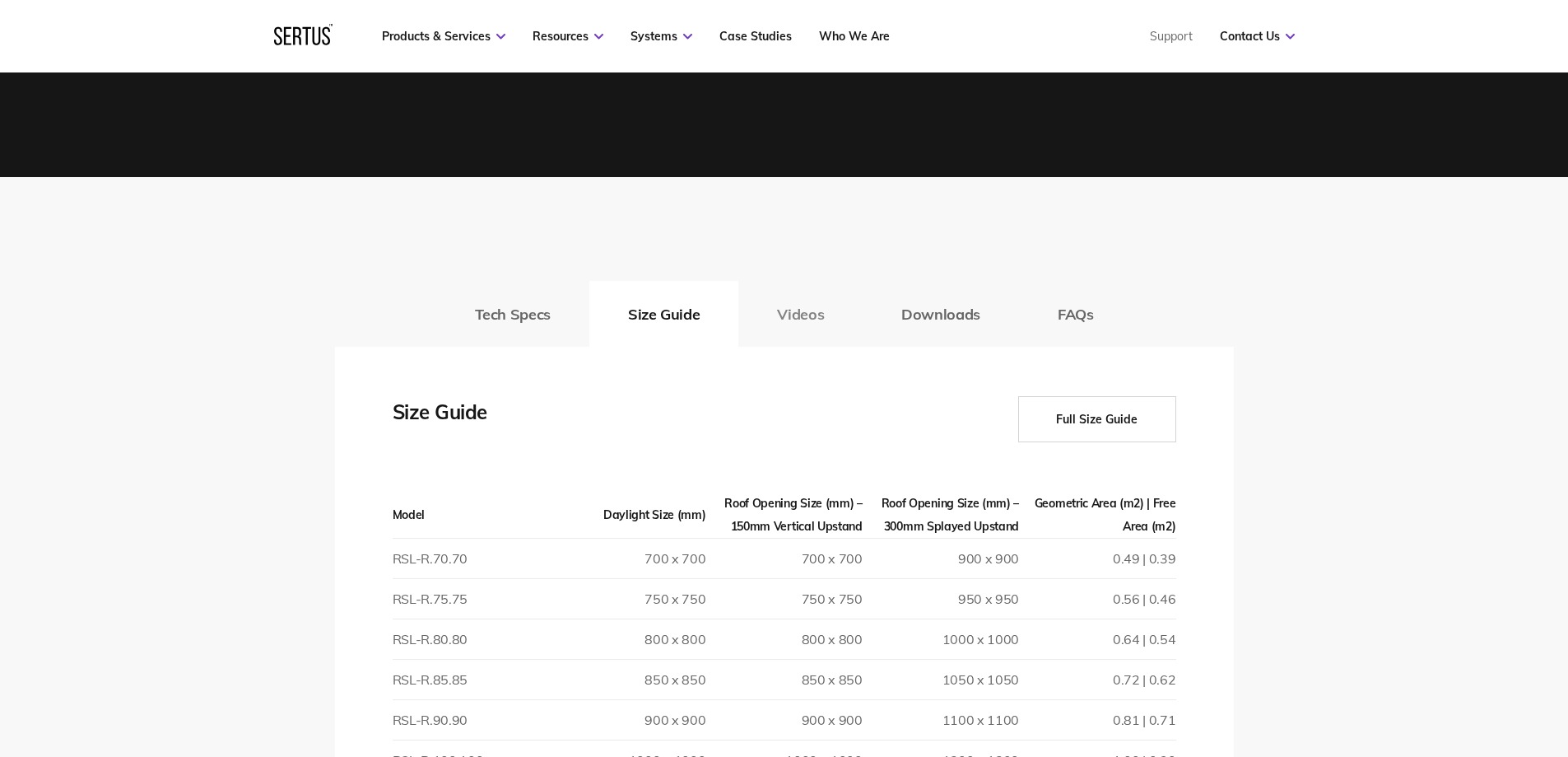
click at [817, 304] on button "Videos" at bounding box center [801, 314] width 124 height 66
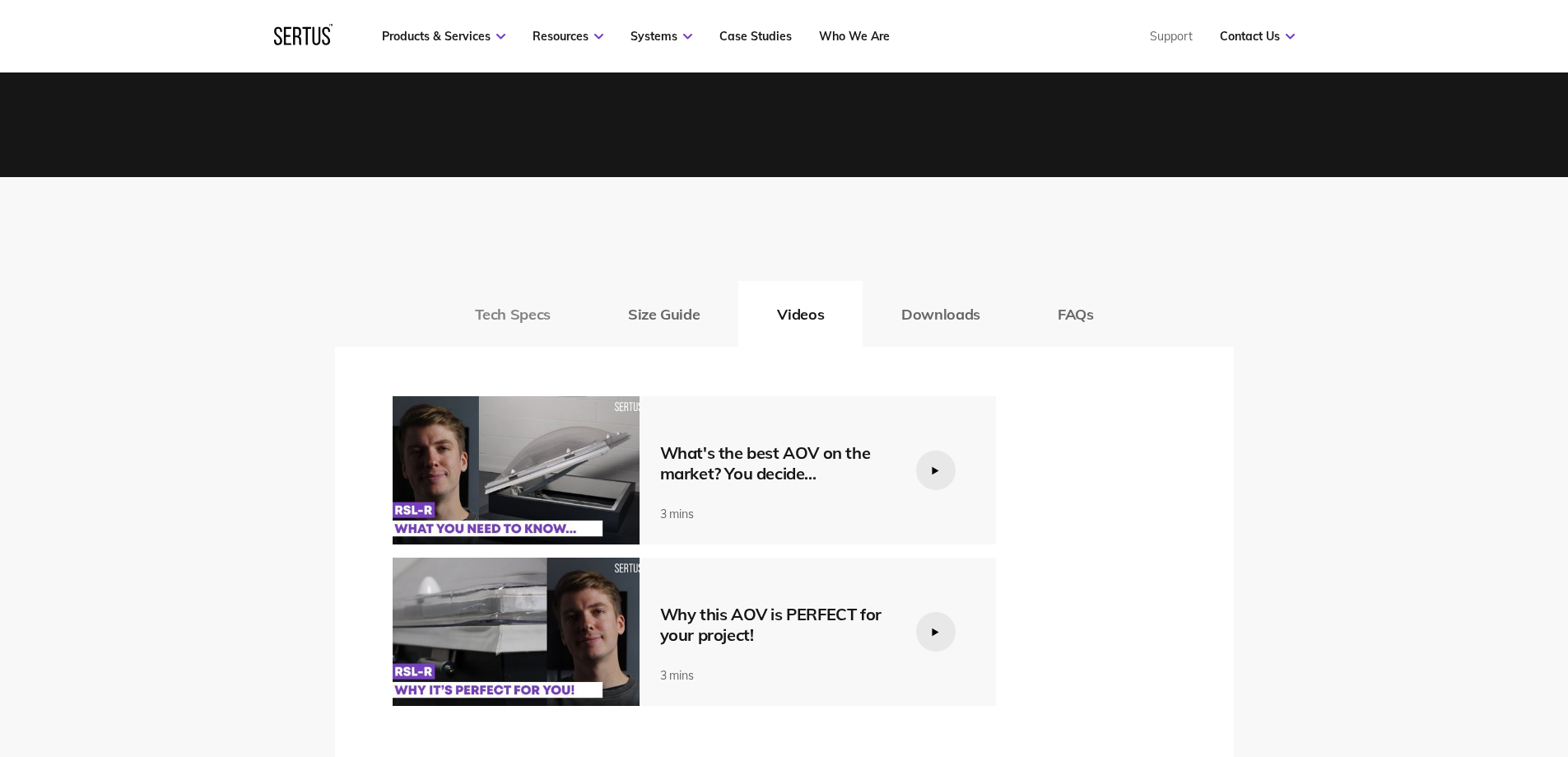
click at [529, 305] on button "Tech Specs" at bounding box center [512, 314] width 153 height 66
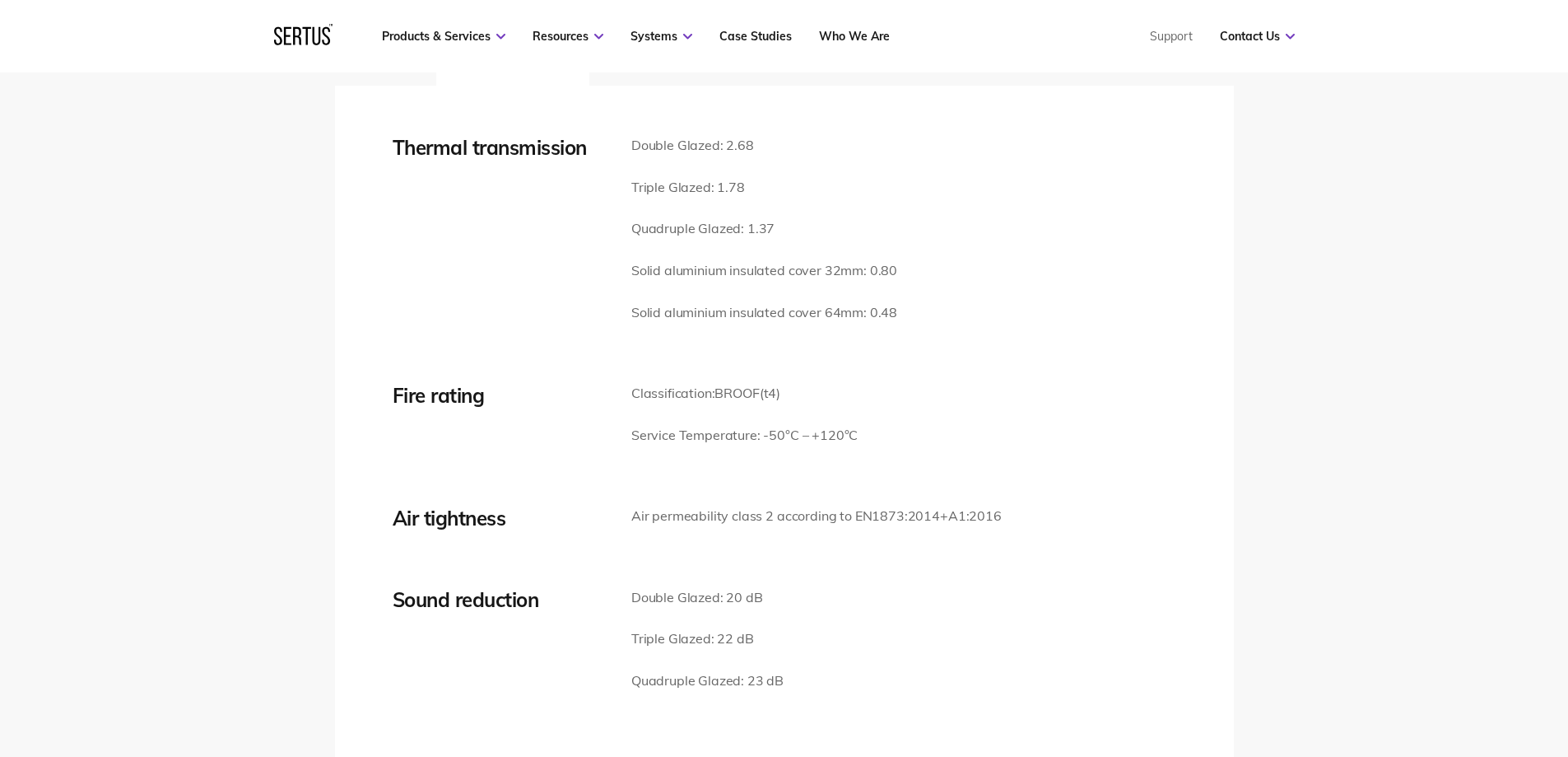
scroll to position [2553, 0]
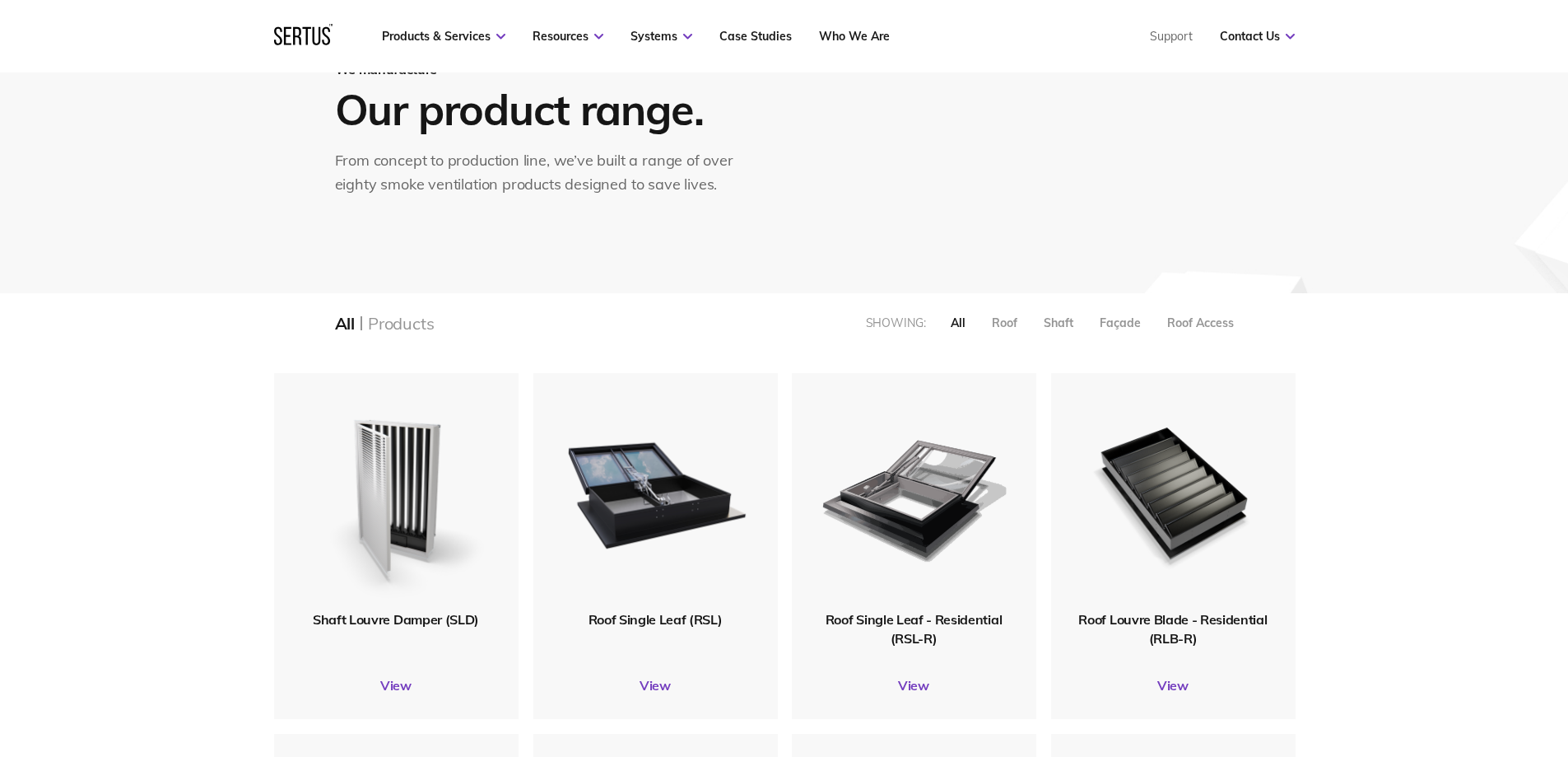
scroll to position [330, 0]
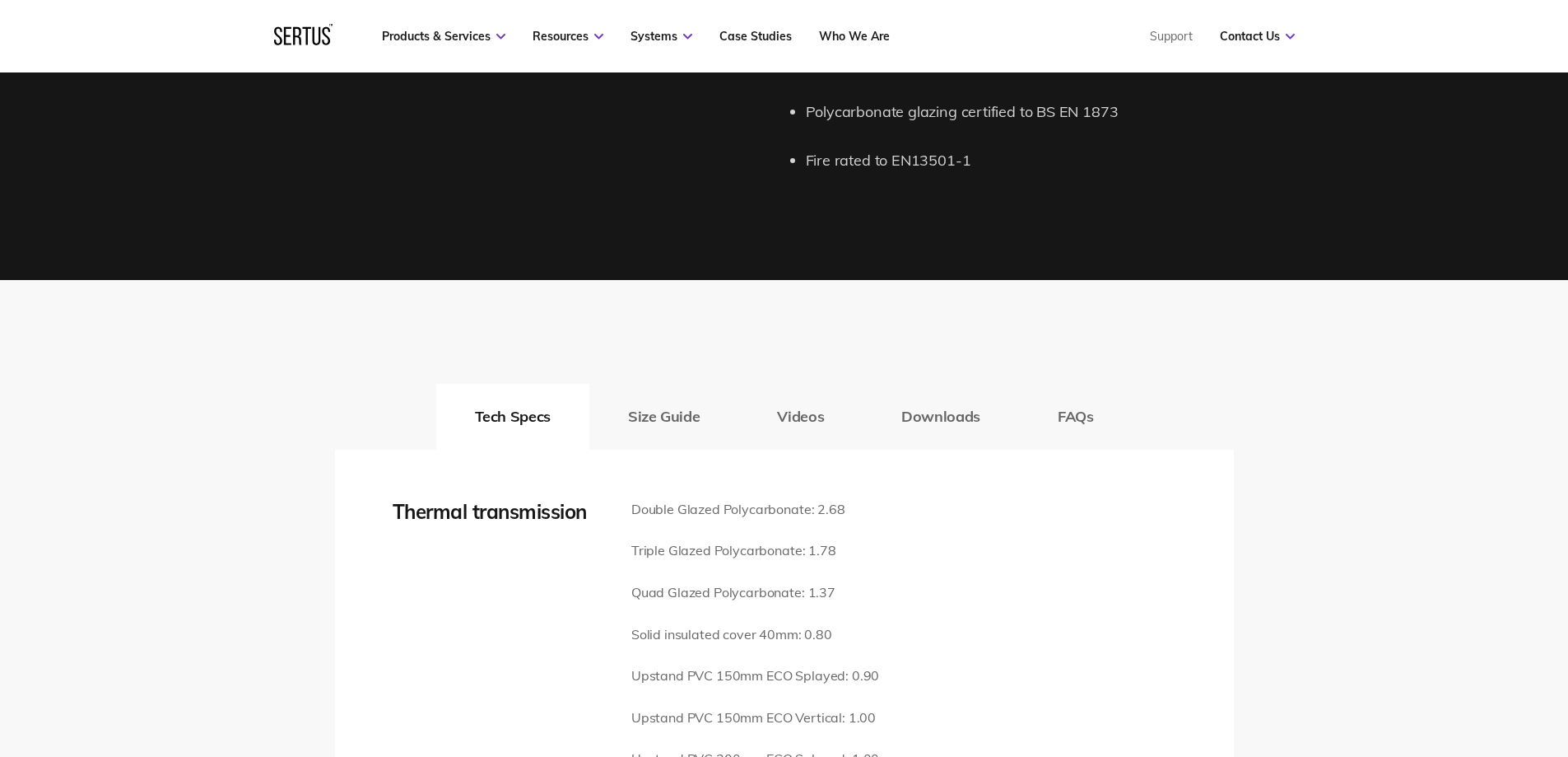
scroll to position [2223, 0]
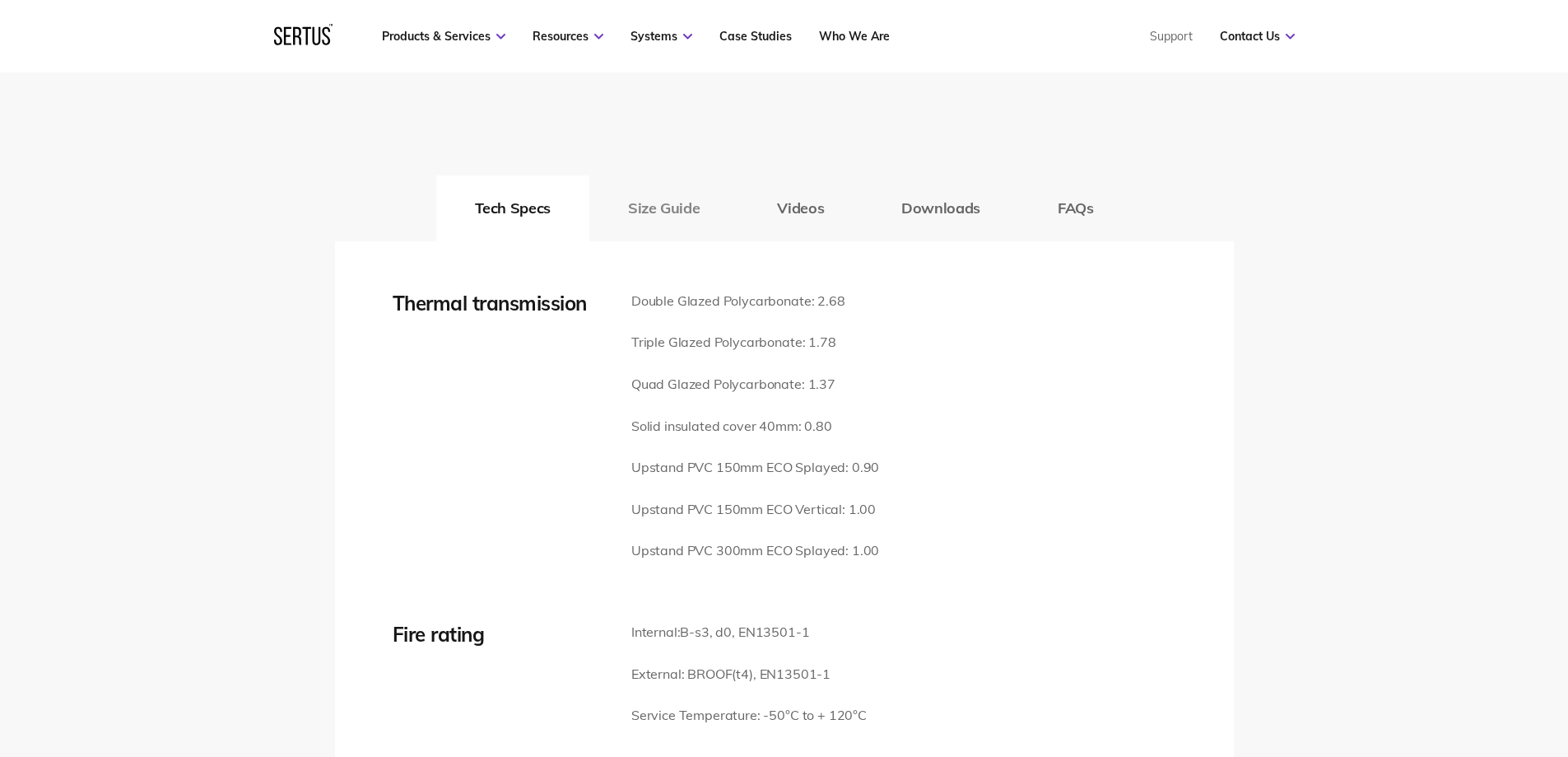
click at [672, 189] on button "Size Guide" at bounding box center [663, 208] width 149 height 66
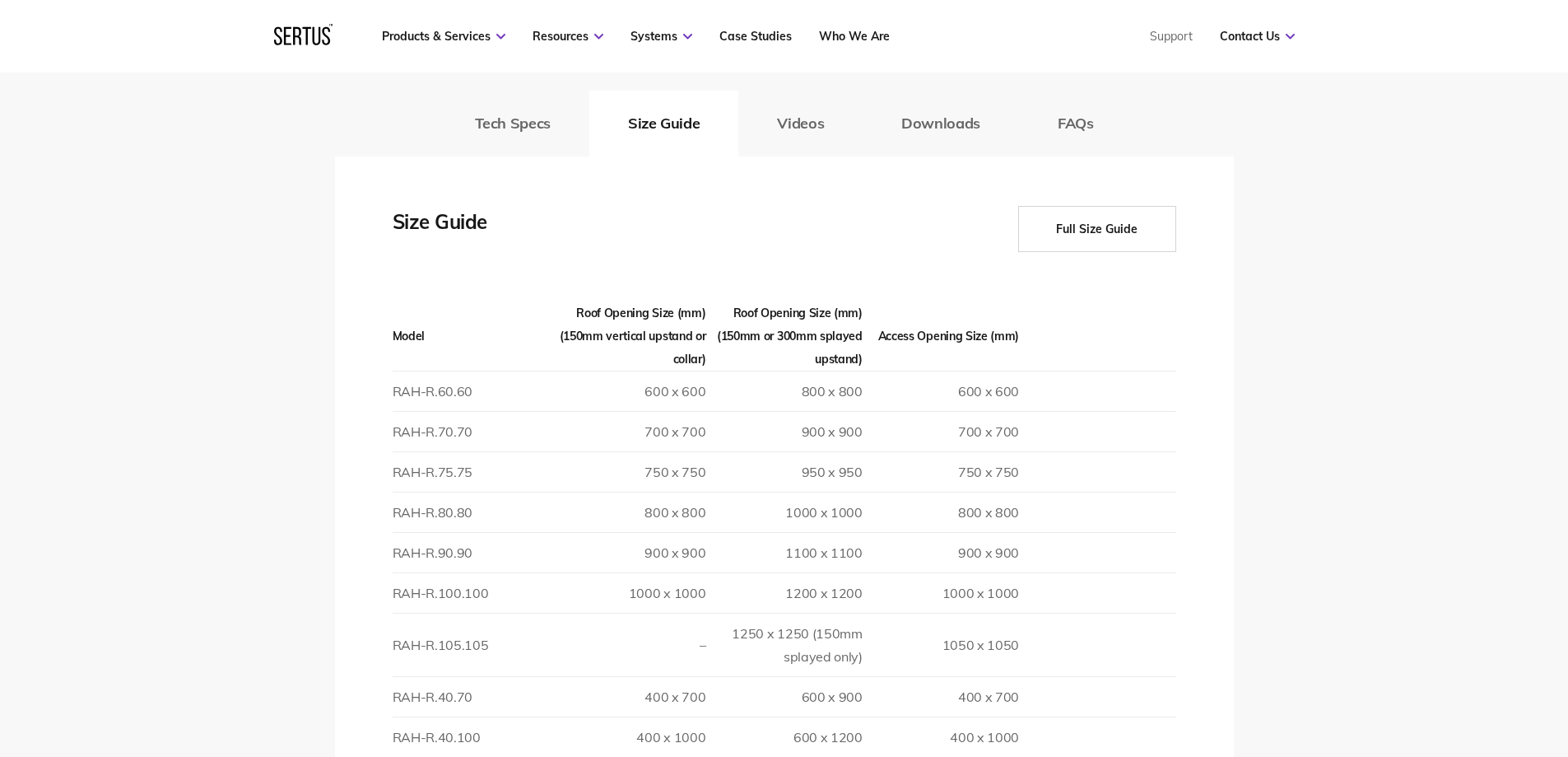
scroll to position [2388, 0]
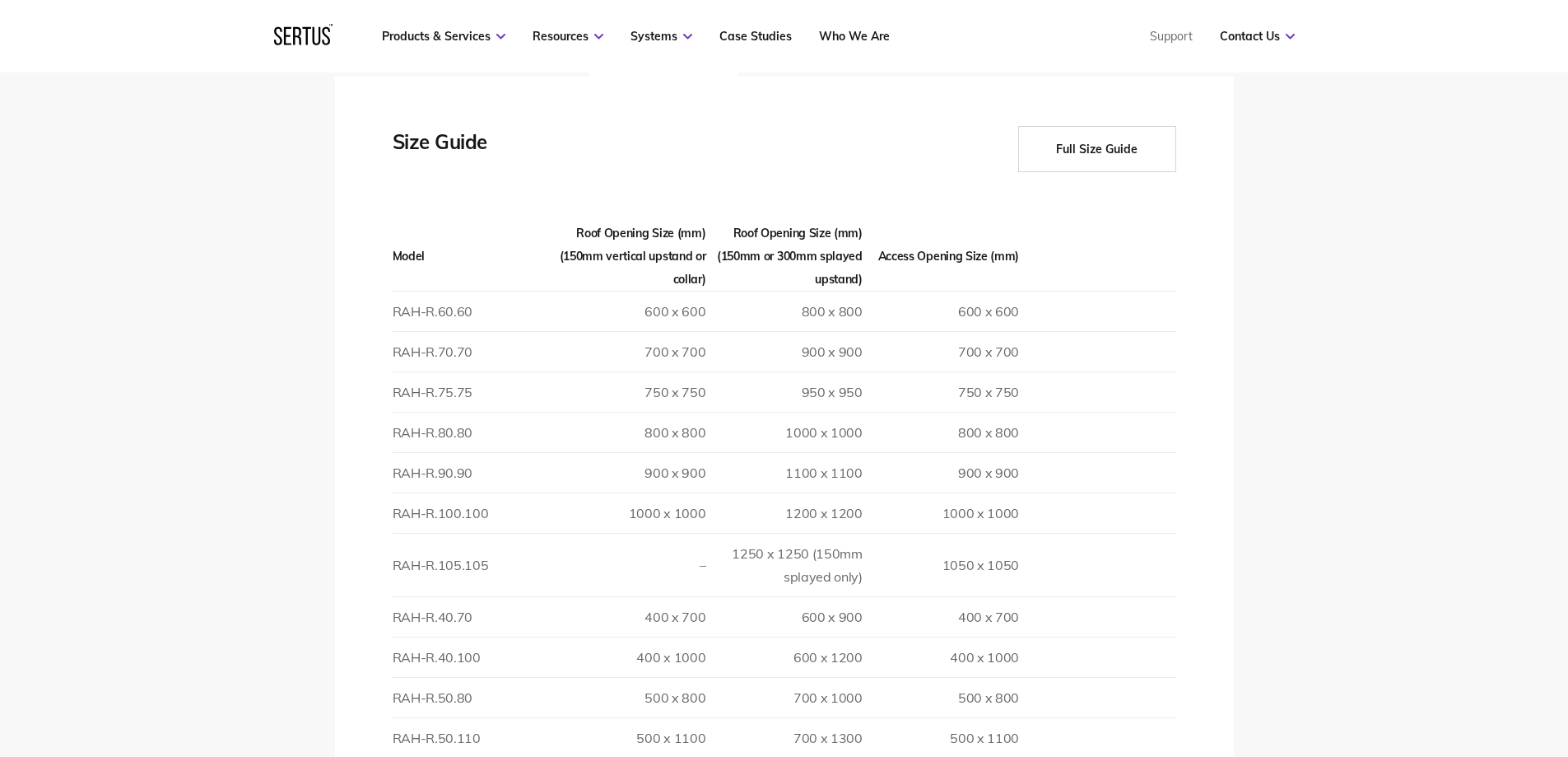
click at [1095, 126] on button "Full Size Guide" at bounding box center [1097, 149] width 158 height 46
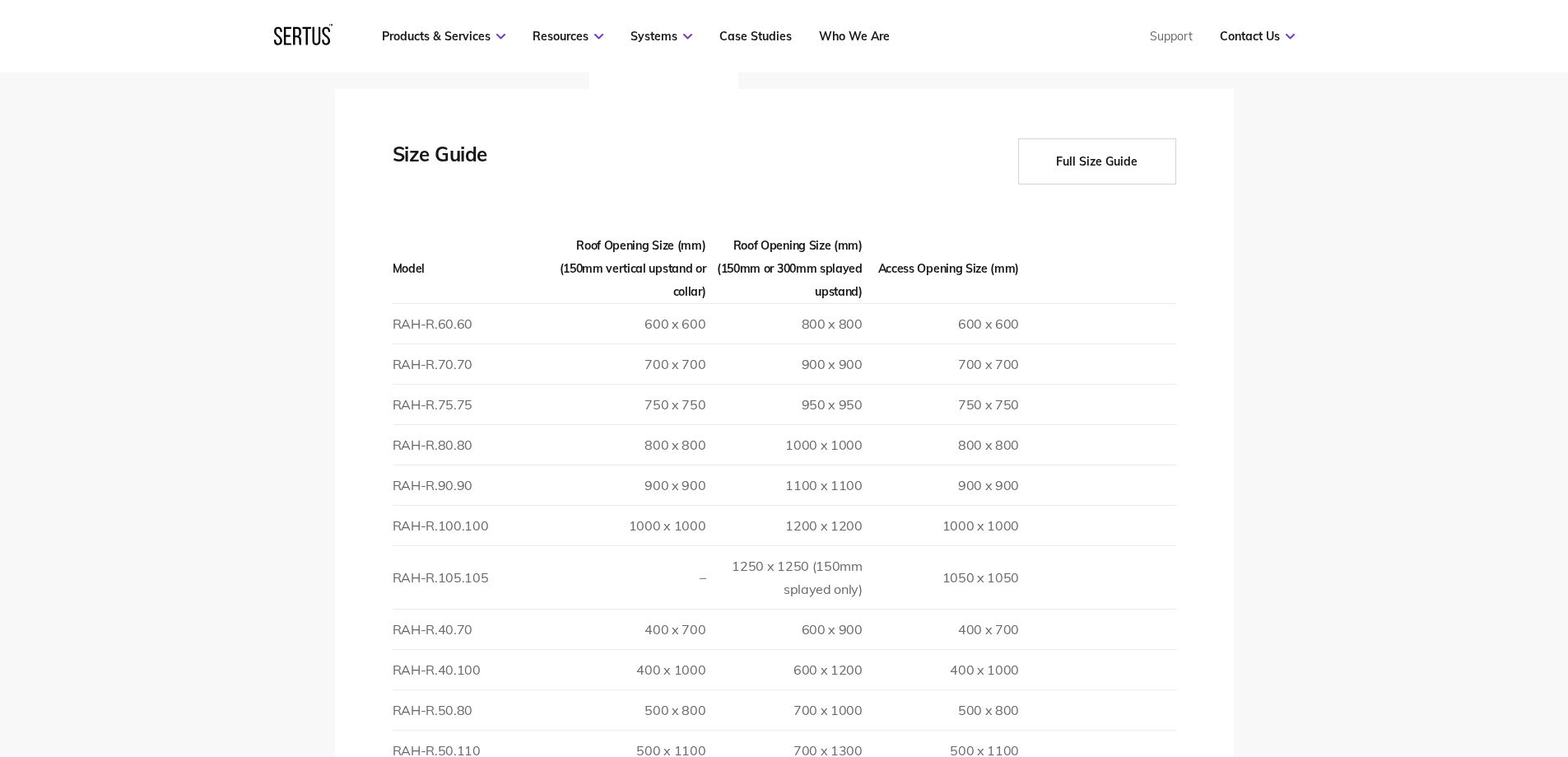
scroll to position [2470, 0]
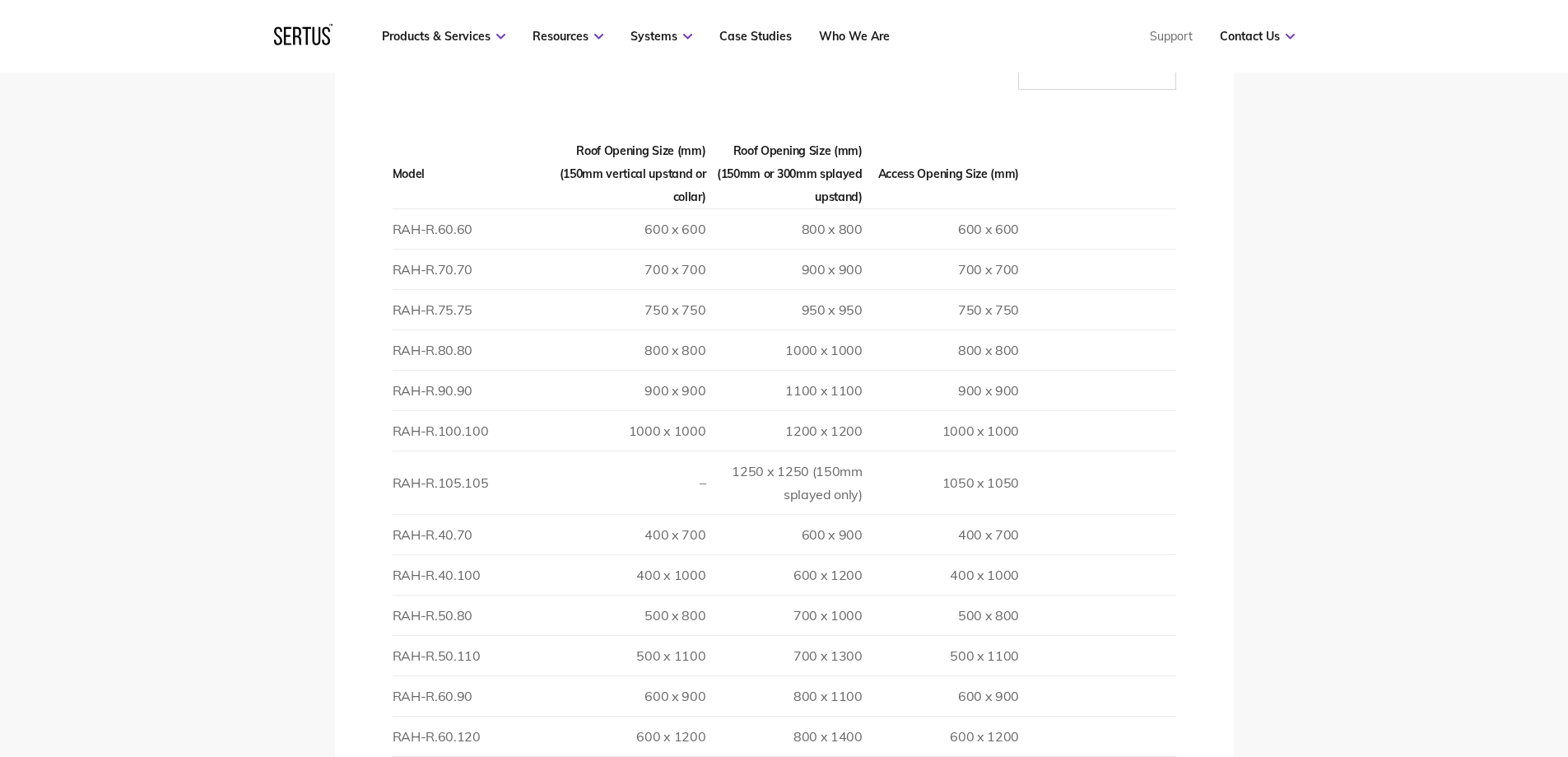
click at [394, 410] on td "RAH-R.100.100" at bounding box center [470, 430] width 156 height 40
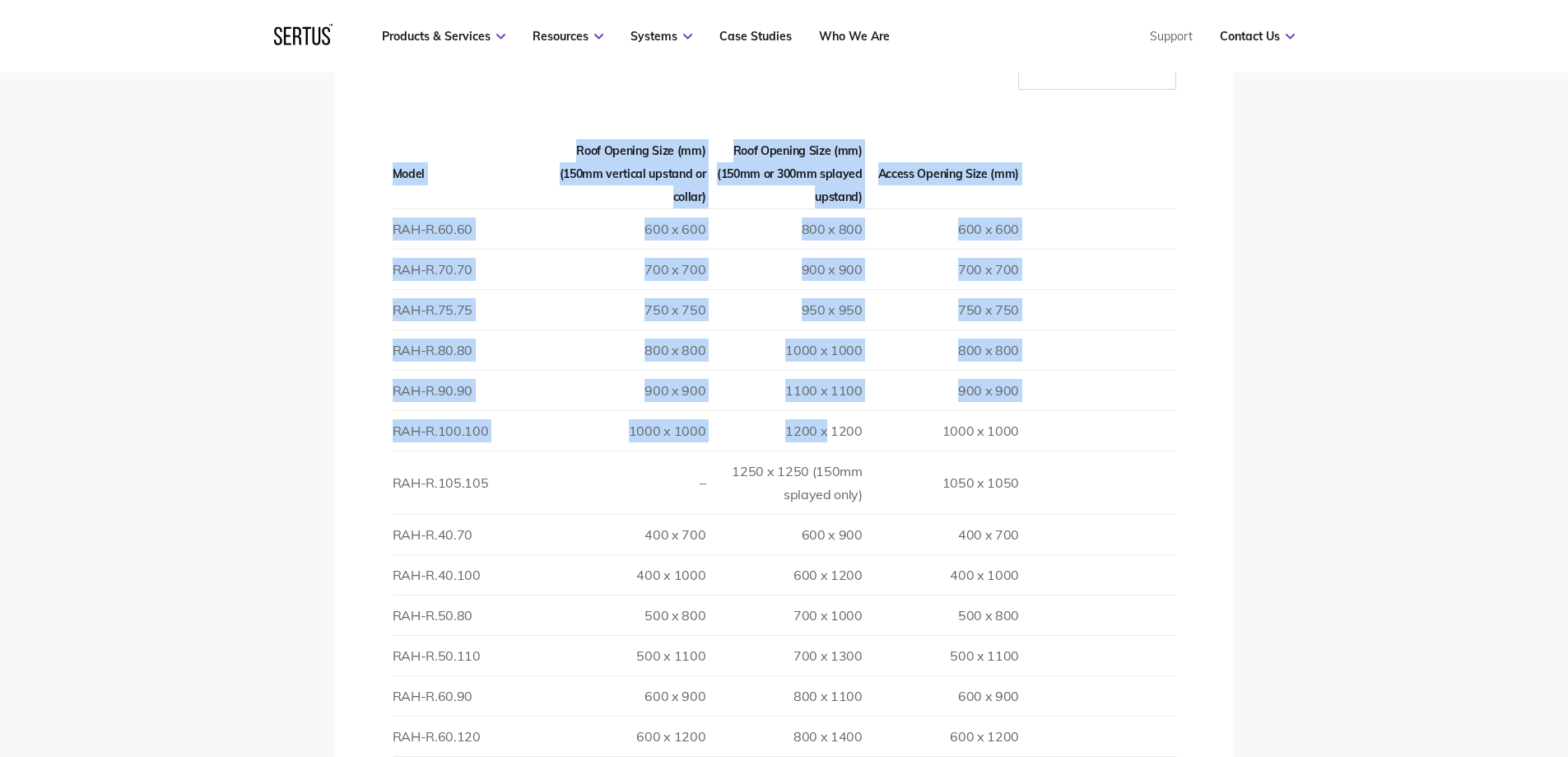
drag, startPoint x: 384, startPoint y: 404, endPoint x: 846, endPoint y: 412, distance: 462.1
click at [827, 418] on div "Thermal transmission Double Glazed Polycarbonate: 2.68 Triple Glazed Polycarbon…" at bounding box center [785, 527] width 899 height 1066
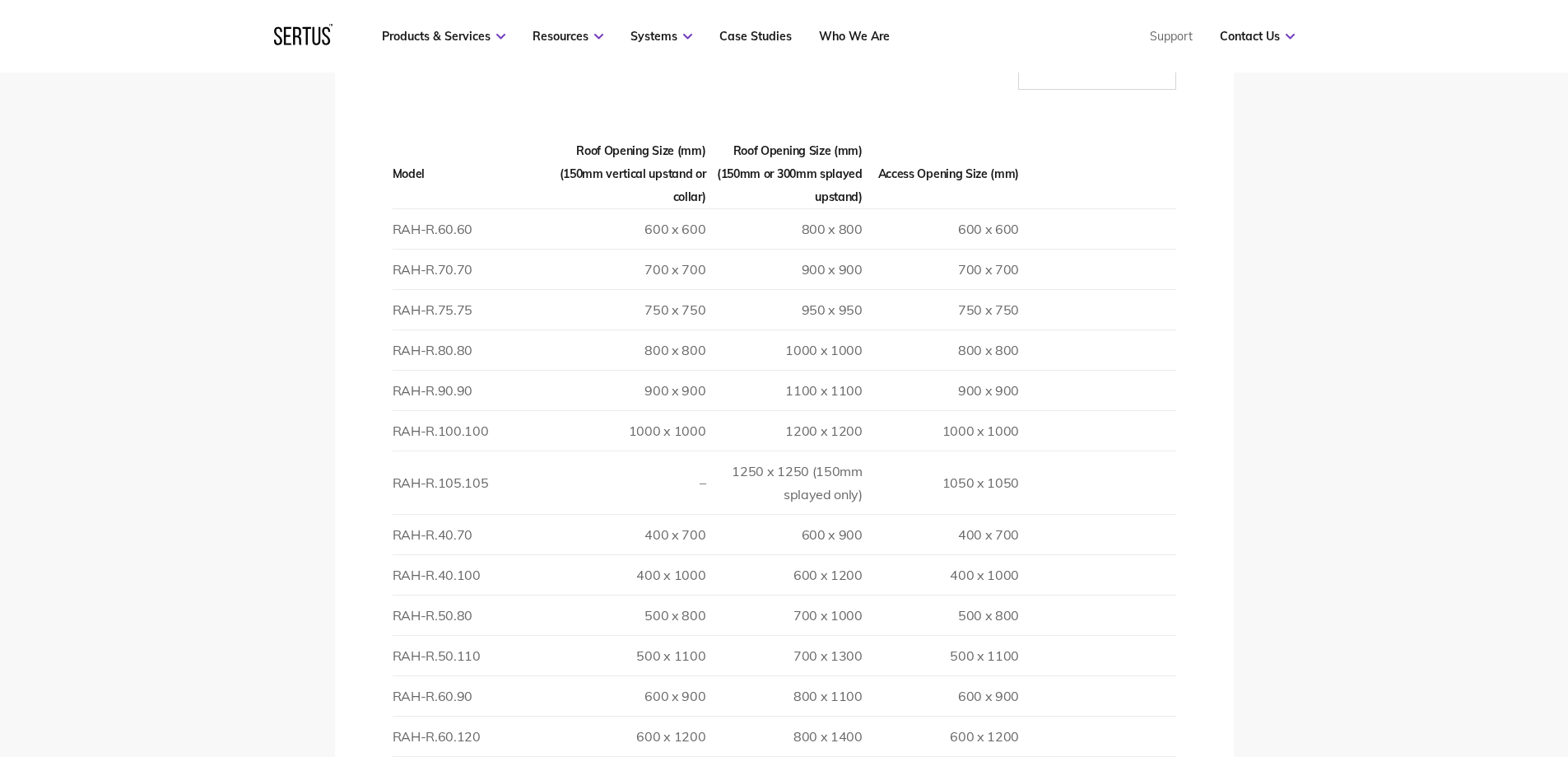
click at [852, 411] on td "1200 x 1200" at bounding box center [783, 430] width 156 height 40
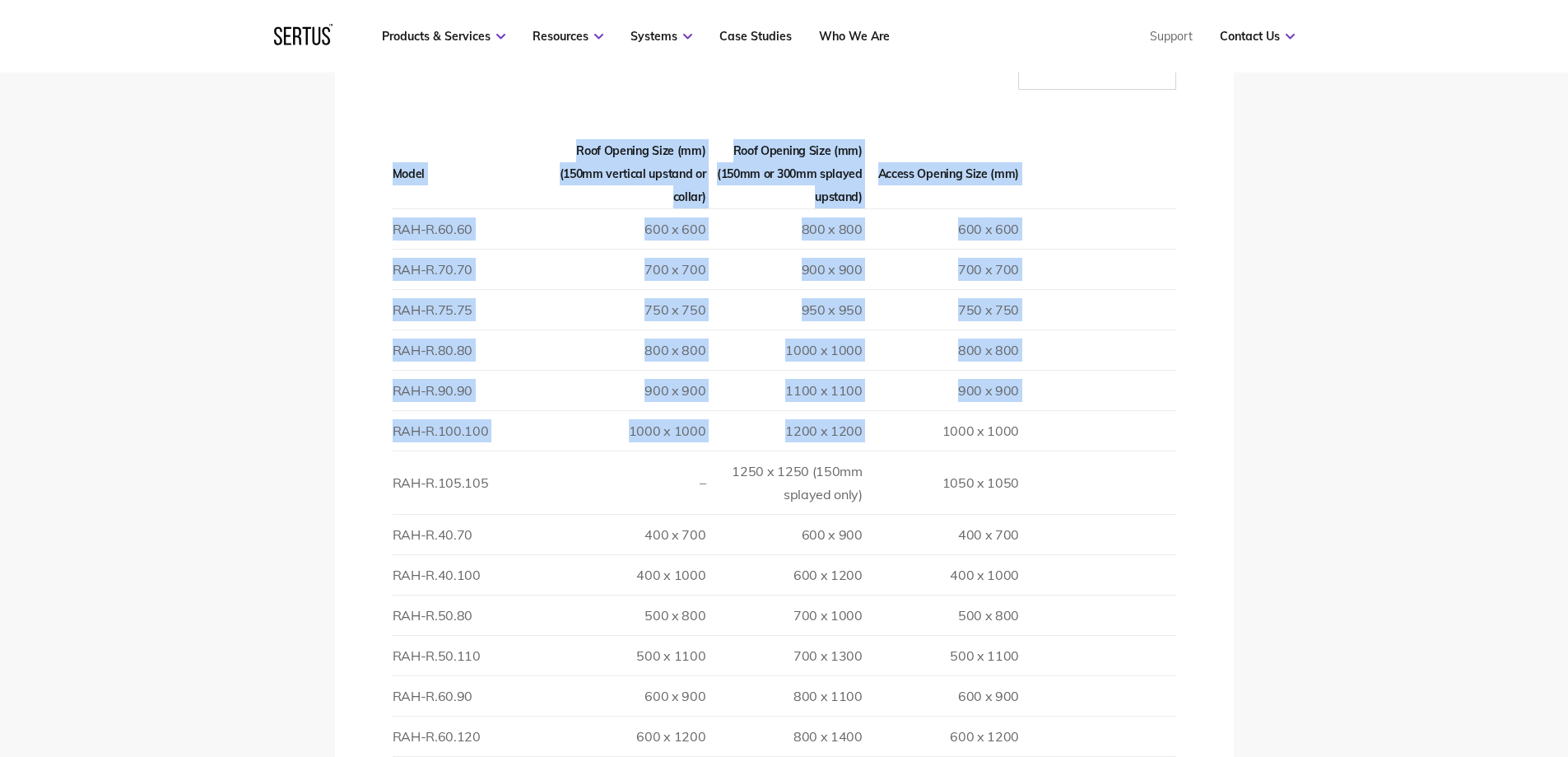
drag, startPoint x: 867, startPoint y: 407, endPoint x: 373, endPoint y: 408, distance: 494.0
click at [373, 408] on div "Thermal transmission Double Glazed Polycarbonate: 2.68 Triple Glazed Polycarbon…" at bounding box center [785, 527] width 899 height 1066
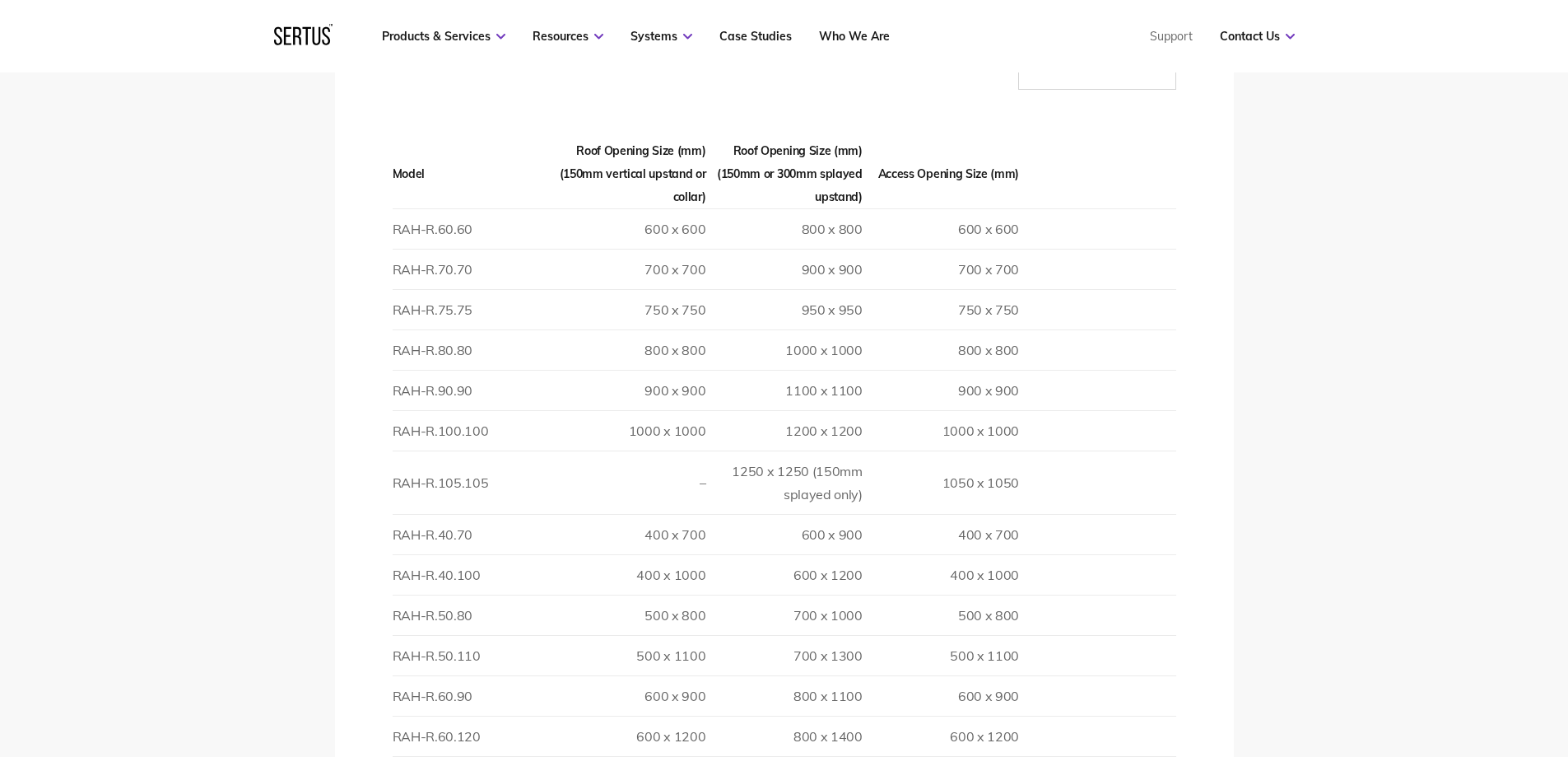
click at [1230, 407] on div "Thermal transmission Double Glazed Polycarbonate: 2.68 Triple Glazed Polycarbon…" at bounding box center [785, 527] width 899 height 1066
drag, startPoint x: 861, startPoint y: 406, endPoint x: 394, endPoint y: 407, distance: 467.0
click at [394, 410] on tr "RAH-R.100.100 1000 x 1000 1200 x 1200 1000 x 1000" at bounding box center [784, 430] width 784 height 40
